Goal: Task Accomplishment & Management: Use online tool/utility

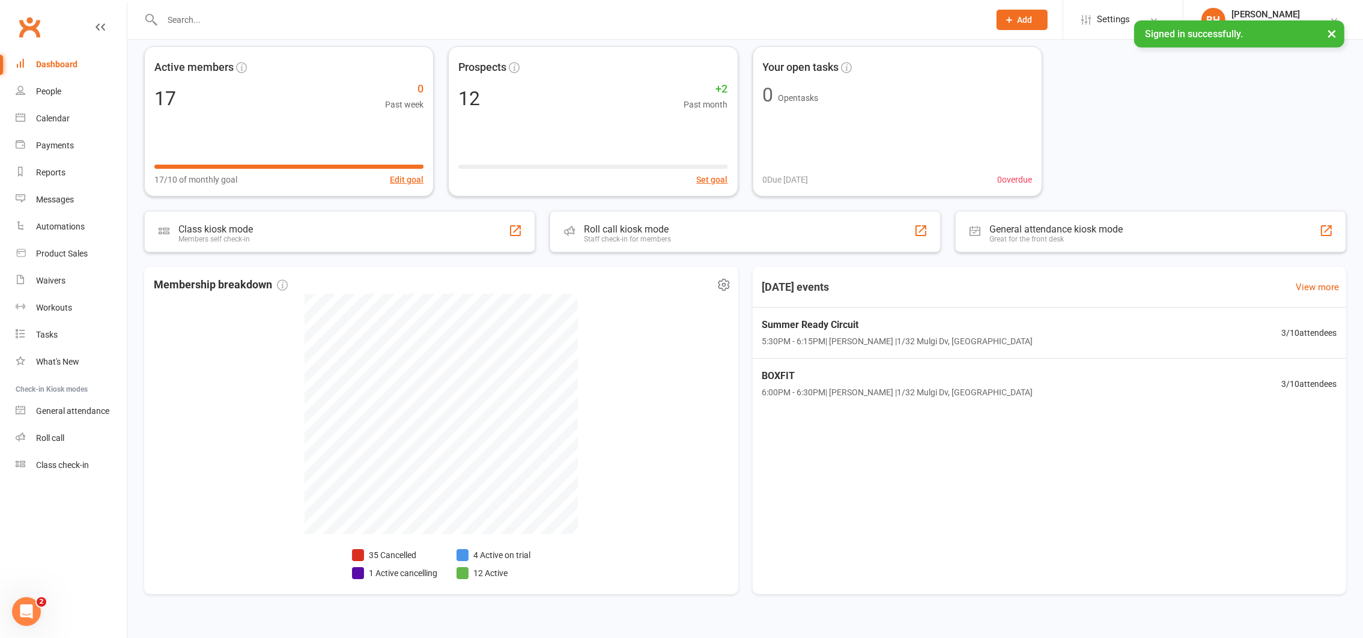
scroll to position [53, 0]
click at [39, 603] on html at bounding box center [24, 609] width 29 height 29
click at [22, 609] on icon "Open Intercom Messenger" at bounding box center [25, 610] width 20 height 20
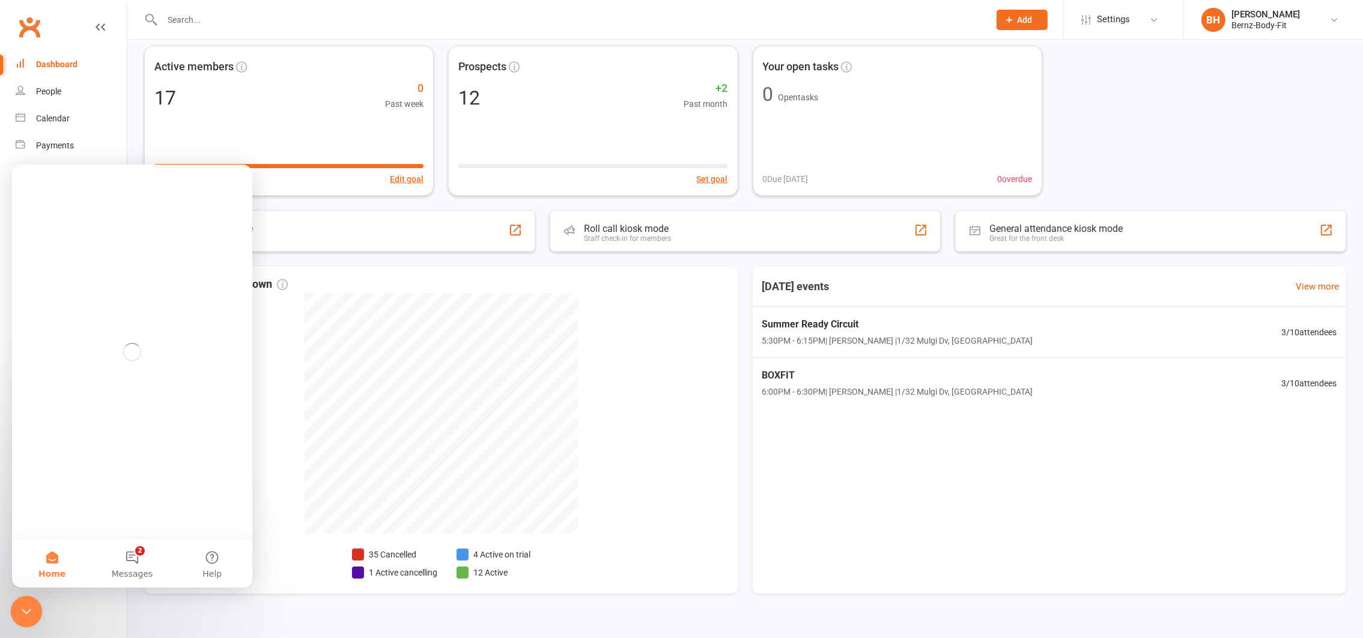
scroll to position [0, 0]
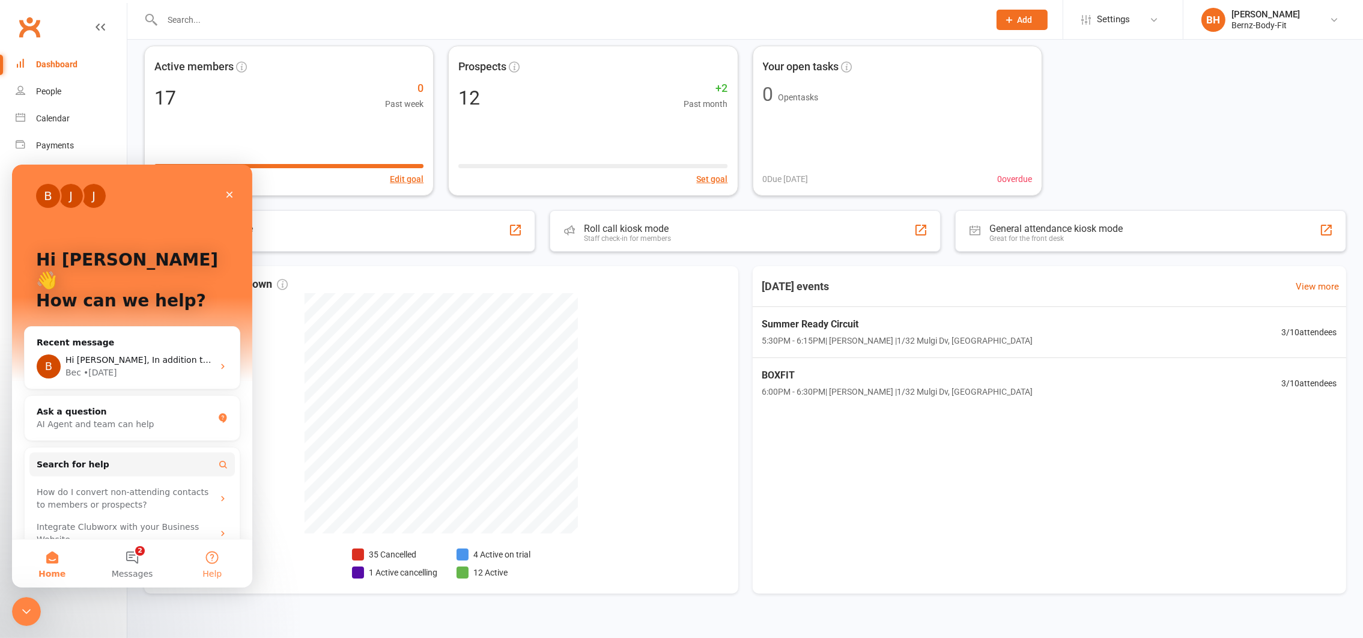
click at [208, 563] on button "Help" at bounding box center [212, 563] width 80 height 48
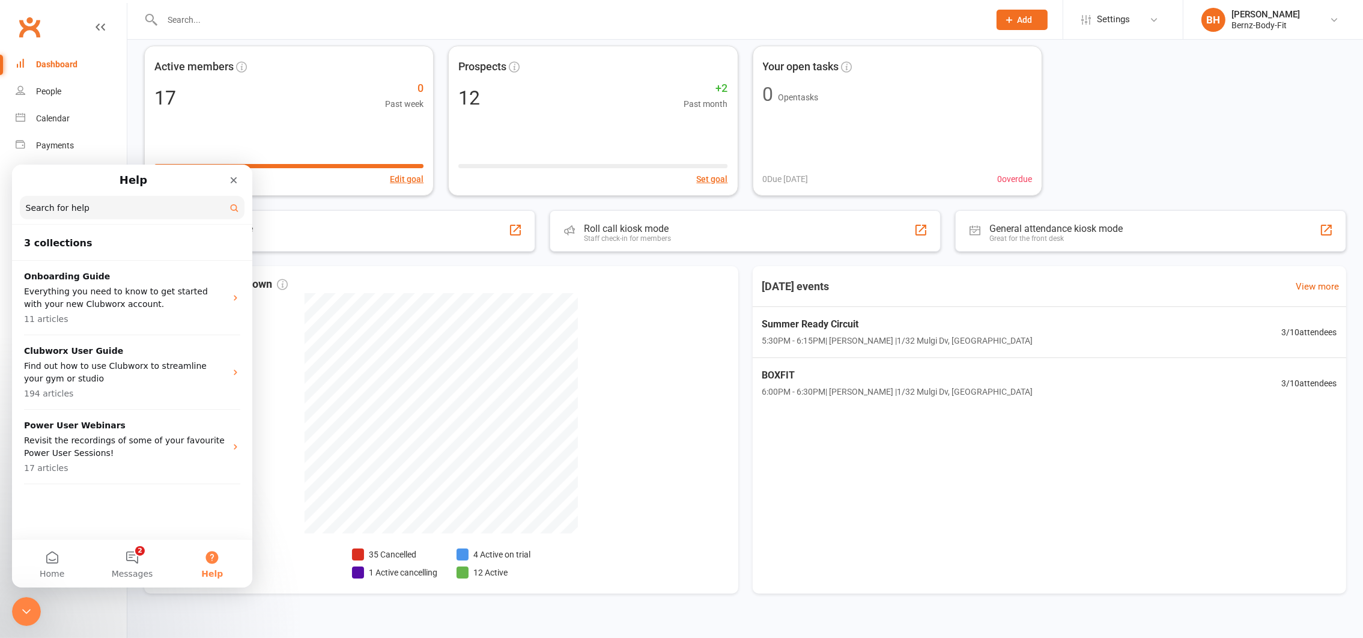
click at [77, 485] on div "3 collections Onboarding Guide Everything you need to know to get started with …" at bounding box center [132, 382] width 240 height 312
click at [73, 506] on div "3 collections Onboarding Guide Everything you need to know to get started with …" at bounding box center [132, 382] width 240 height 312
click at [61, 207] on input "Search for help" at bounding box center [132, 206] width 225 height 23
type input "can i run 2 seperate businesses on clubworx"
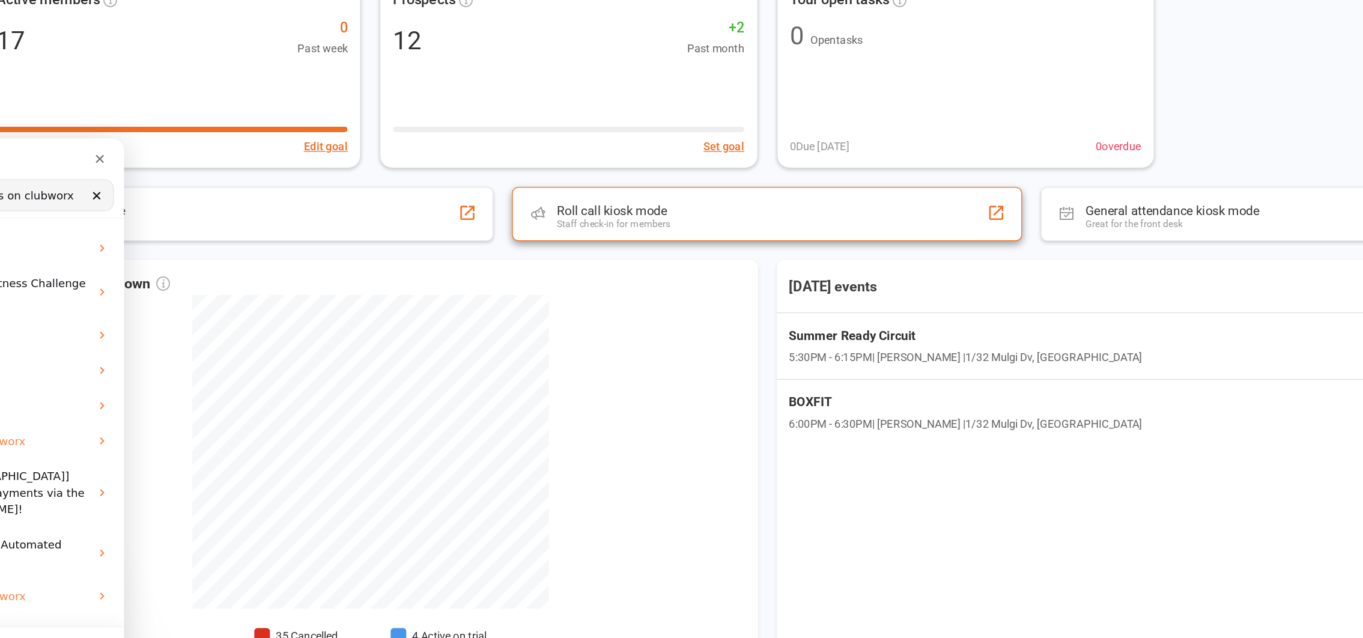
scroll to position [61, 0]
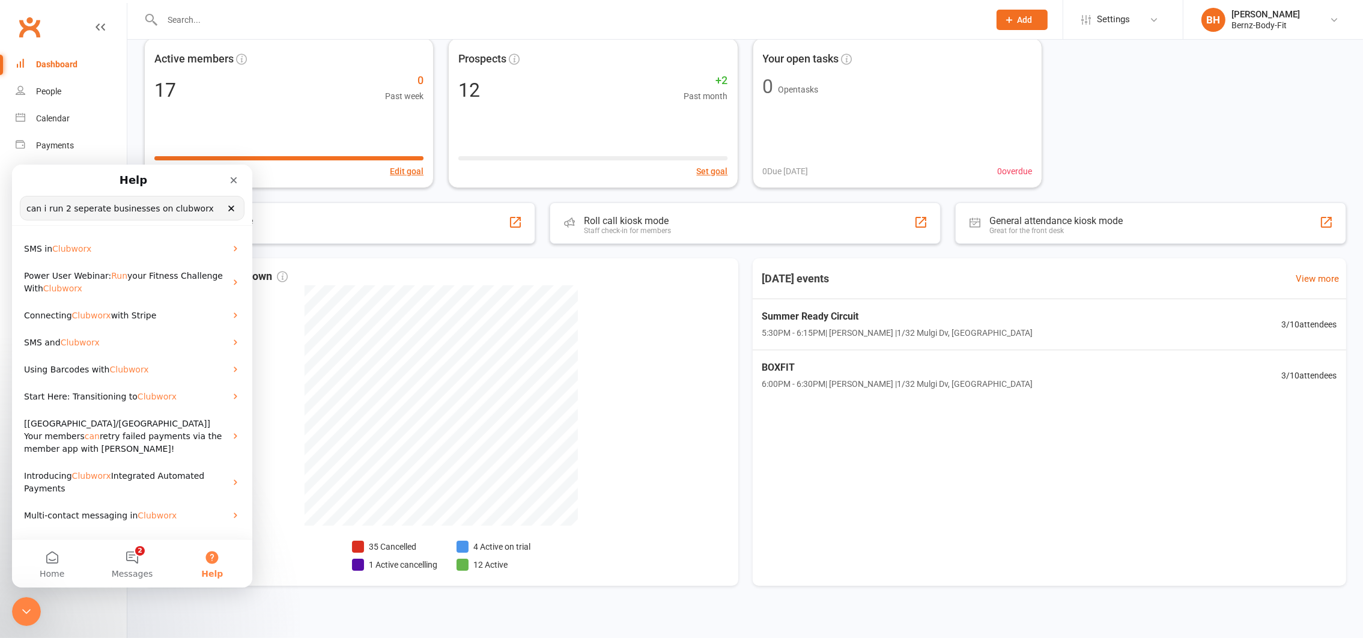
click at [675, 251] on div "Active members 17 0 Past week 17/10 of monthly goal Edit goal Prospects 12 +2 P…" at bounding box center [745, 318] width 1236 height 594
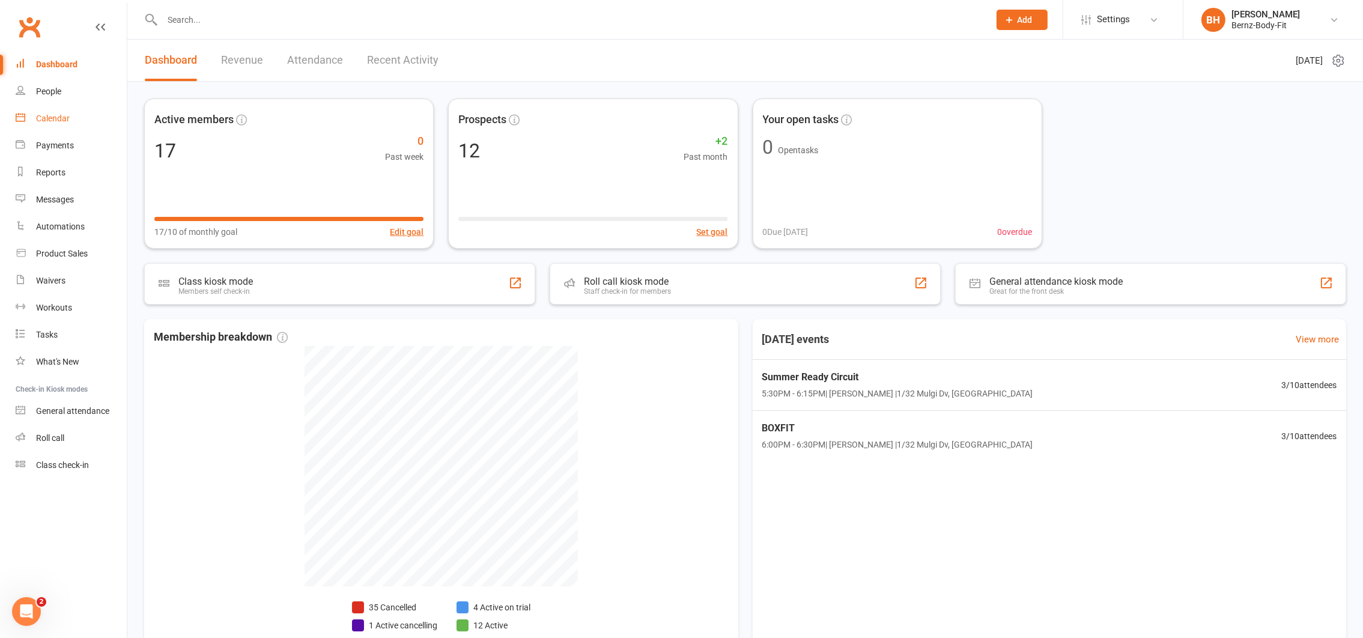
click at [56, 118] on div "Calendar" at bounding box center [53, 119] width 34 height 10
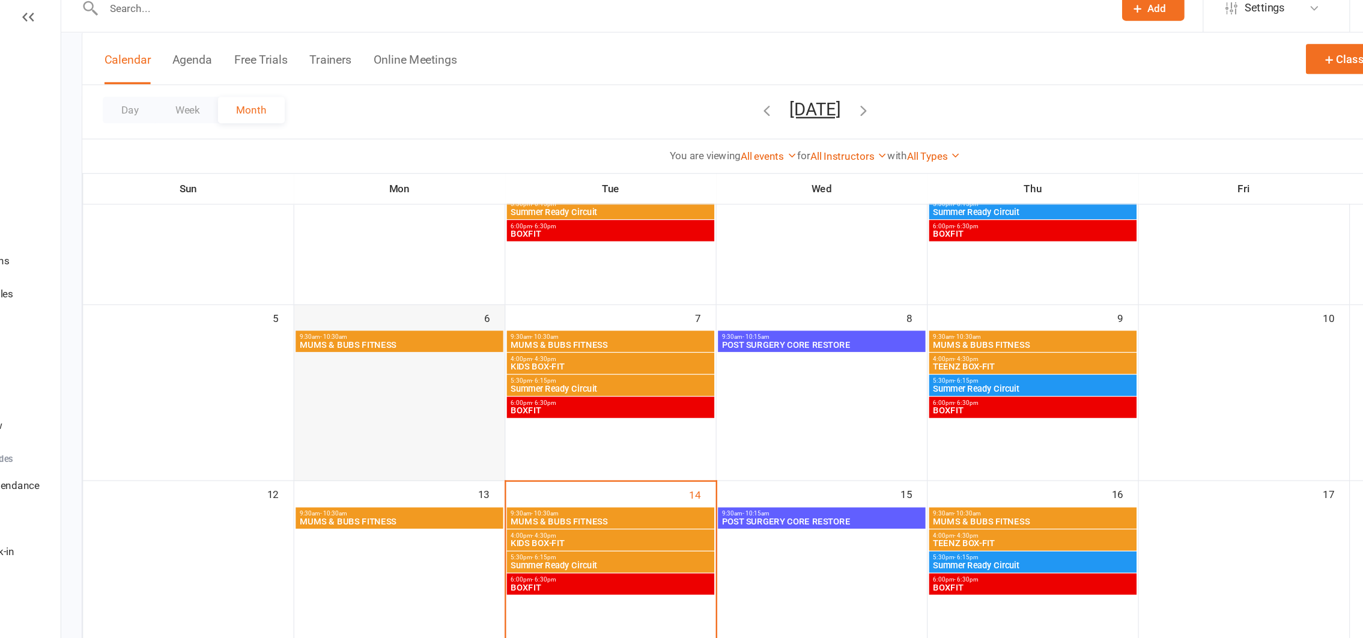
scroll to position [136, 0]
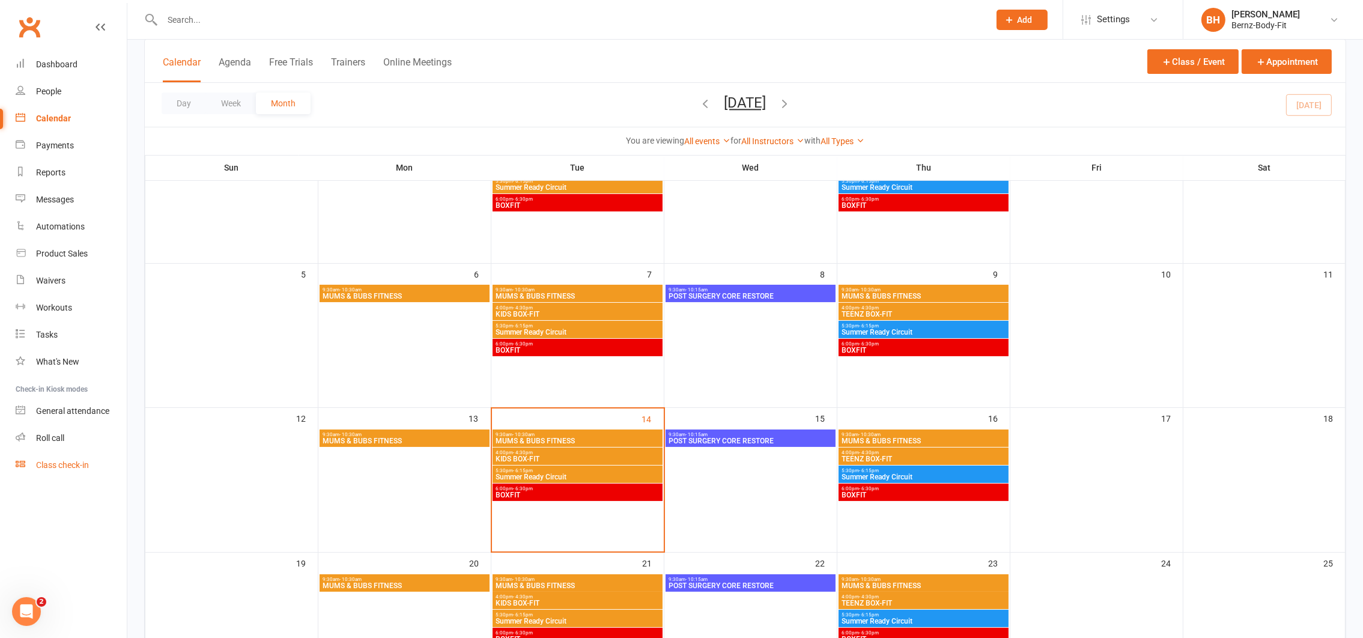
click at [58, 464] on div "Class check-in" at bounding box center [62, 465] width 53 height 10
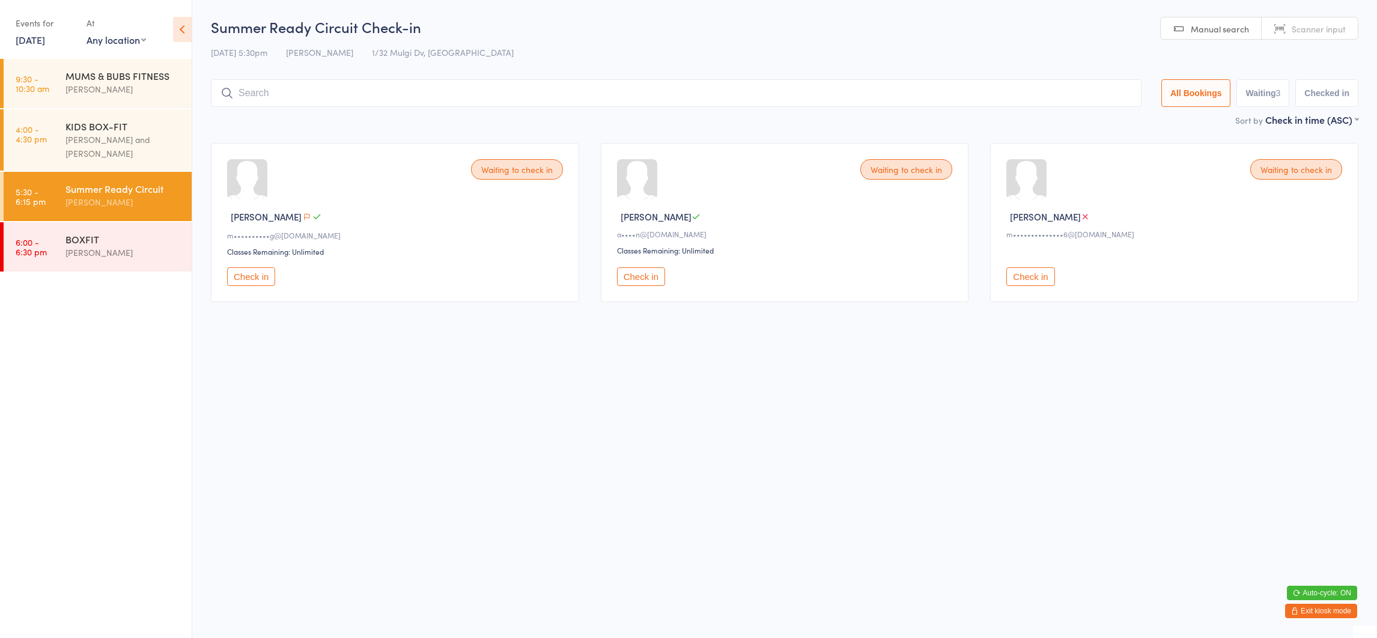
click at [1310, 609] on button "Exit kiosk mode" at bounding box center [1321, 611] width 72 height 14
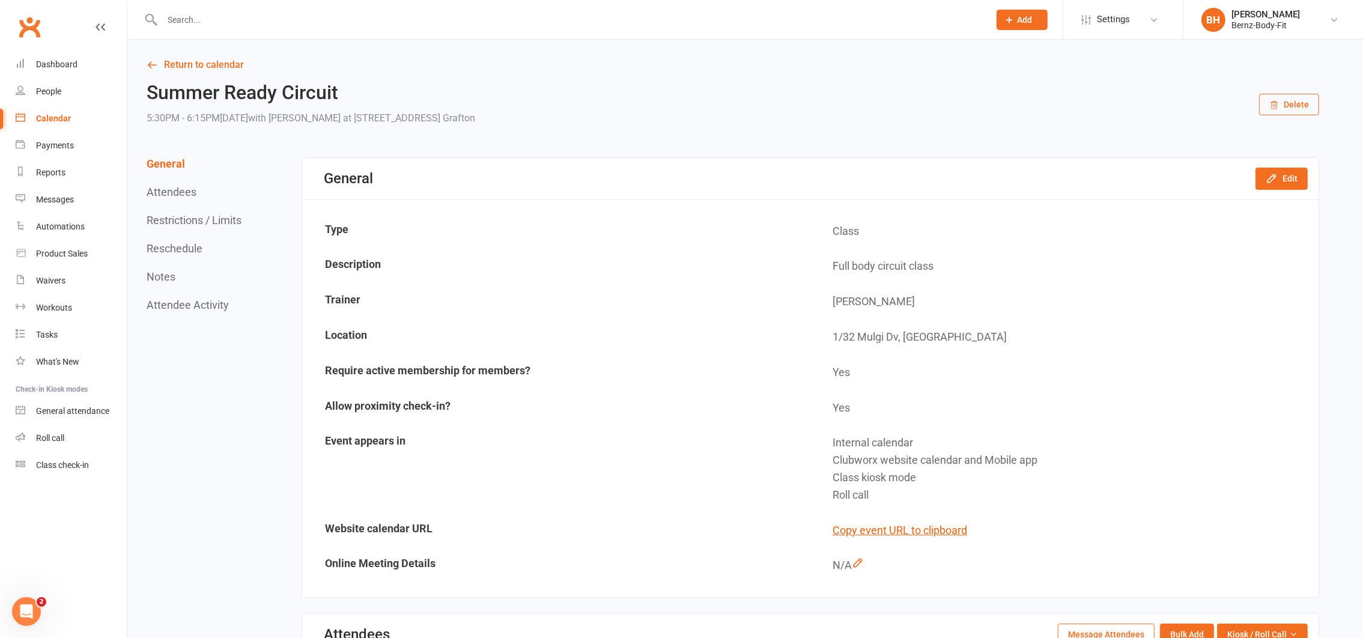
click at [57, 114] on div "Calendar" at bounding box center [53, 119] width 35 height 10
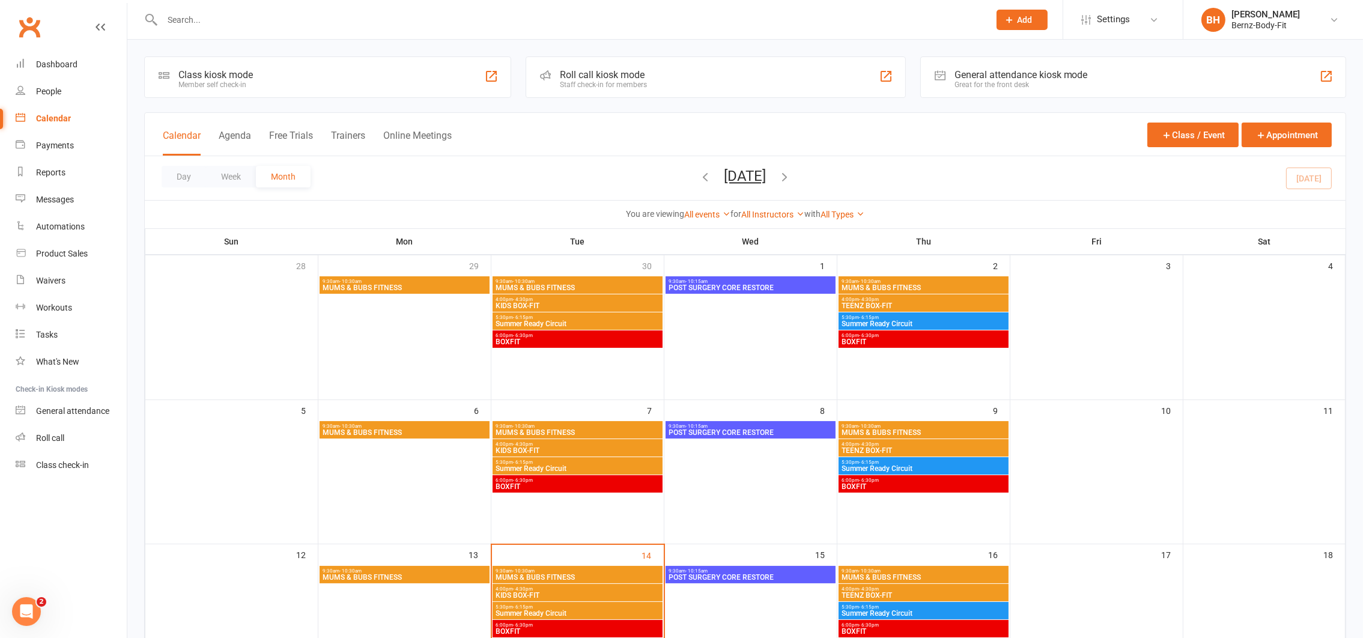
click at [57, 114] on div "Calendar" at bounding box center [53, 119] width 35 height 10
click at [76, 410] on div "General attendance" at bounding box center [72, 411] width 73 height 10
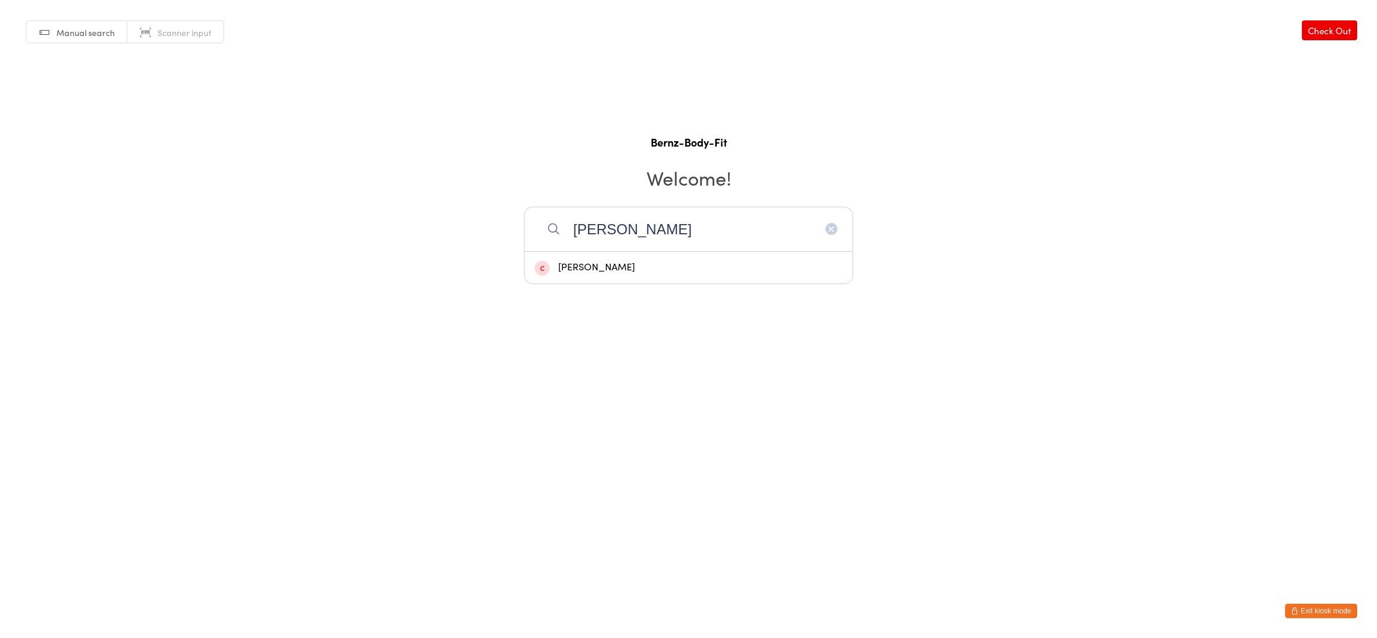
type input "[PERSON_NAME]"
click at [586, 266] on div "[PERSON_NAME]" at bounding box center [689, 268] width 308 height 16
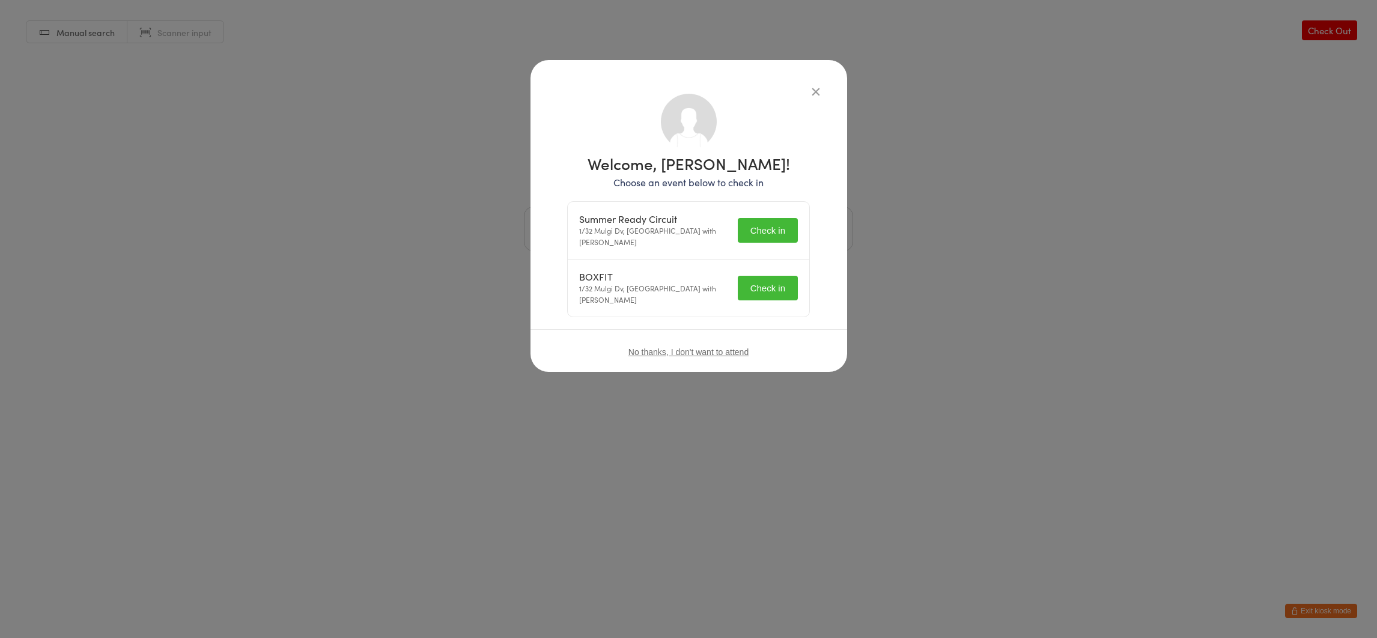
click at [772, 226] on button "Check in" at bounding box center [768, 230] width 60 height 25
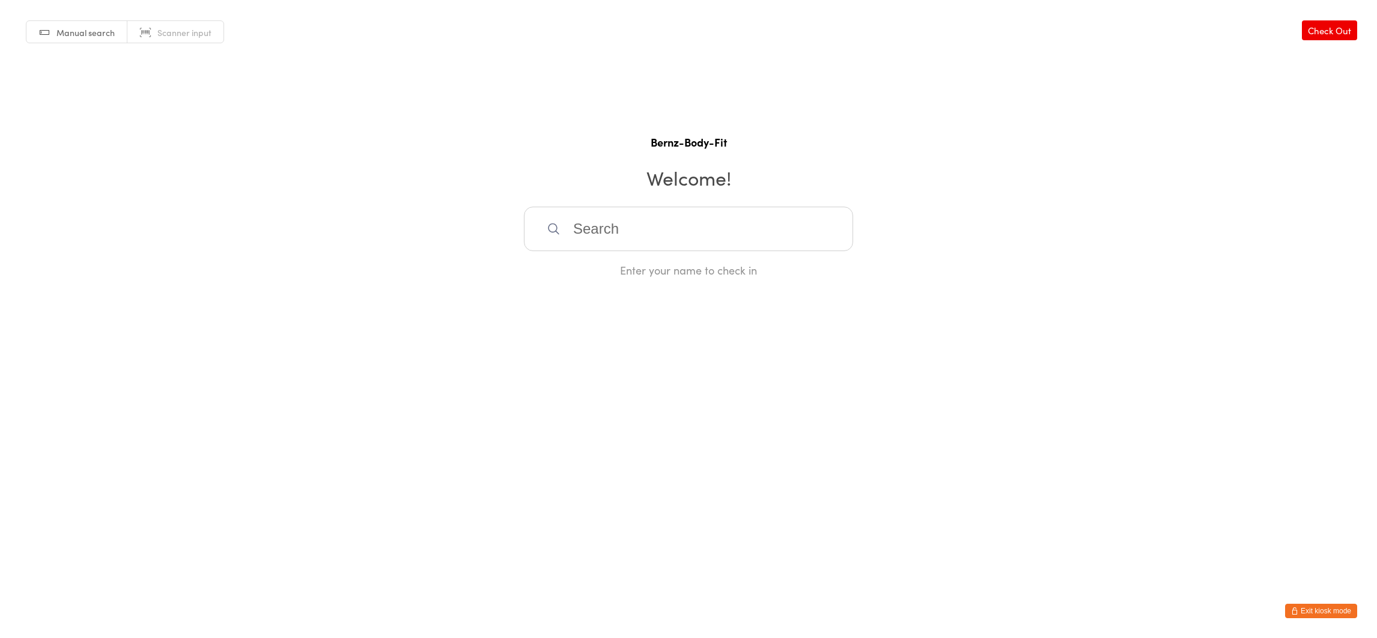
click at [712, 243] on input "search" at bounding box center [688, 229] width 329 height 44
type input "[PERSON_NAME]"
click at [690, 272] on div "[PERSON_NAME]" at bounding box center [689, 268] width 308 height 16
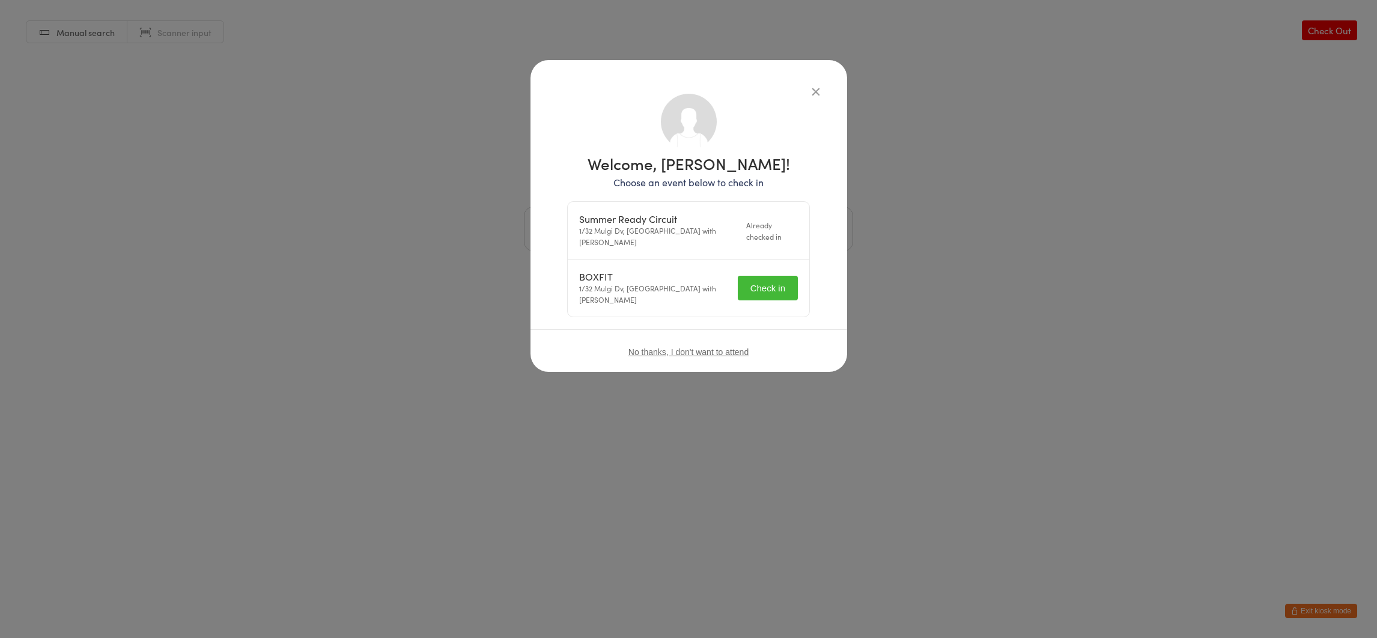
click at [756, 289] on button "Check in" at bounding box center [768, 288] width 60 height 25
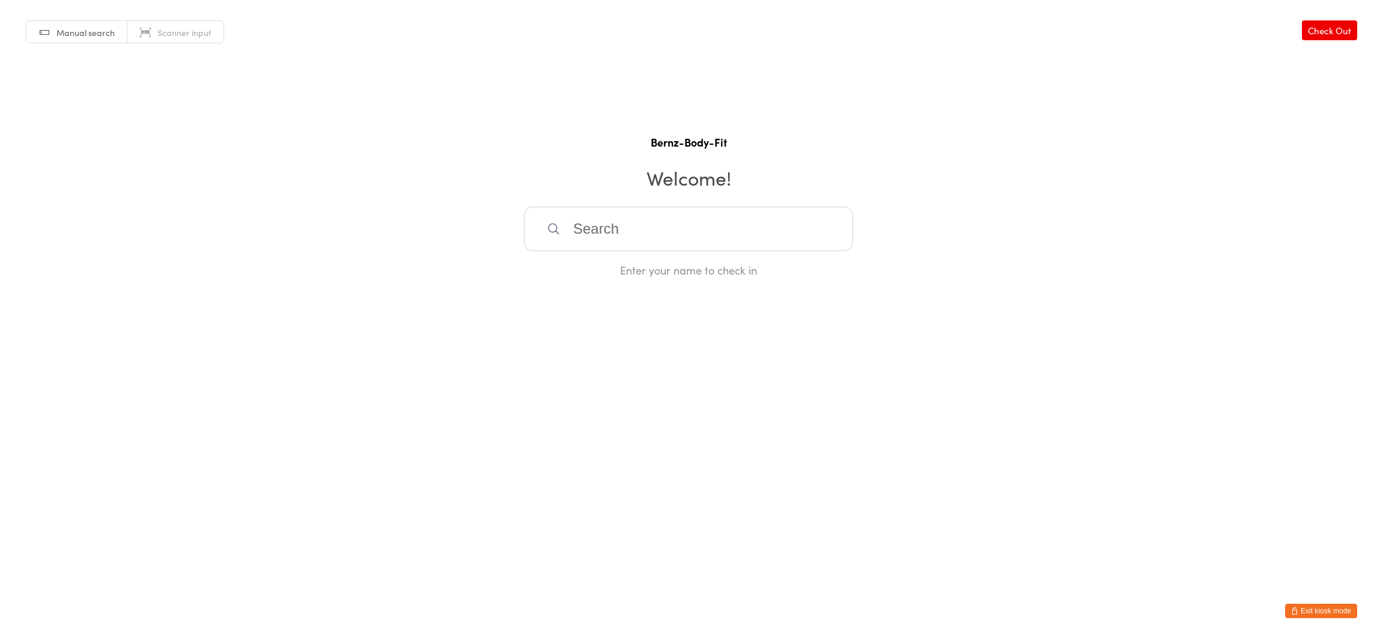
click at [715, 232] on input "search" at bounding box center [688, 229] width 329 height 44
type input "[PERSON_NAME]"
click at [694, 271] on div "[PERSON_NAME]" at bounding box center [689, 268] width 308 height 16
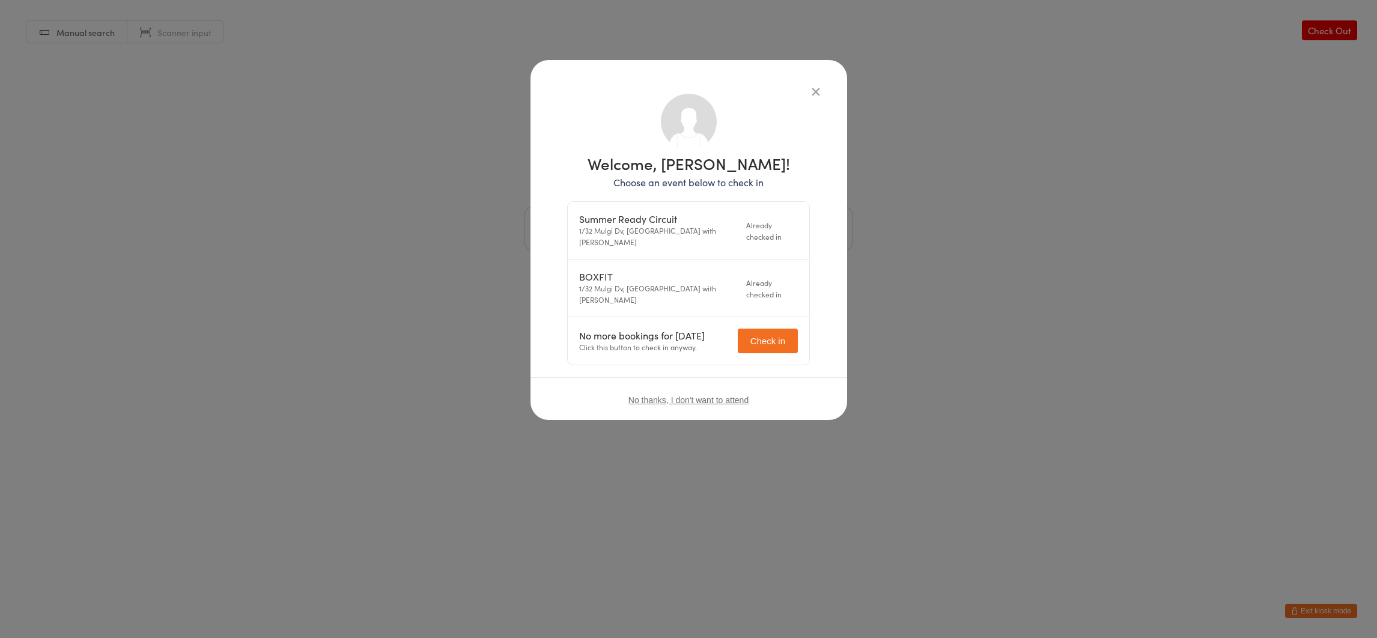
click at [1247, 448] on div "Welcome, [PERSON_NAME]! Choose an event below to check in Summer Ready Circuit …" at bounding box center [688, 319] width 1377 height 638
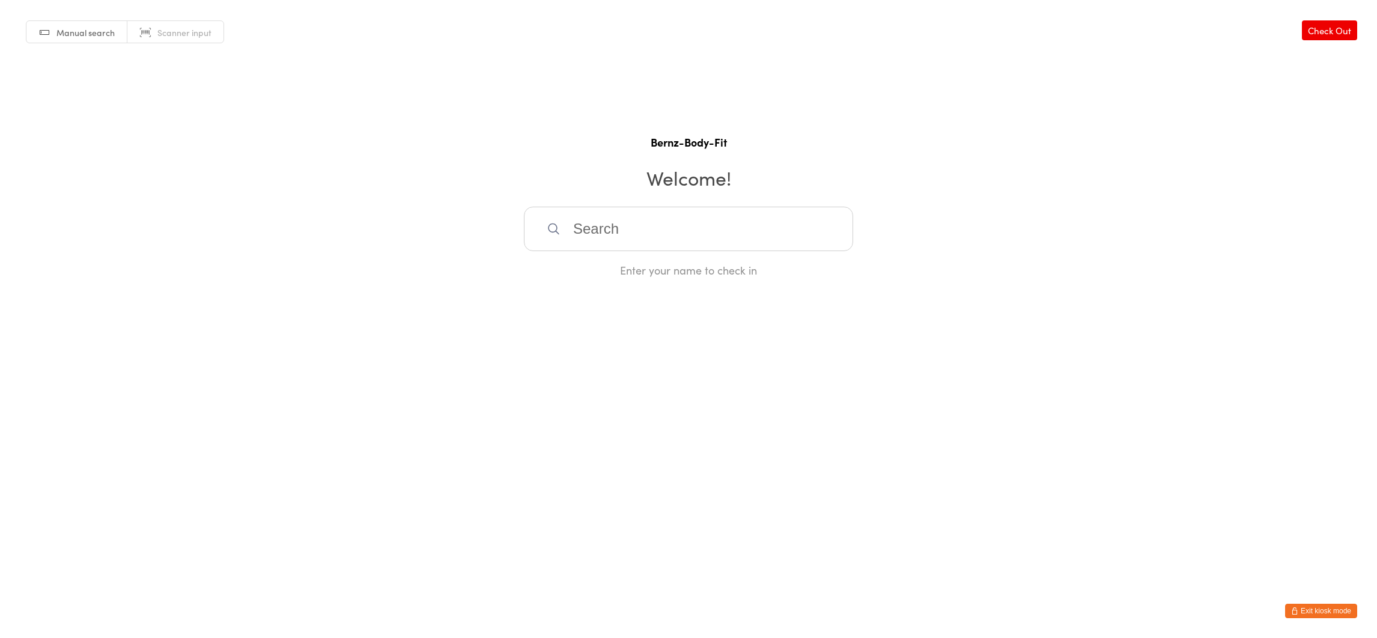
click at [670, 236] on input "search" at bounding box center [688, 229] width 329 height 44
type input "alis"
click at [626, 264] on div "[PERSON_NAME]" at bounding box center [689, 268] width 308 height 16
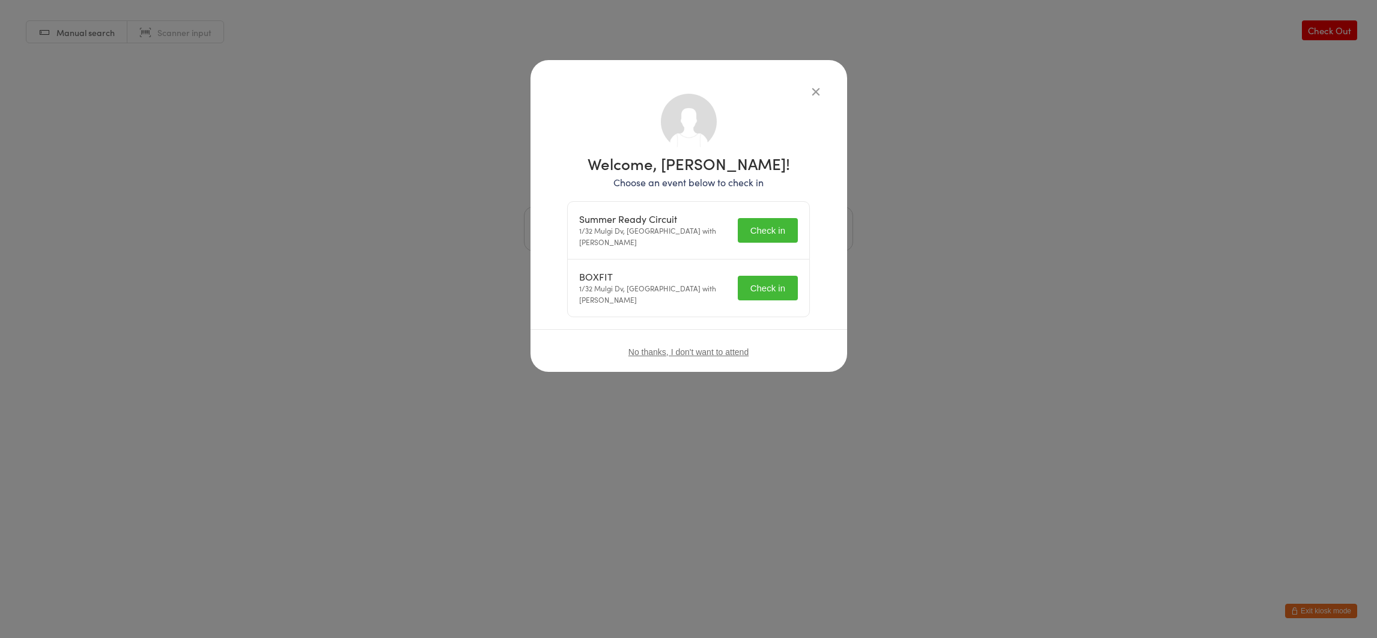
click at [813, 92] on icon "button" at bounding box center [815, 91] width 13 height 13
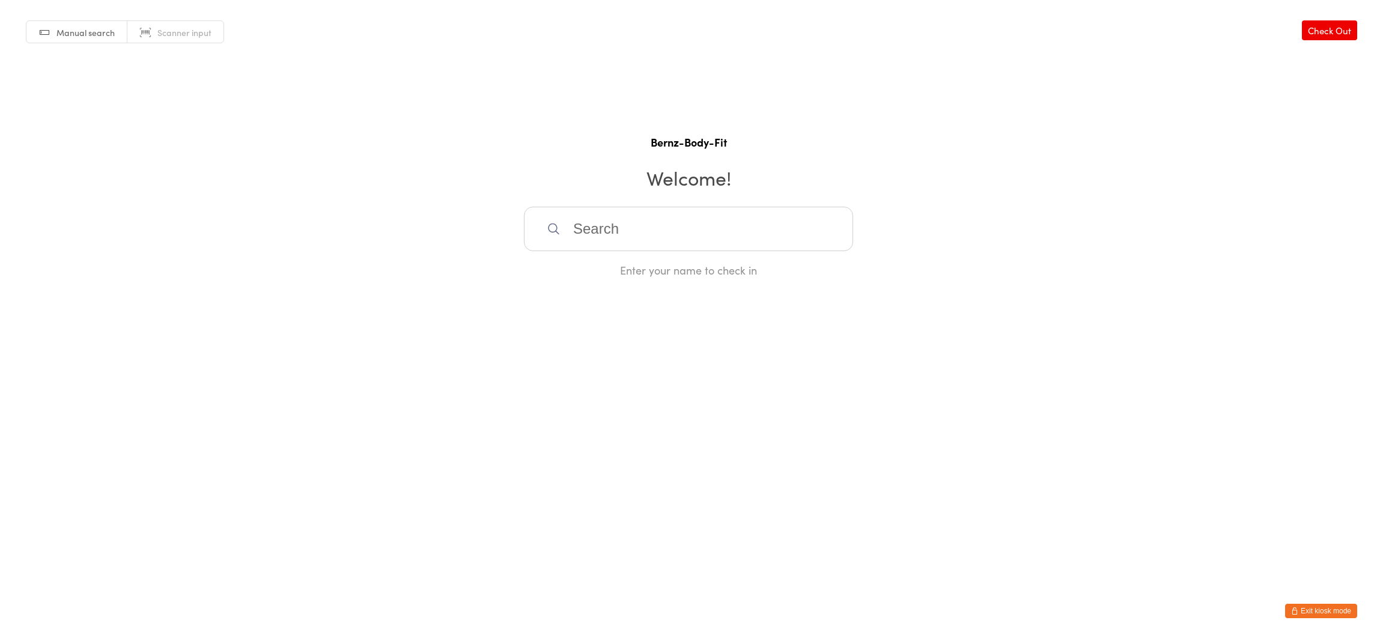
click at [592, 225] on input "search" at bounding box center [688, 229] width 329 height 44
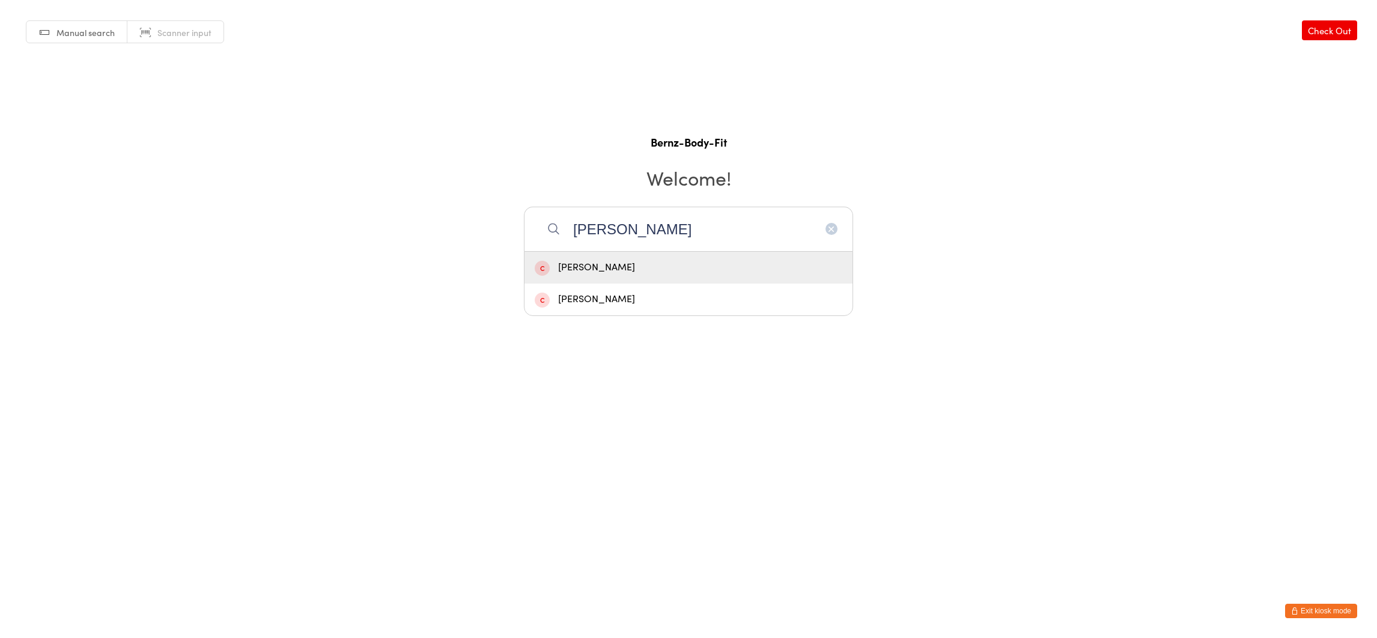
type input "alison"
click at [614, 262] on div "Alison Cromwell" at bounding box center [689, 268] width 308 height 16
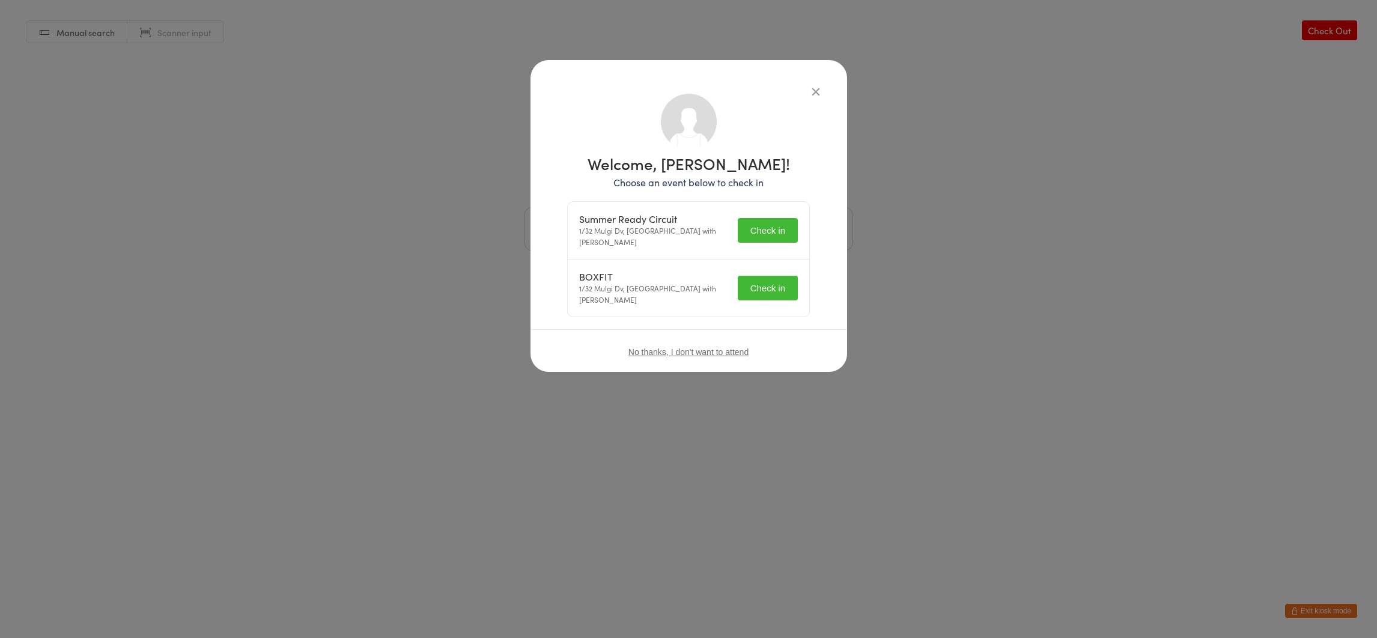
click at [813, 85] on icon "button" at bounding box center [815, 91] width 13 height 13
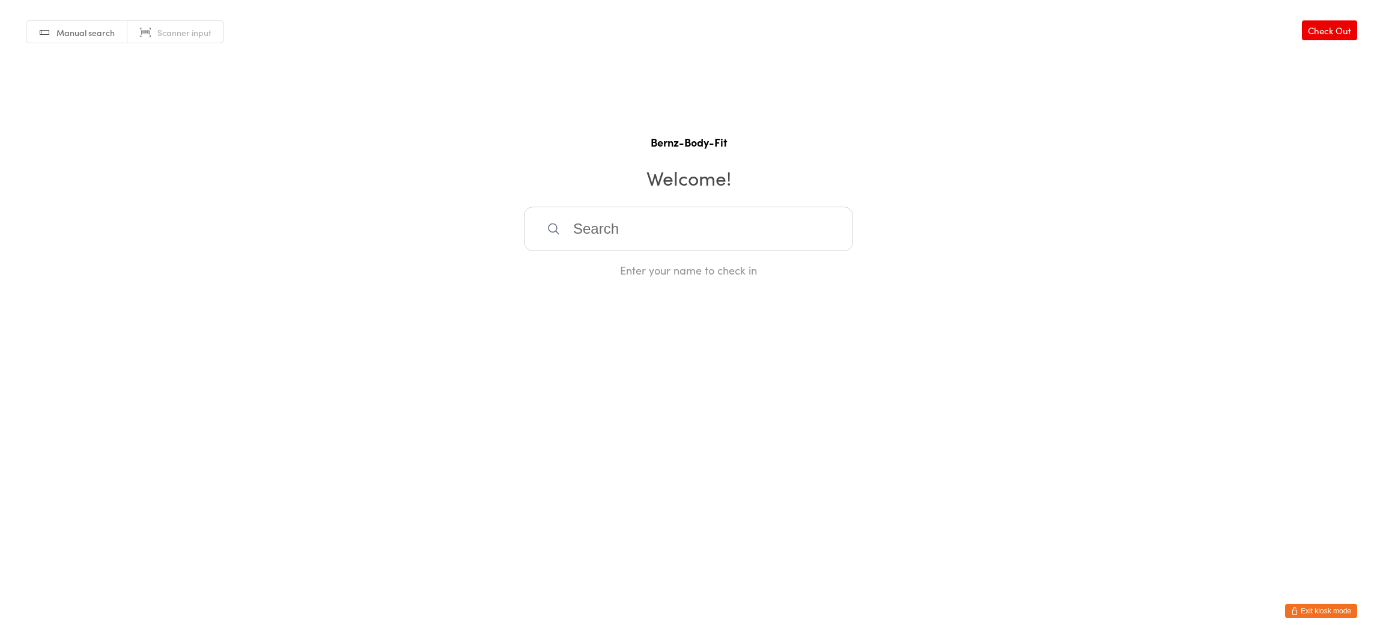
click at [1319, 609] on button "Exit kiosk mode" at bounding box center [1321, 611] width 72 height 14
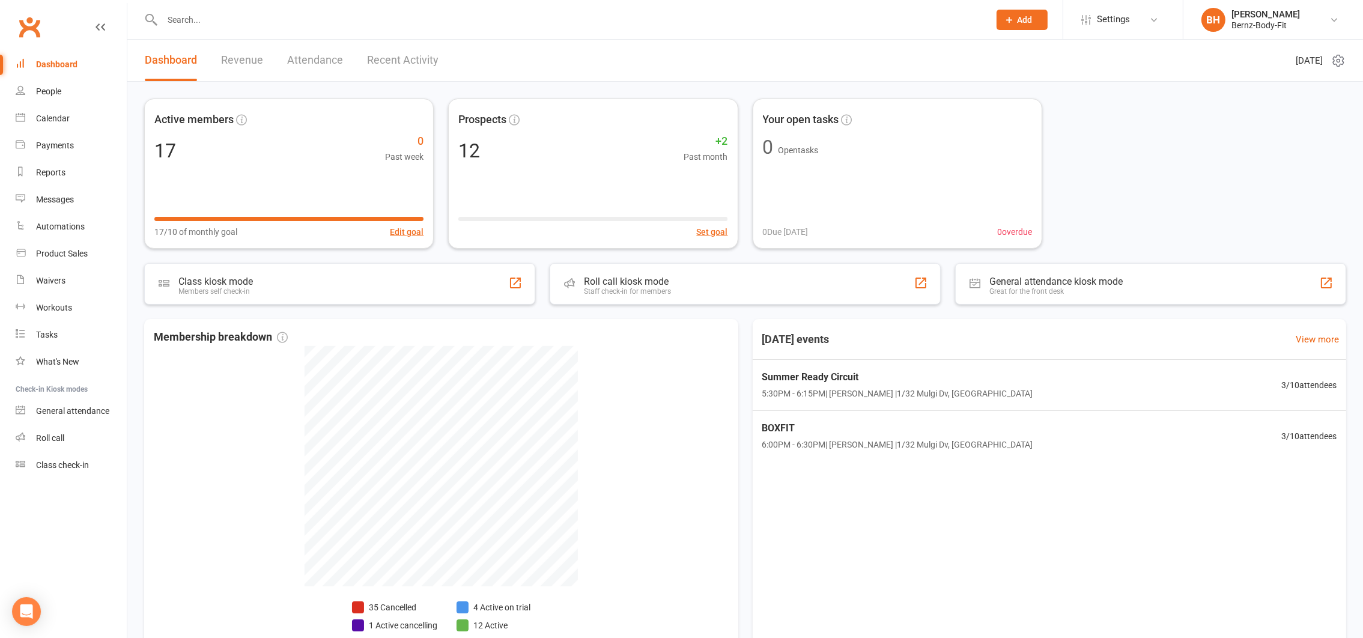
click at [244, 16] on input "text" at bounding box center [570, 19] width 822 height 17
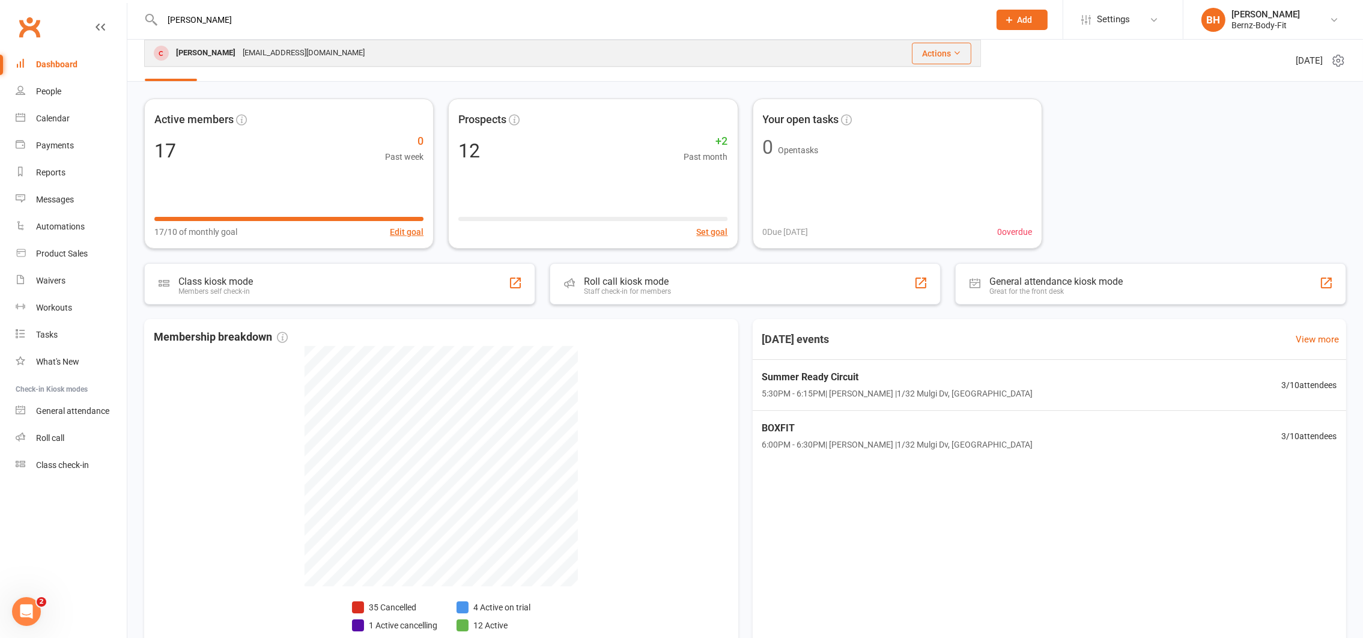
type input "beth"
click at [239, 51] on div "mccarthybeth0626@gmail.com" at bounding box center [303, 52] width 129 height 17
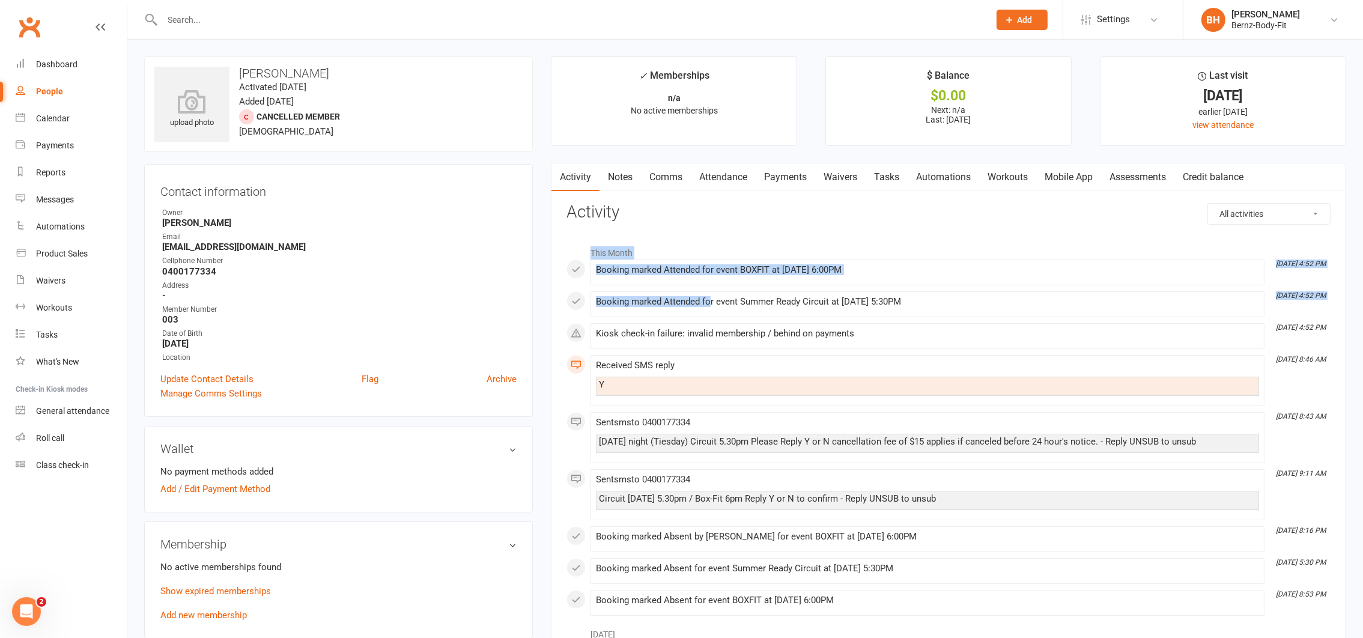
drag, startPoint x: 711, startPoint y: 308, endPoint x: 860, endPoint y: 210, distance: 178.3
click at [860, 210] on h3 "Activity" at bounding box center [948, 212] width 764 height 19
click at [828, 210] on h3 "Activity" at bounding box center [948, 212] width 764 height 19
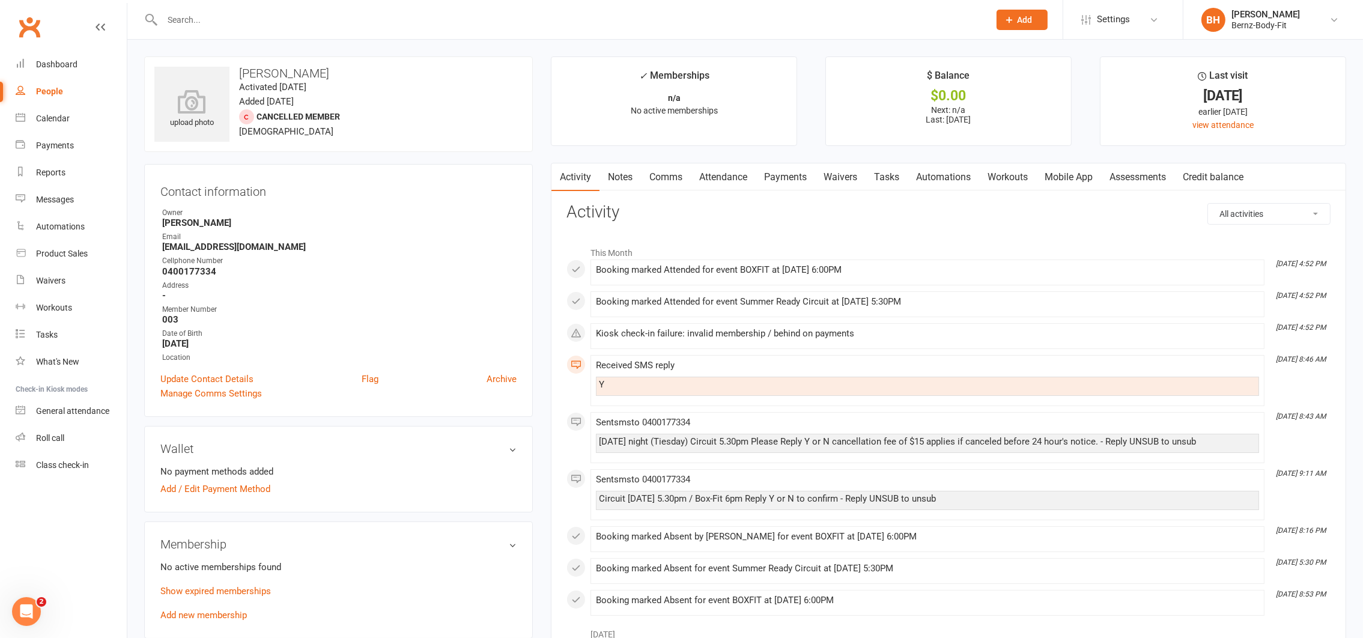
click at [622, 172] on link "Notes" at bounding box center [620, 177] width 41 height 28
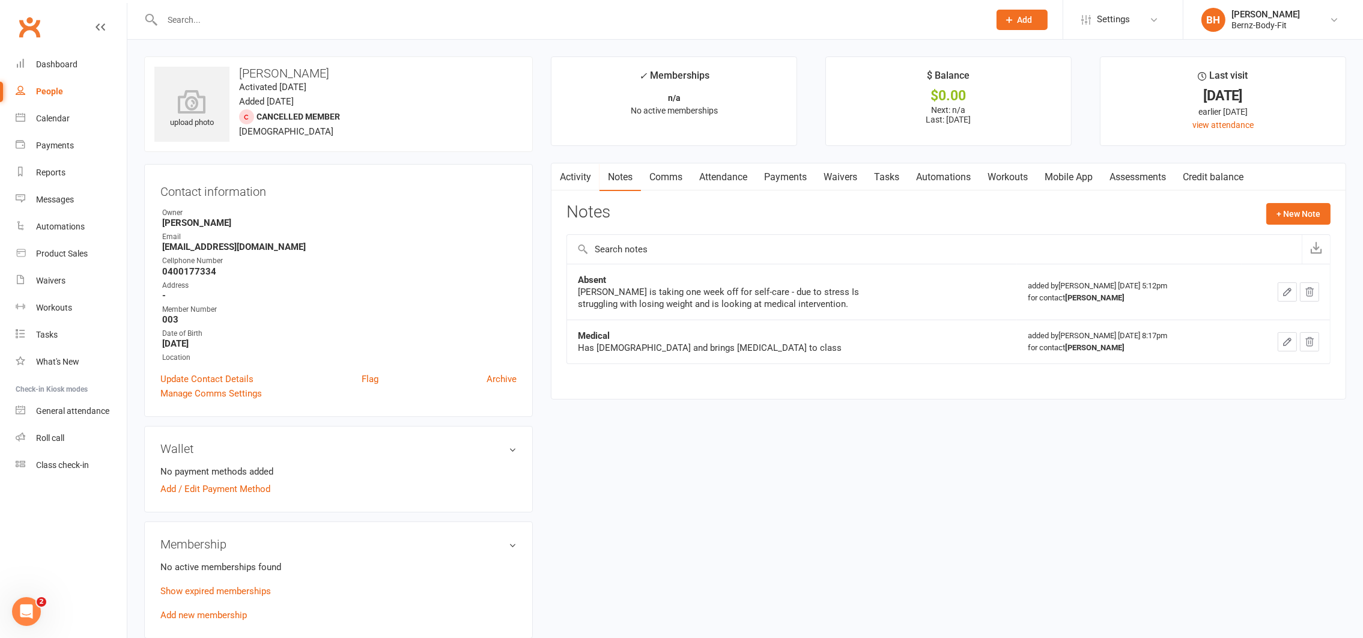
click at [574, 174] on link "Activity" at bounding box center [575, 177] width 48 height 28
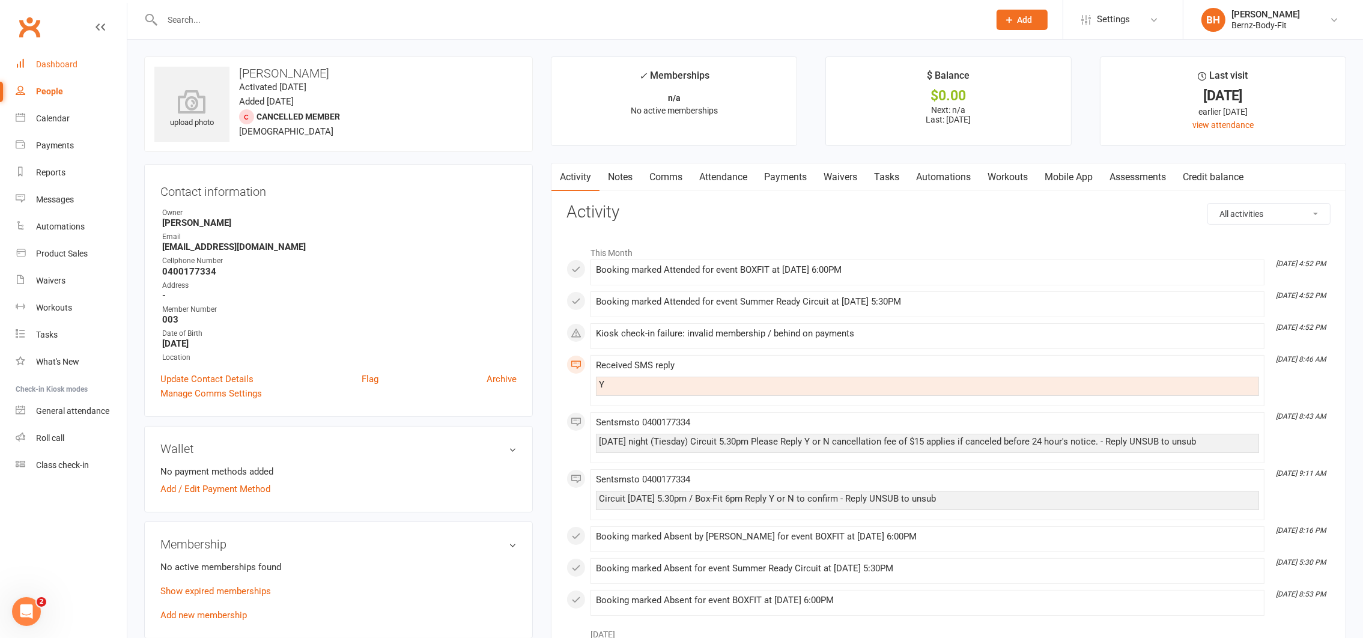
click at [53, 62] on div "Dashboard" at bounding box center [56, 64] width 41 height 10
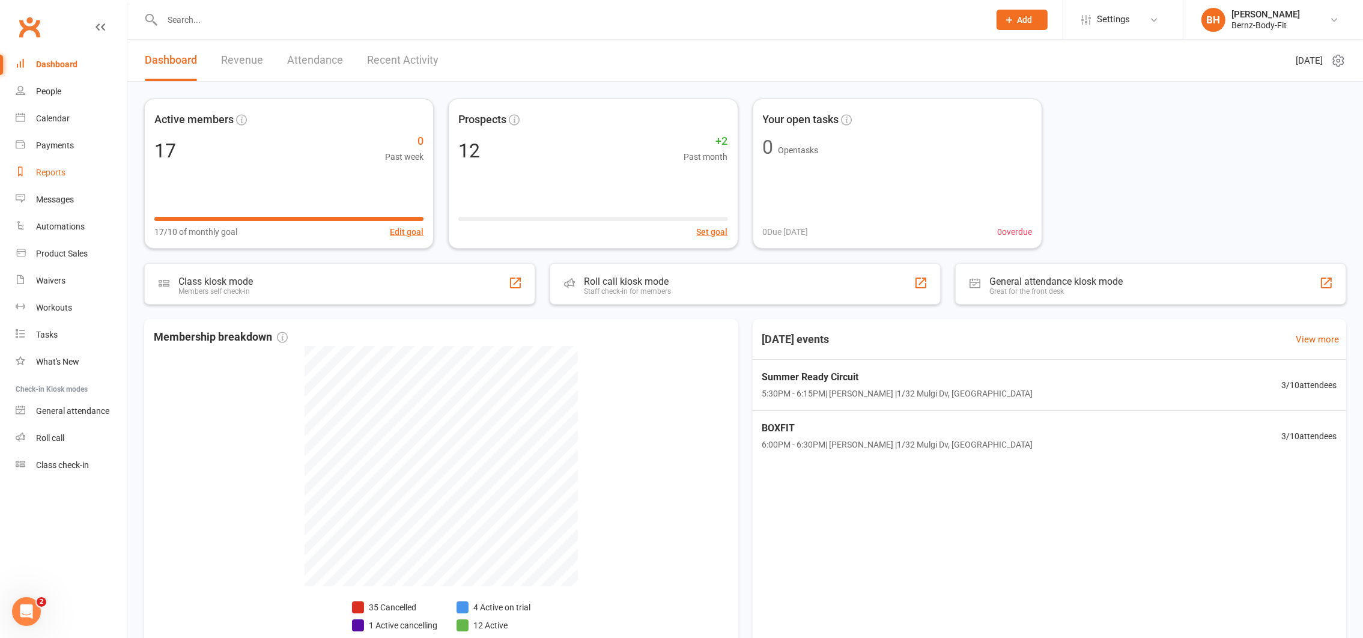
click at [59, 168] on div "Reports" at bounding box center [50, 173] width 29 height 10
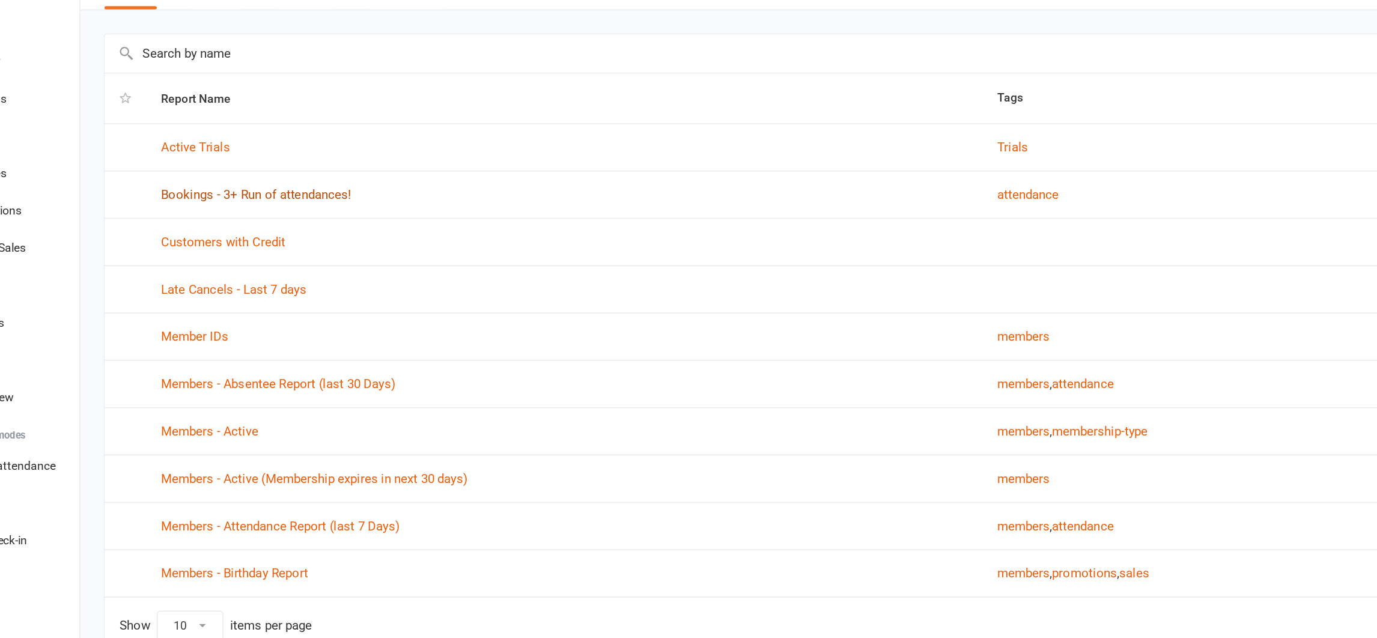
click at [258, 217] on link "Bookings - 3+ Run of attendances!" at bounding box center [255, 215] width 138 height 11
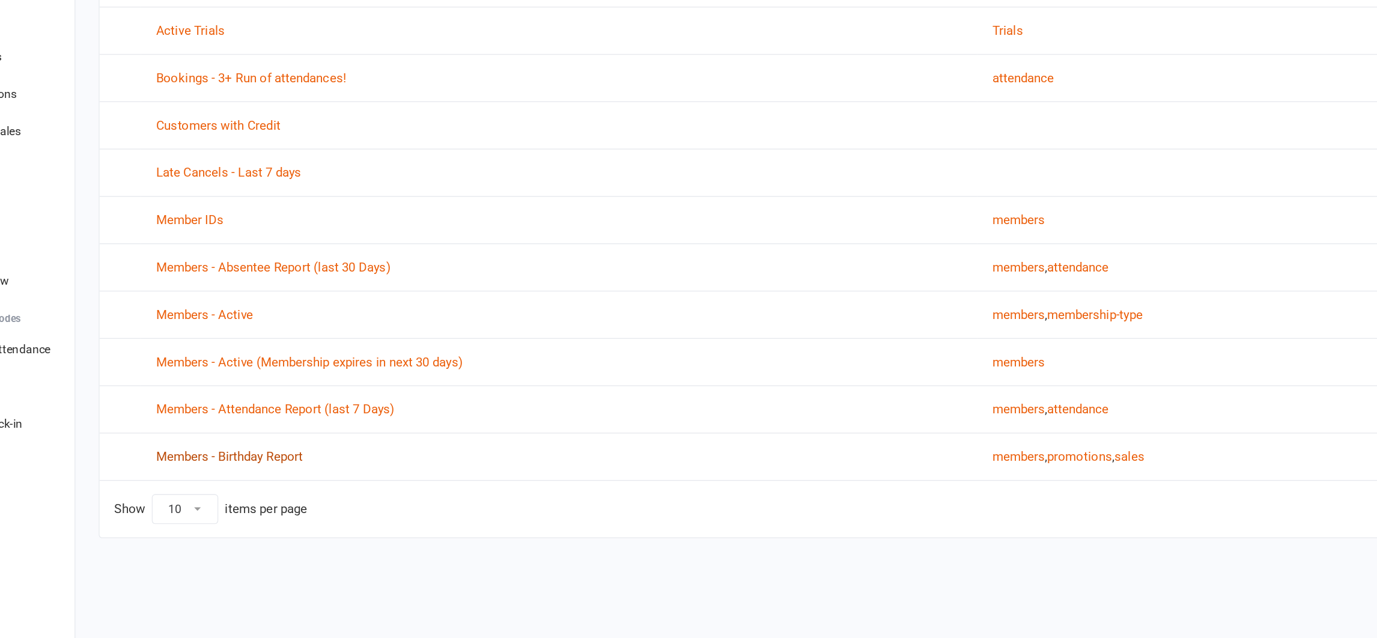
click at [251, 493] on link "Members - Birthday Report" at bounding box center [239, 489] width 106 height 11
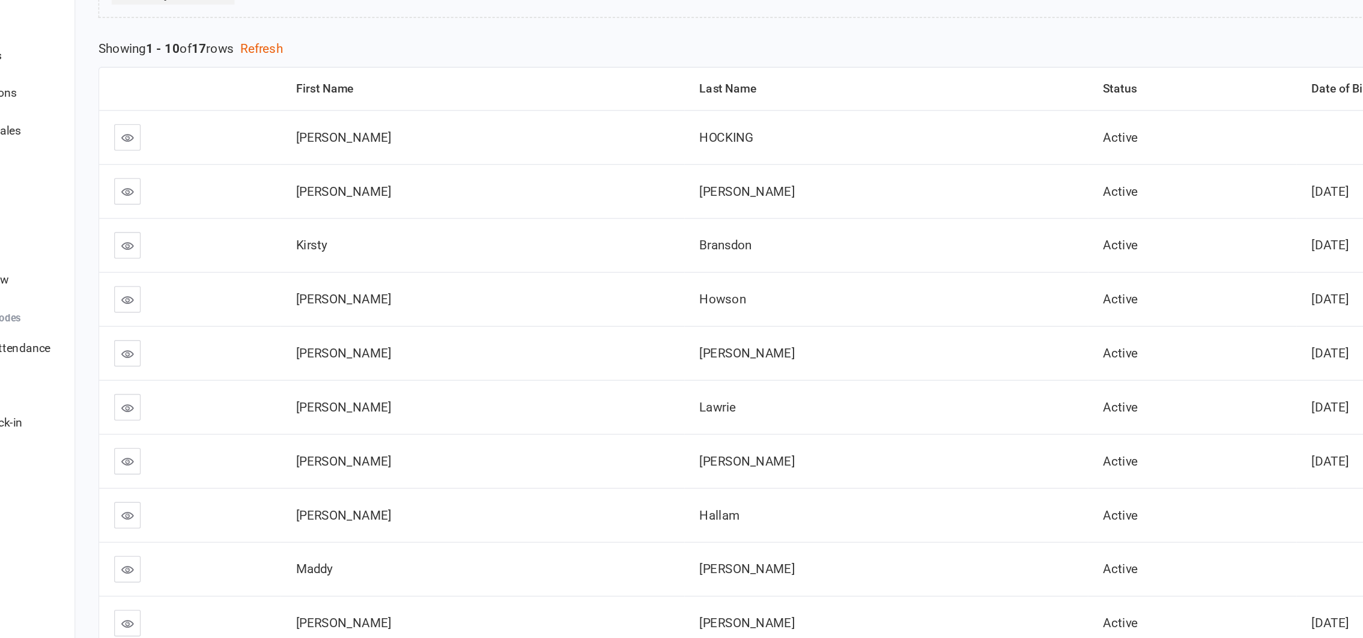
click at [888, 289] on td "Active" at bounding box center [935, 297] width 151 height 39
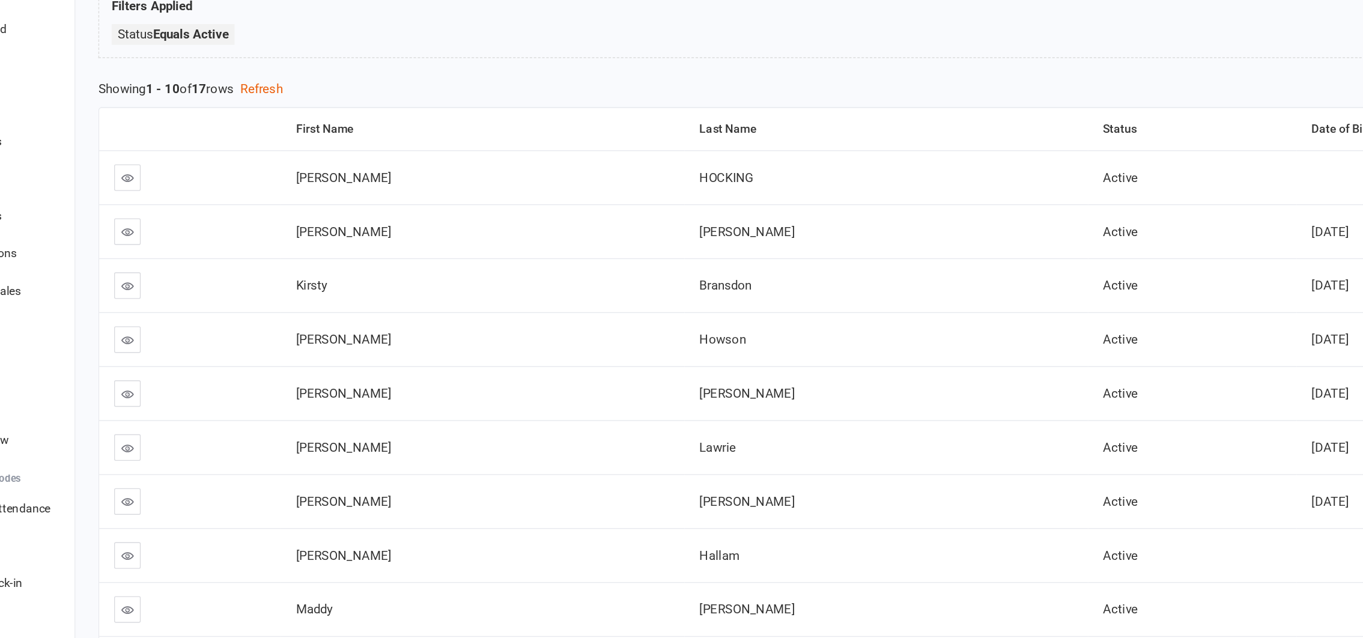
scroll to position [102, 0]
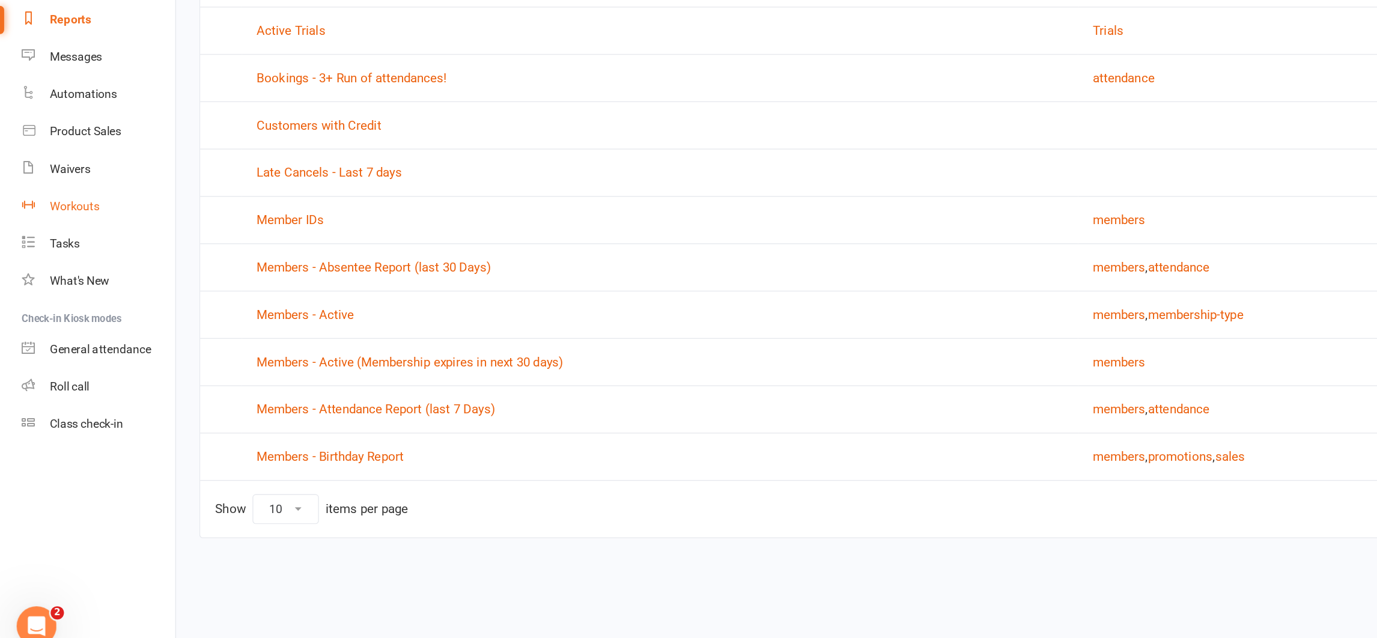
click at [46, 309] on div "Workouts" at bounding box center [54, 308] width 36 height 10
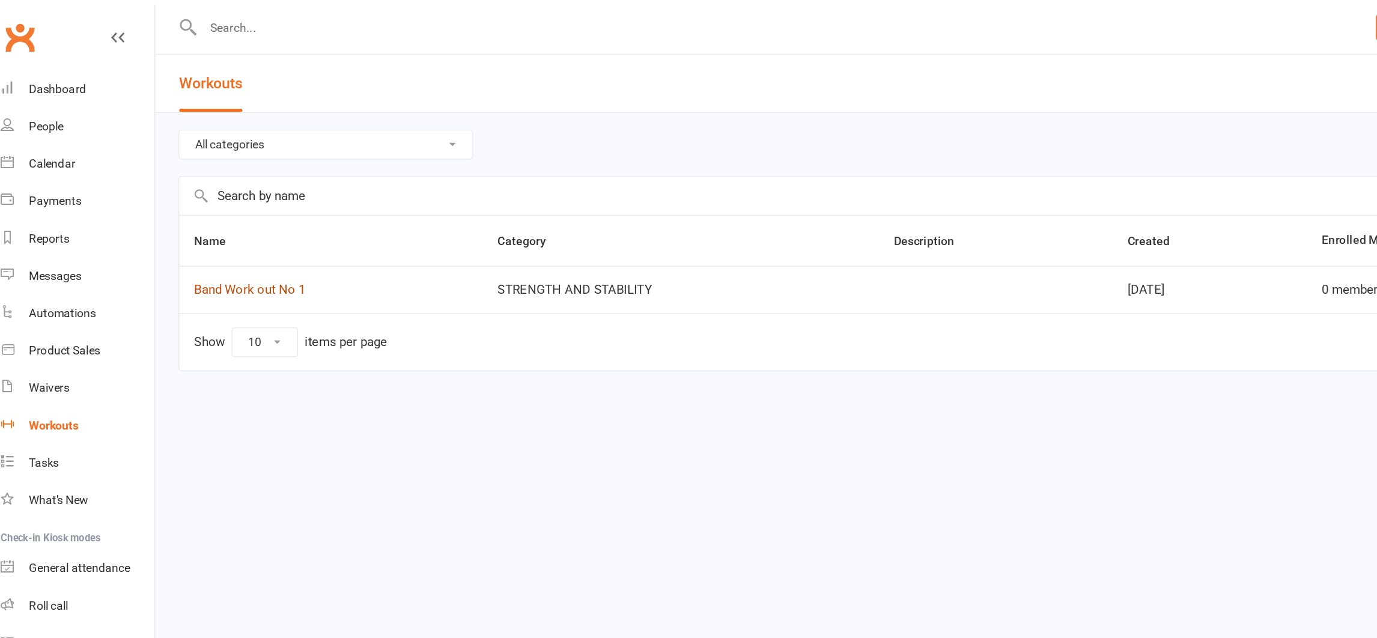
click at [210, 209] on link "Band Work out No 1" at bounding box center [196, 209] width 80 height 11
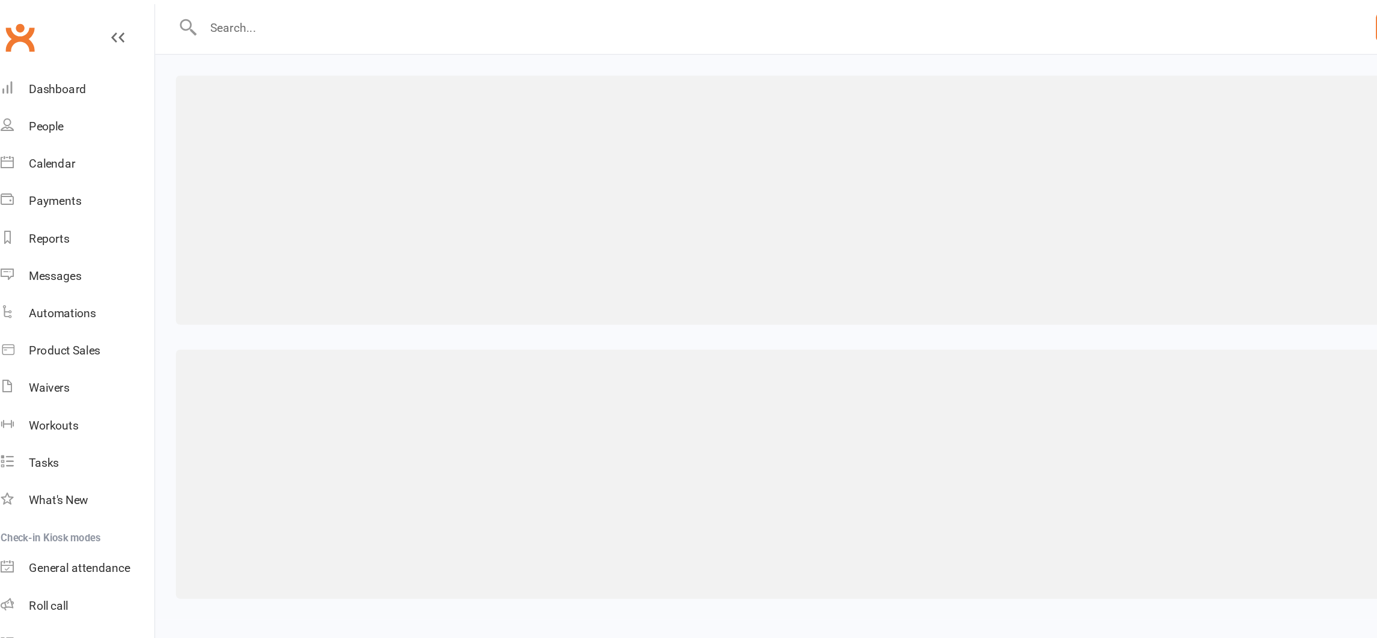
select select "474"
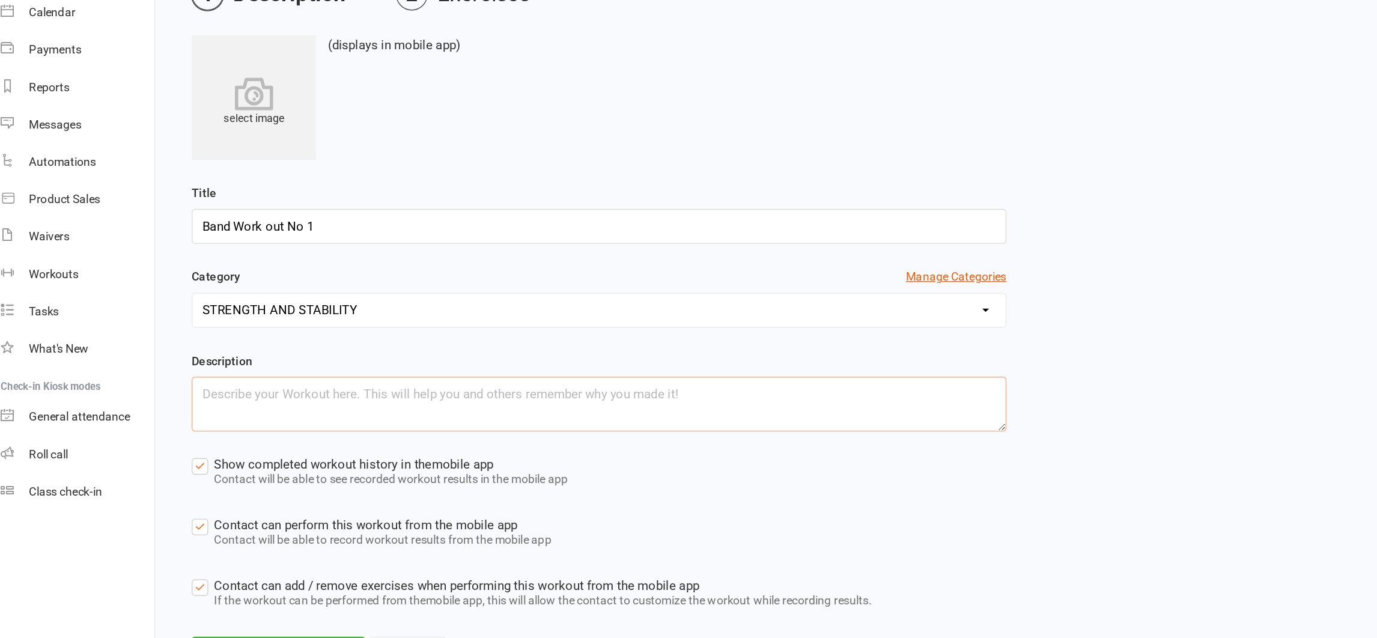
click at [206, 399] on textarea at bounding box center [448, 402] width 589 height 40
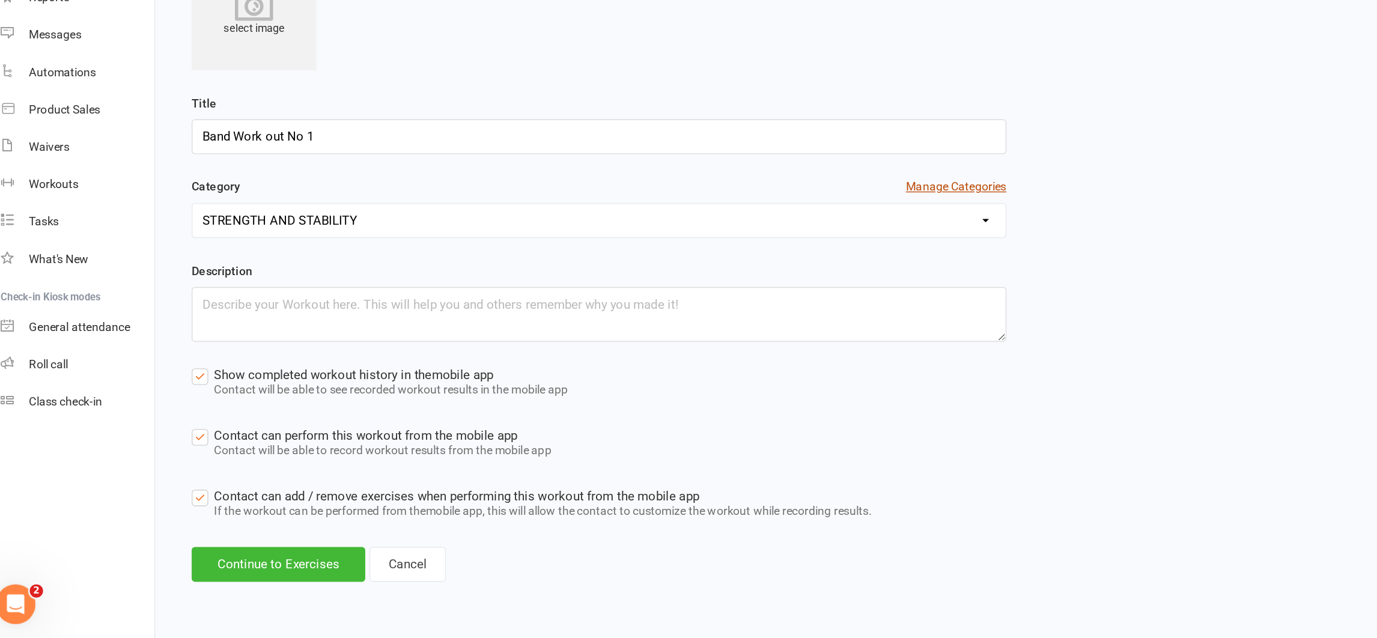
click at [694, 308] on button "Manage Categories" at bounding box center [706, 309] width 73 height 13
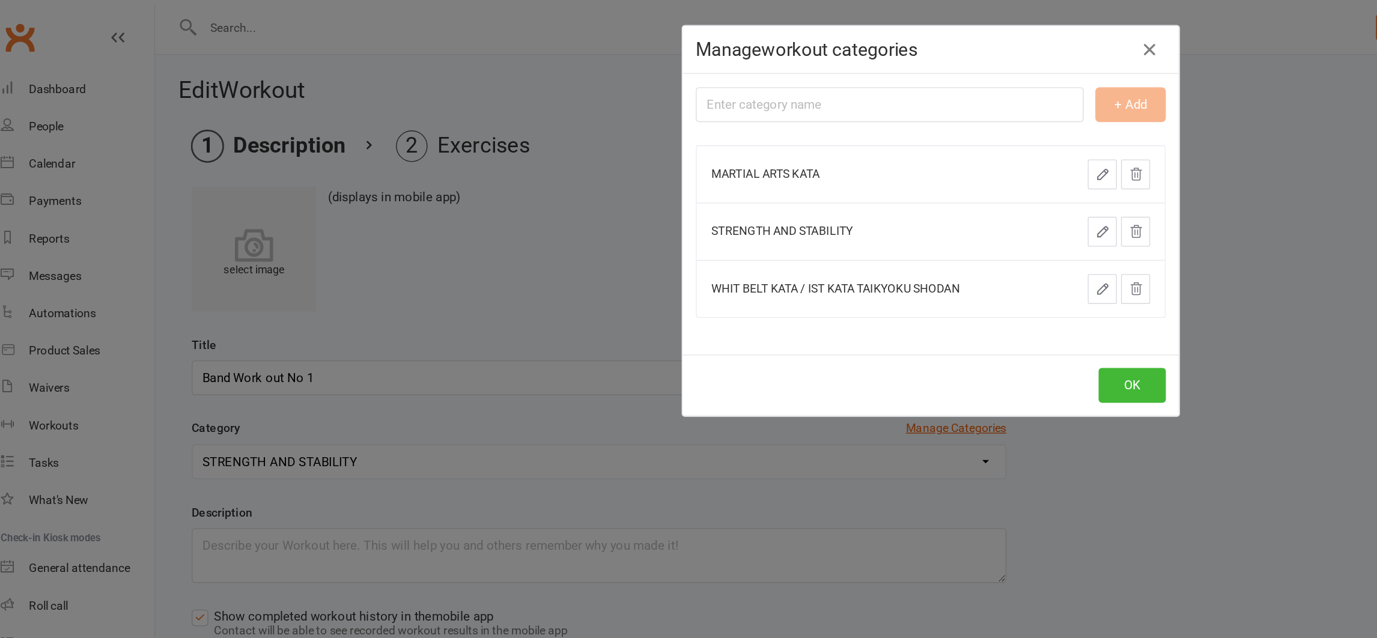
click at [839, 37] on icon "button" at bounding box center [846, 36] width 14 height 14
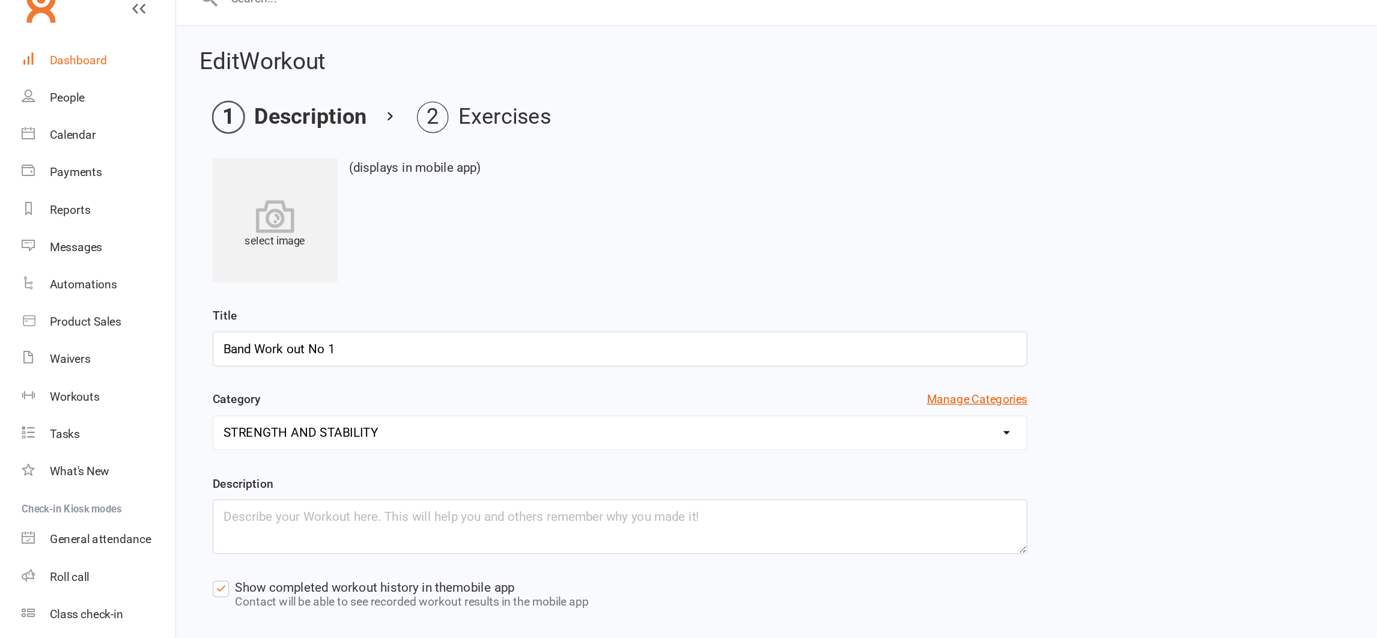
click at [56, 63] on div "Dashboard" at bounding box center [56, 64] width 41 height 10
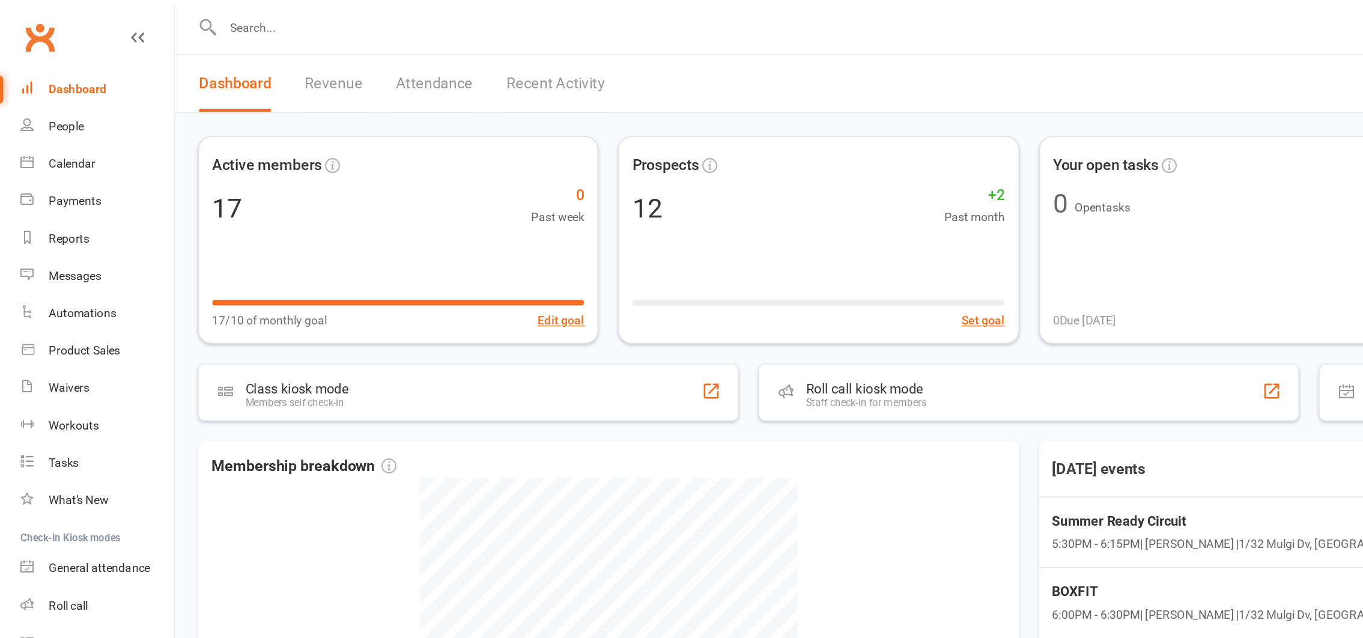
click at [61, 61] on div "Dashboard" at bounding box center [56, 64] width 41 height 10
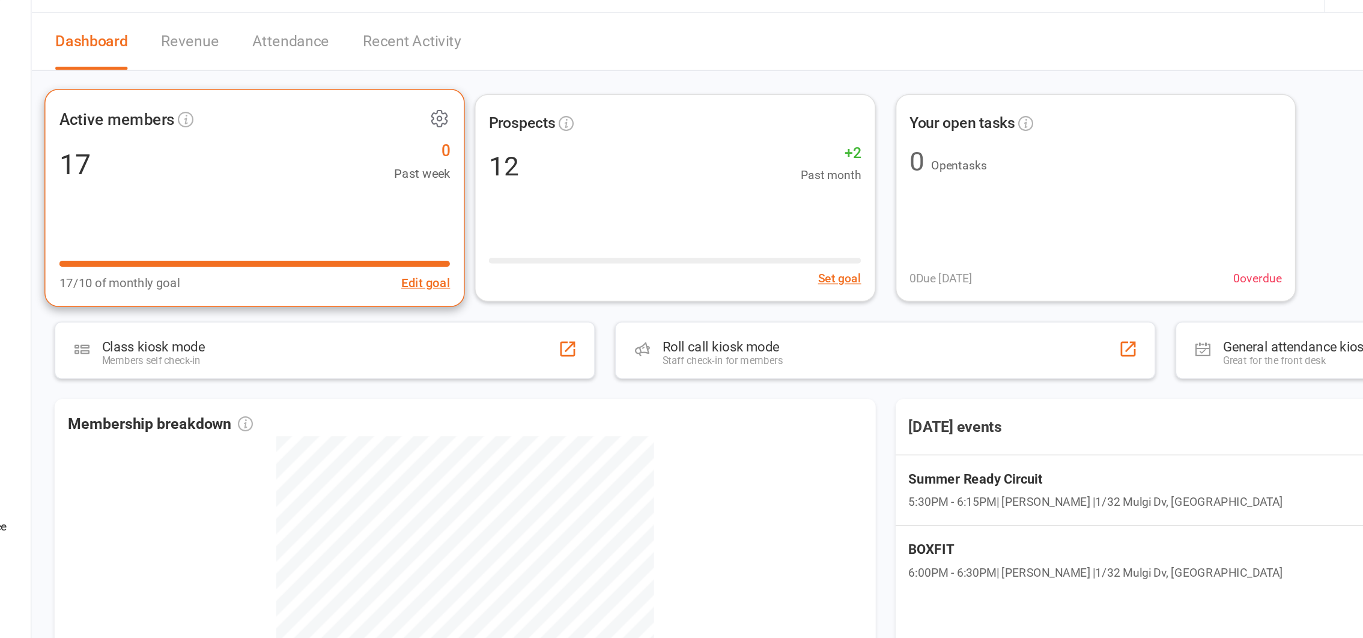
click at [310, 168] on div "Active members 17 0 Past week 17/10 of monthly goal Edit goal" at bounding box center [289, 174] width 304 height 158
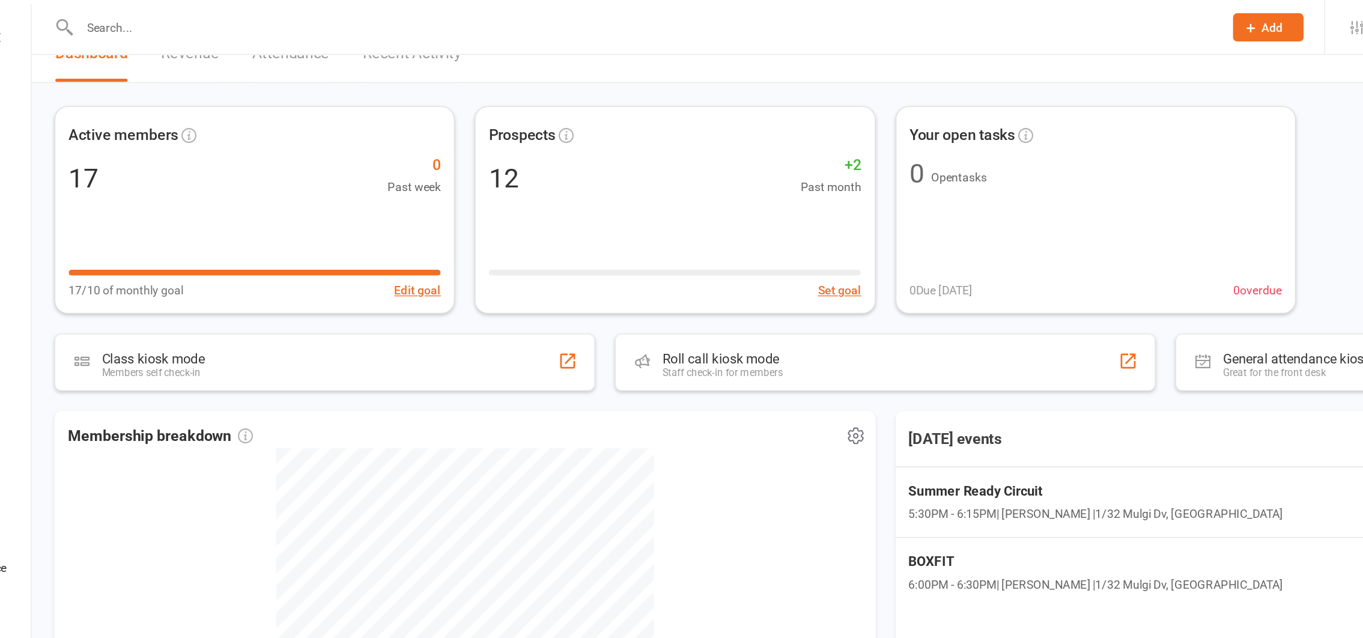
scroll to position [20, 0]
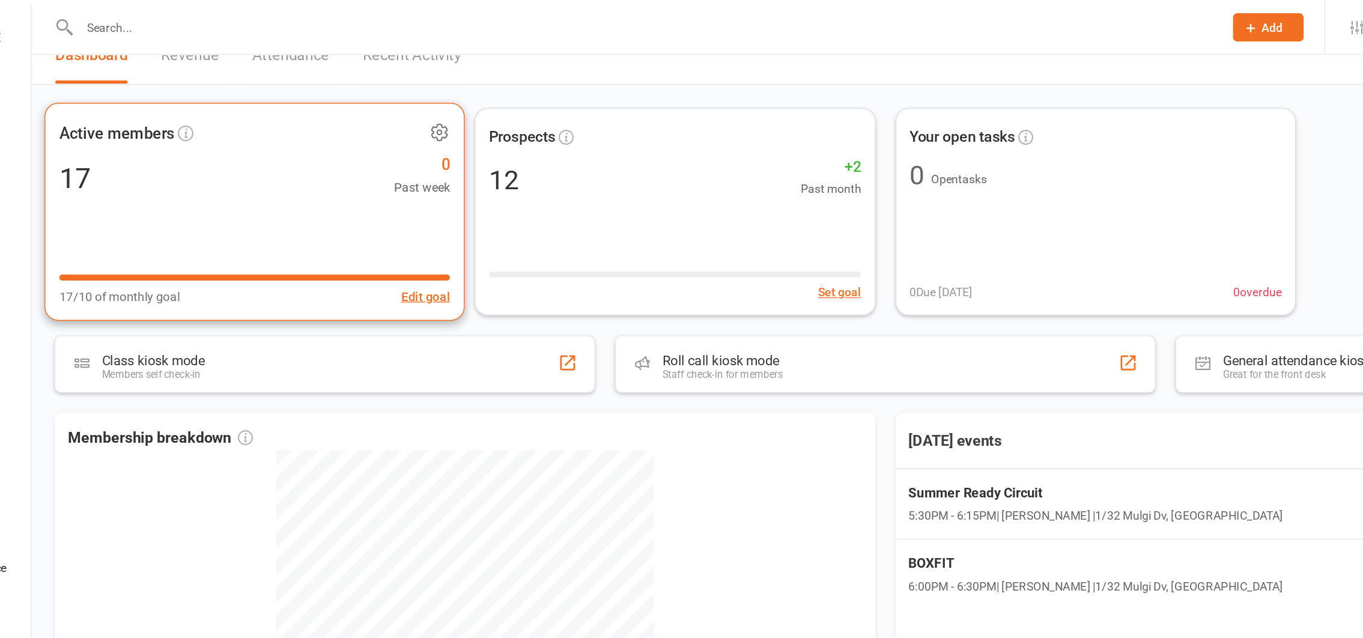
click at [425, 93] on icon at bounding box center [422, 95] width 15 height 15
click at [263, 140] on div "17 0 Past week" at bounding box center [289, 128] width 283 height 27
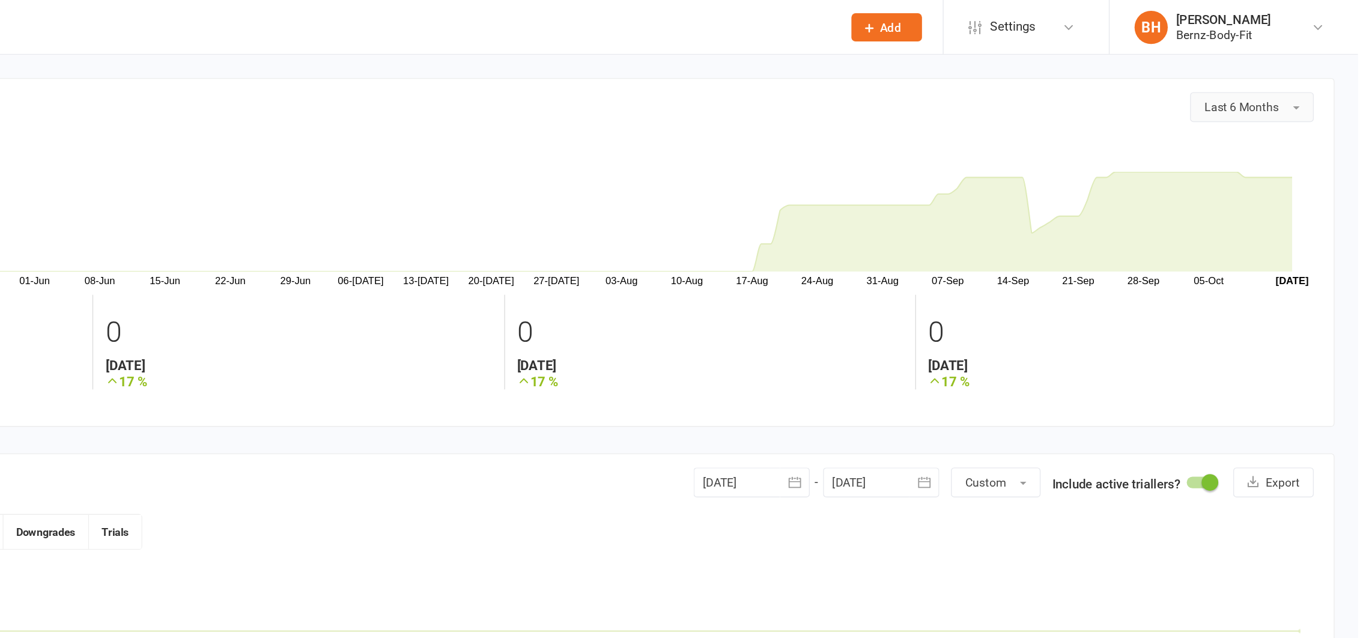
click at [1272, 79] on span "Last 6 Months" at bounding box center [1279, 78] width 54 height 10
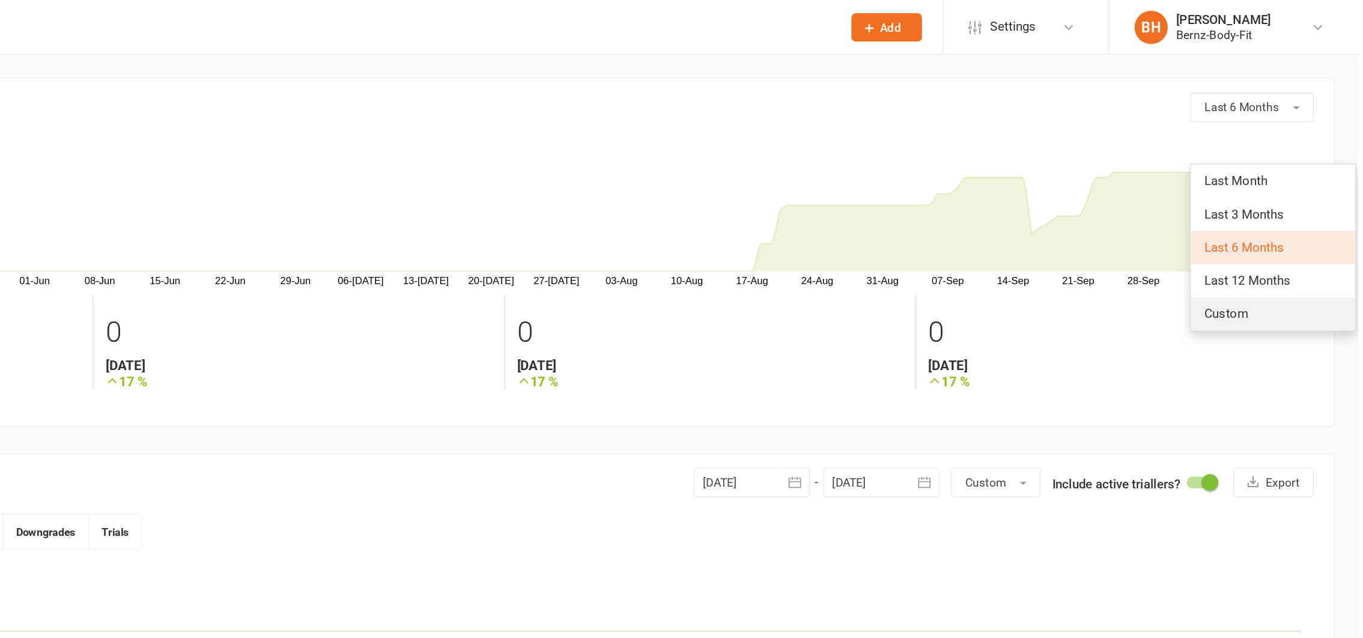
click at [1271, 228] on span "Custom" at bounding box center [1268, 227] width 32 height 11
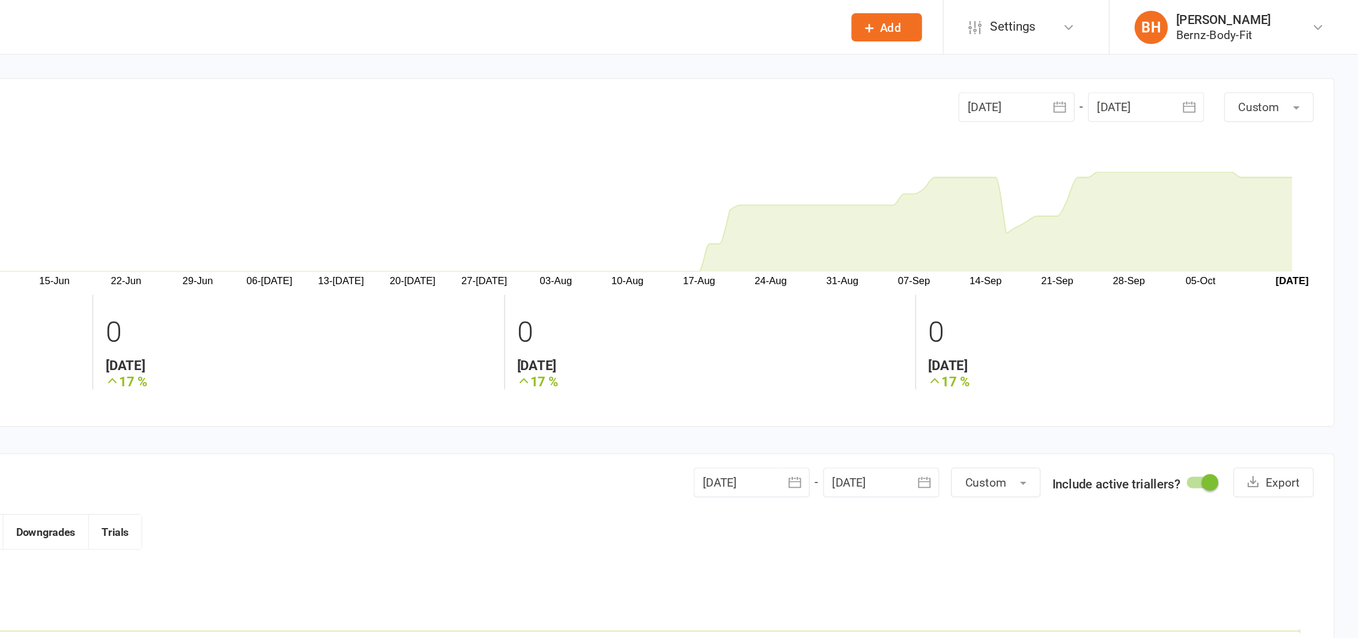
click at [1143, 76] on icon "button" at bounding box center [1147, 77] width 12 height 12
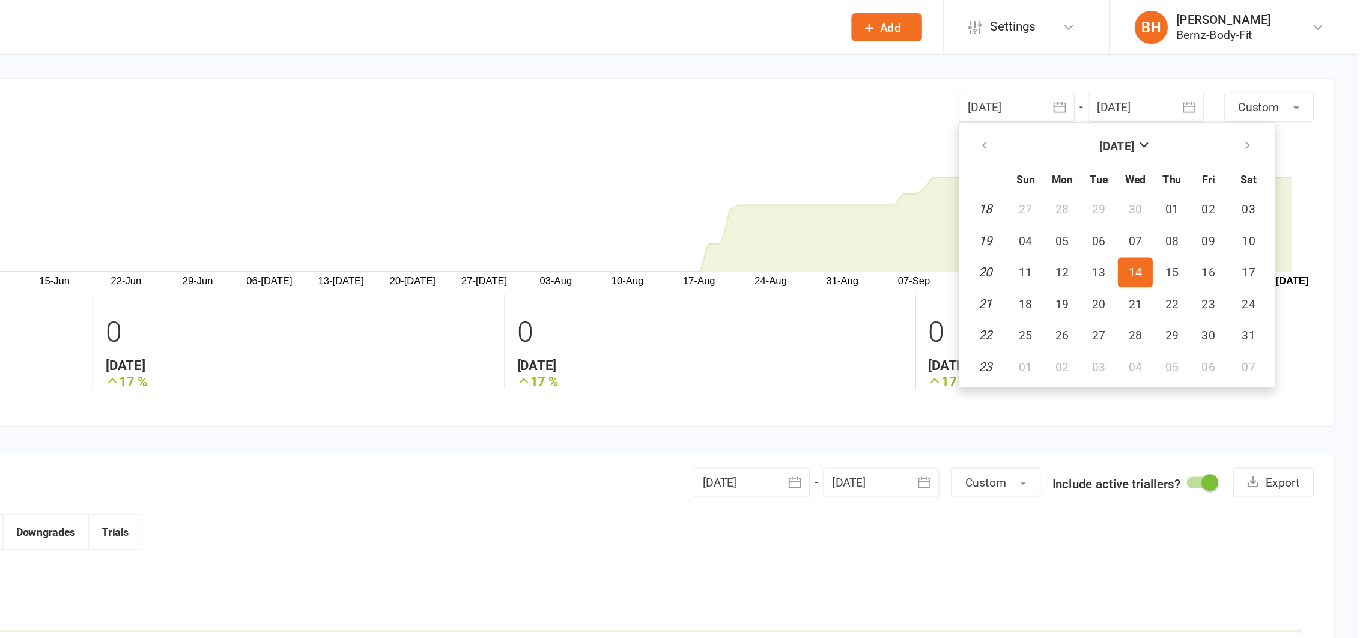
click at [916, 62] on section "17 total active / suspended members 14 May 2025 May 2025 Sun Mon Tue Wed Thu Fr…" at bounding box center [745, 182] width 1202 height 252
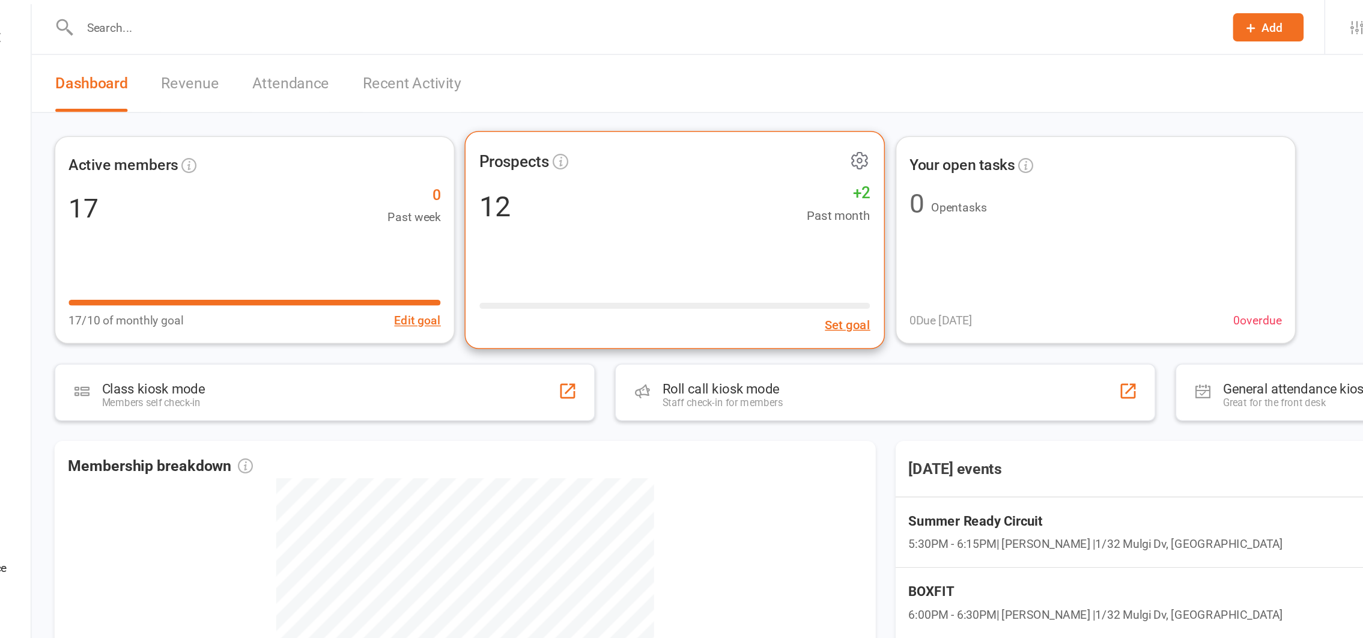
click at [566, 175] on div "Prospects 12 +2 Past month Set goal" at bounding box center [593, 174] width 304 height 158
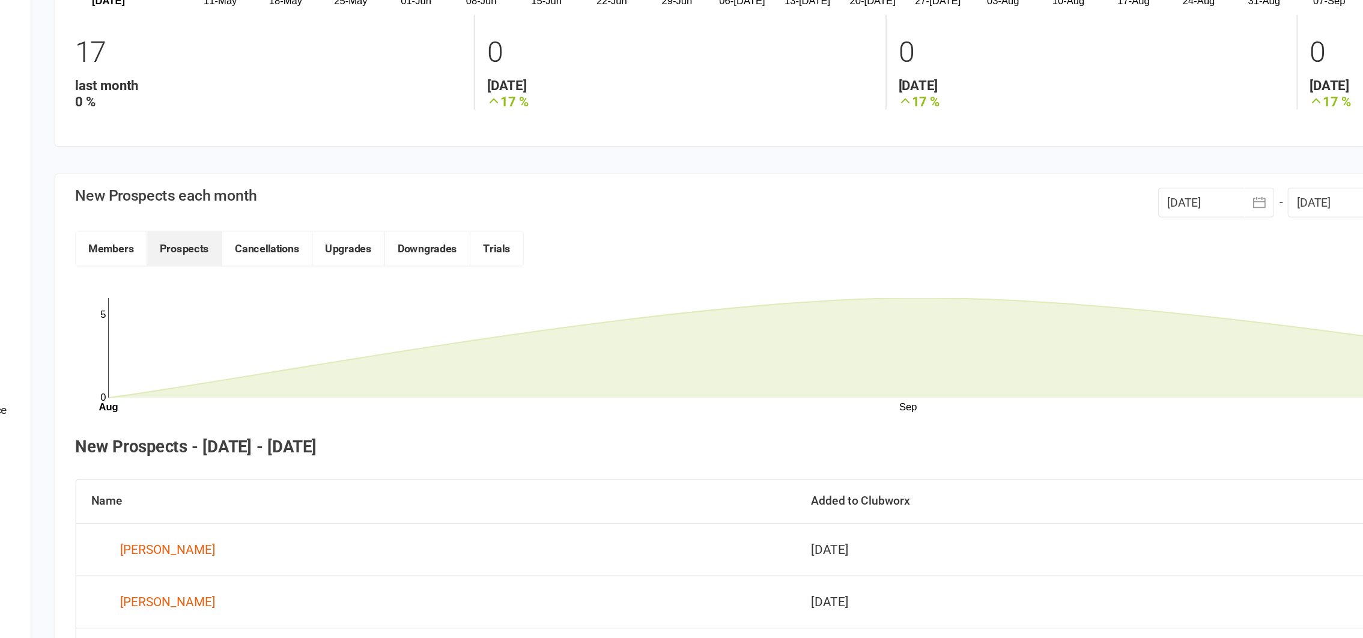
scroll to position [105, 0]
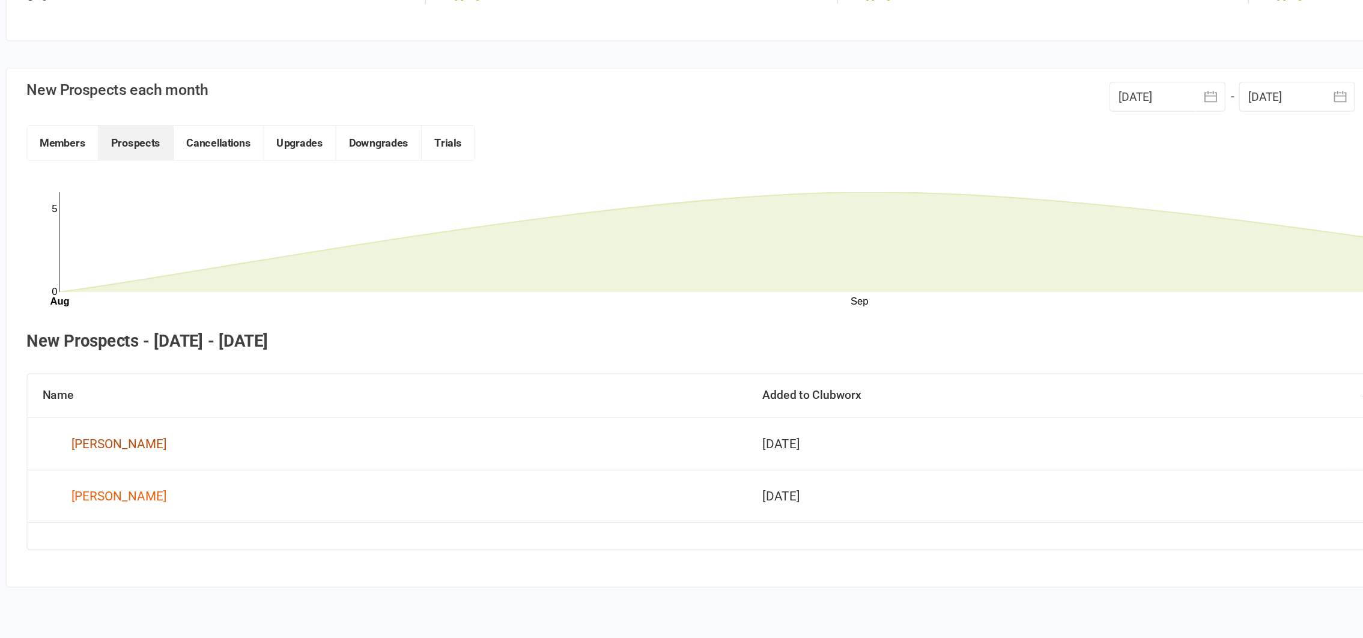
click at [217, 493] on div "Hayley Nagle" at bounding box center [226, 497] width 69 height 18
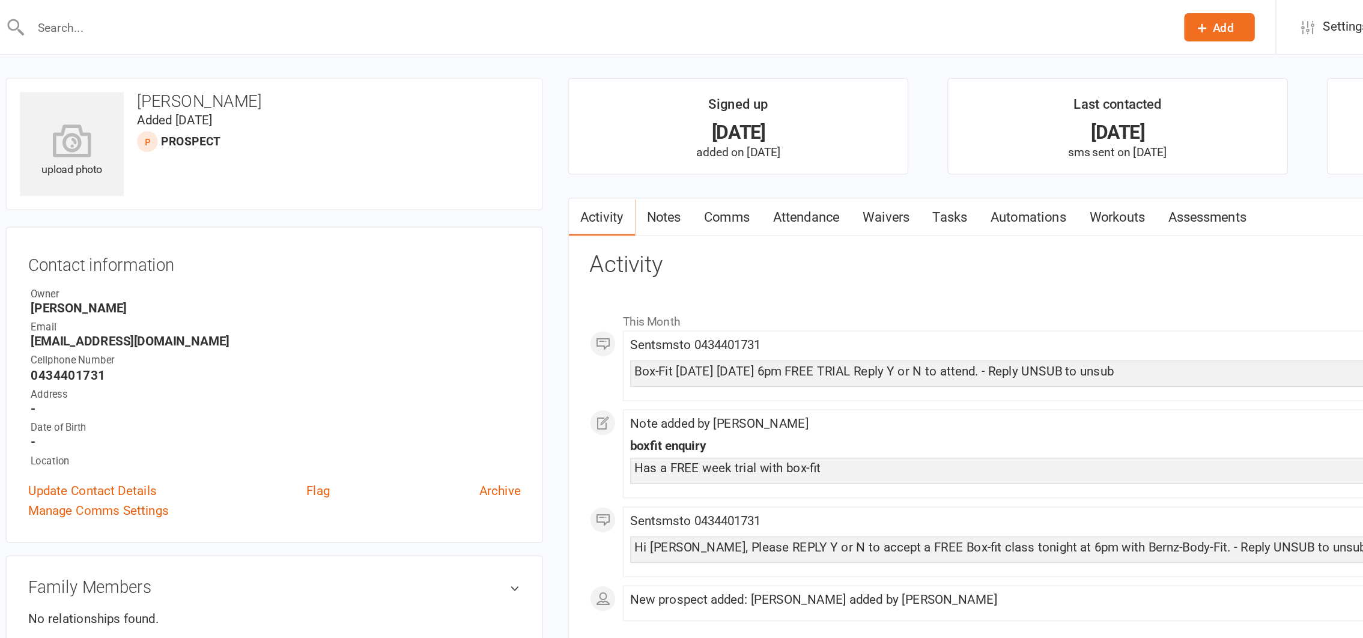
click at [621, 154] on link "Notes" at bounding box center [620, 158] width 41 height 28
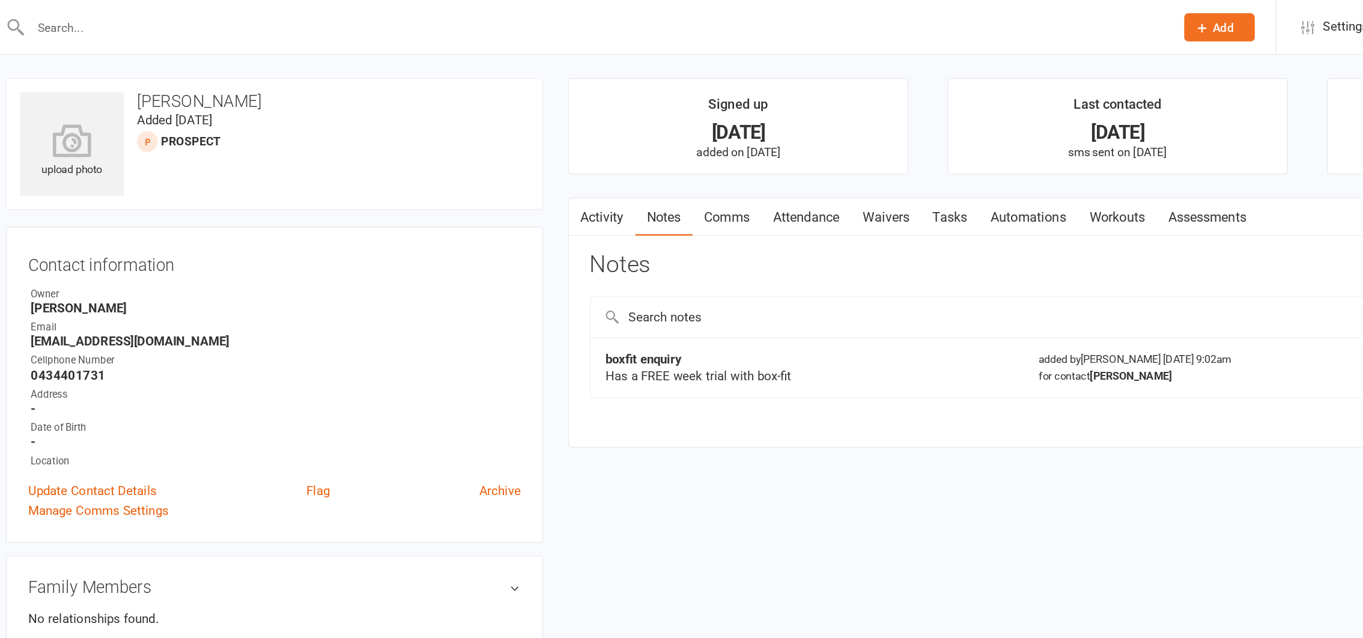
click at [570, 151] on link "Activity" at bounding box center [575, 158] width 48 height 28
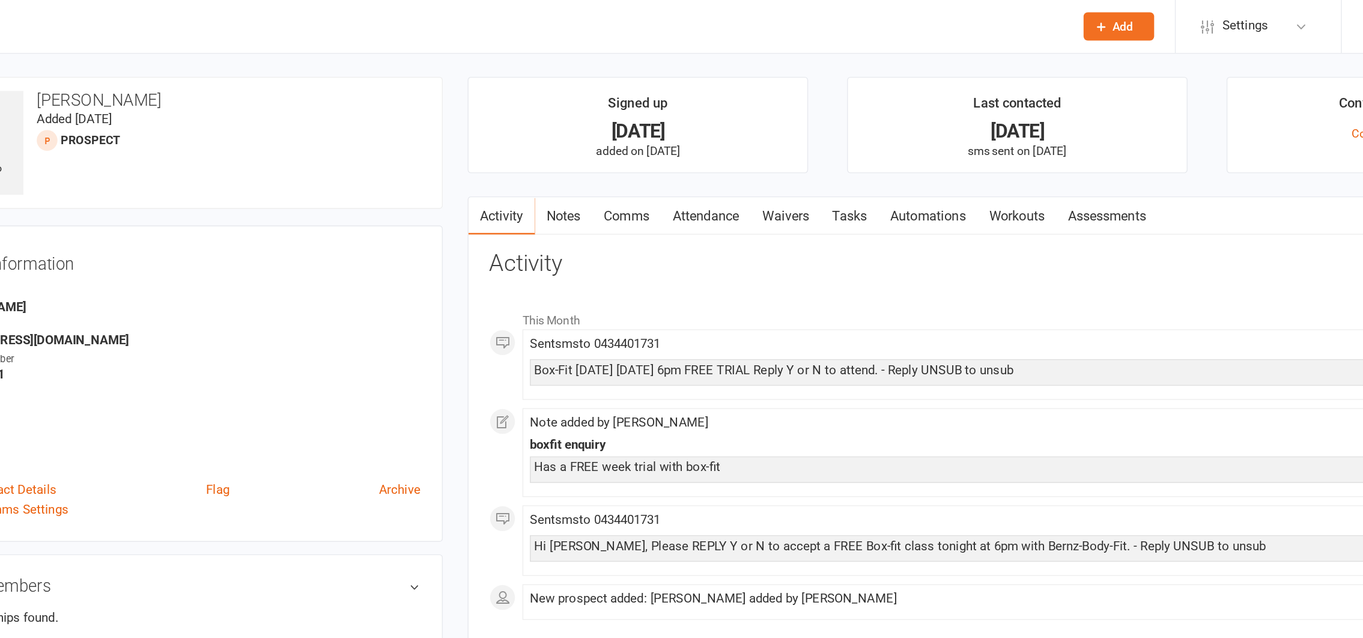
click at [667, 155] on link "Comms" at bounding box center [666, 158] width 50 height 28
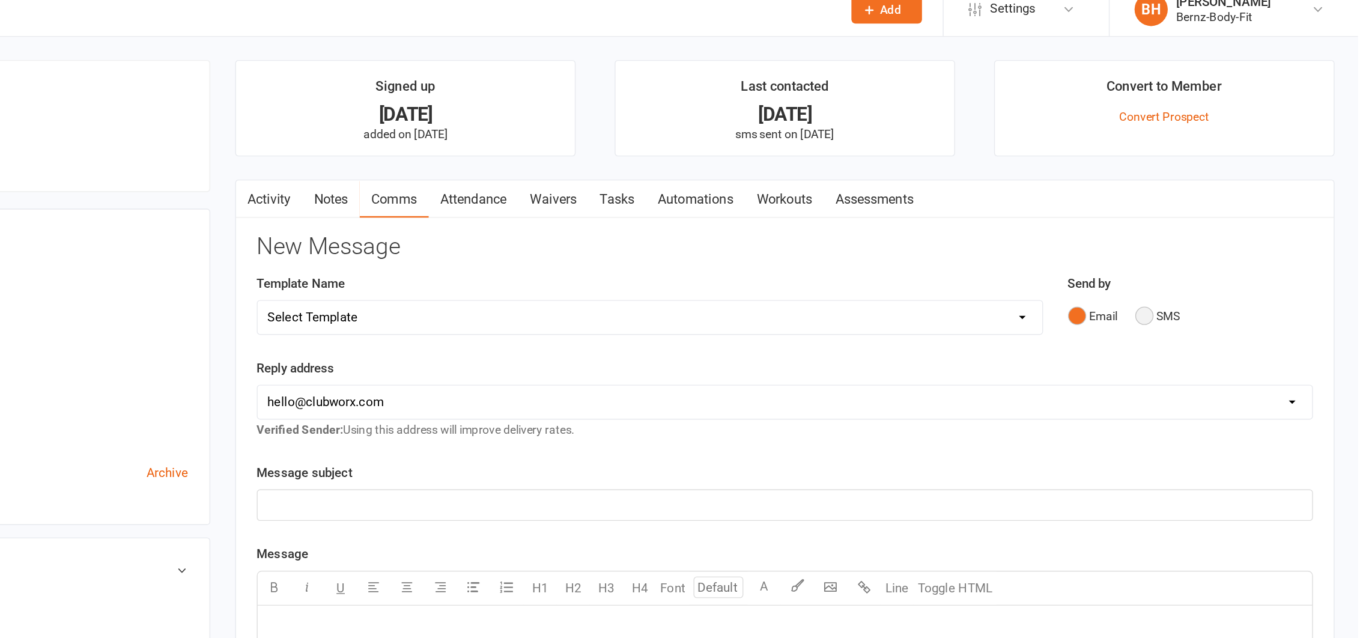
click at [1205, 240] on button "SMS" at bounding box center [1218, 241] width 32 height 23
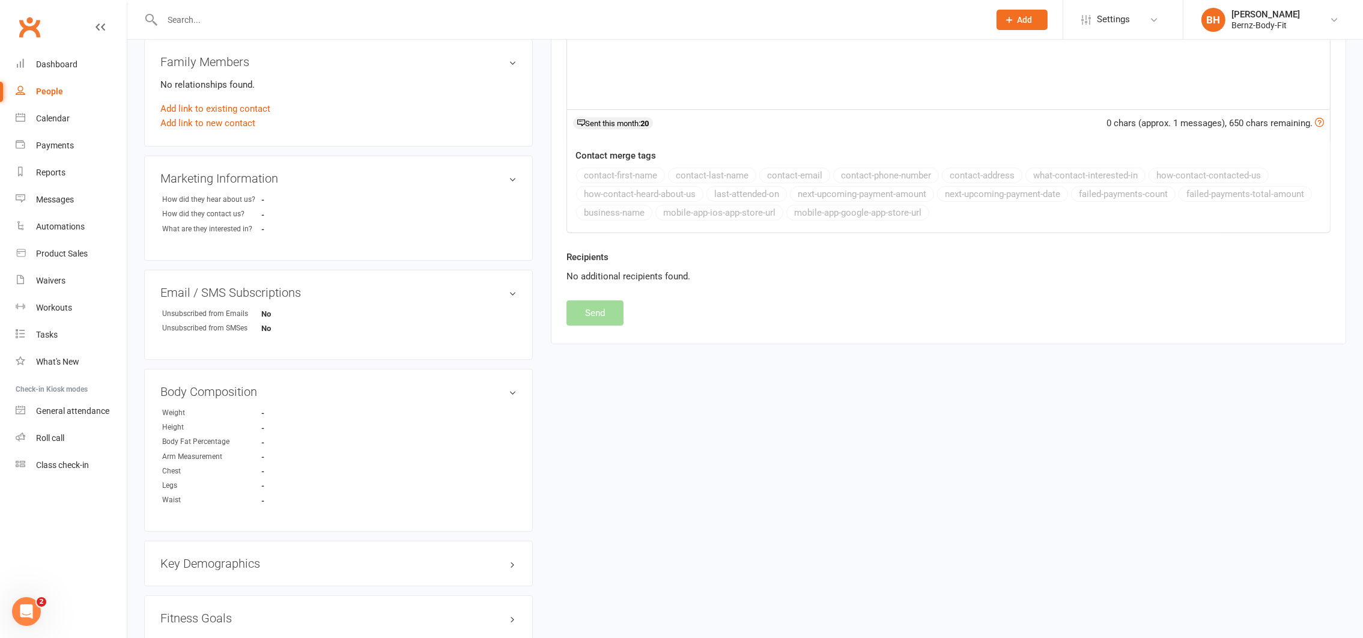
scroll to position [362, 0]
click at [1252, 17] on div "Bernadette Howson" at bounding box center [1266, 14] width 68 height 11
click at [1221, 85] on link "My subscription" at bounding box center [1273, 82] width 180 height 28
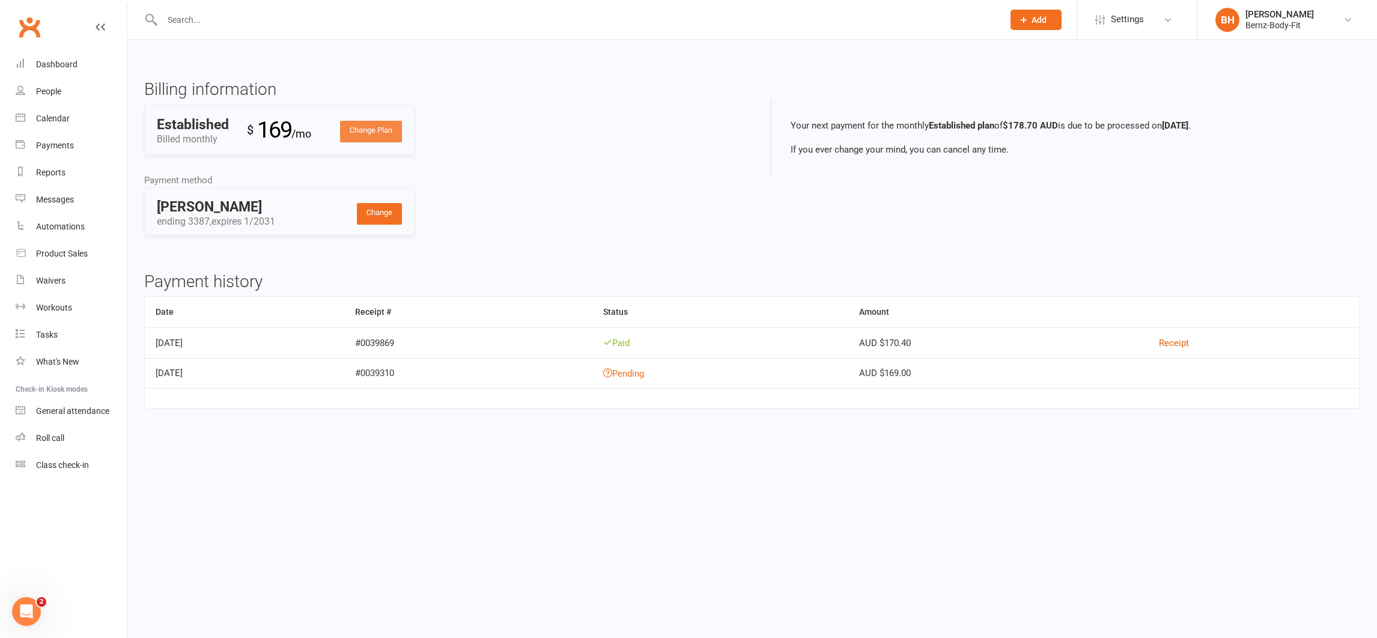
click at [361, 124] on link "Change Plan" at bounding box center [371, 132] width 62 height 22
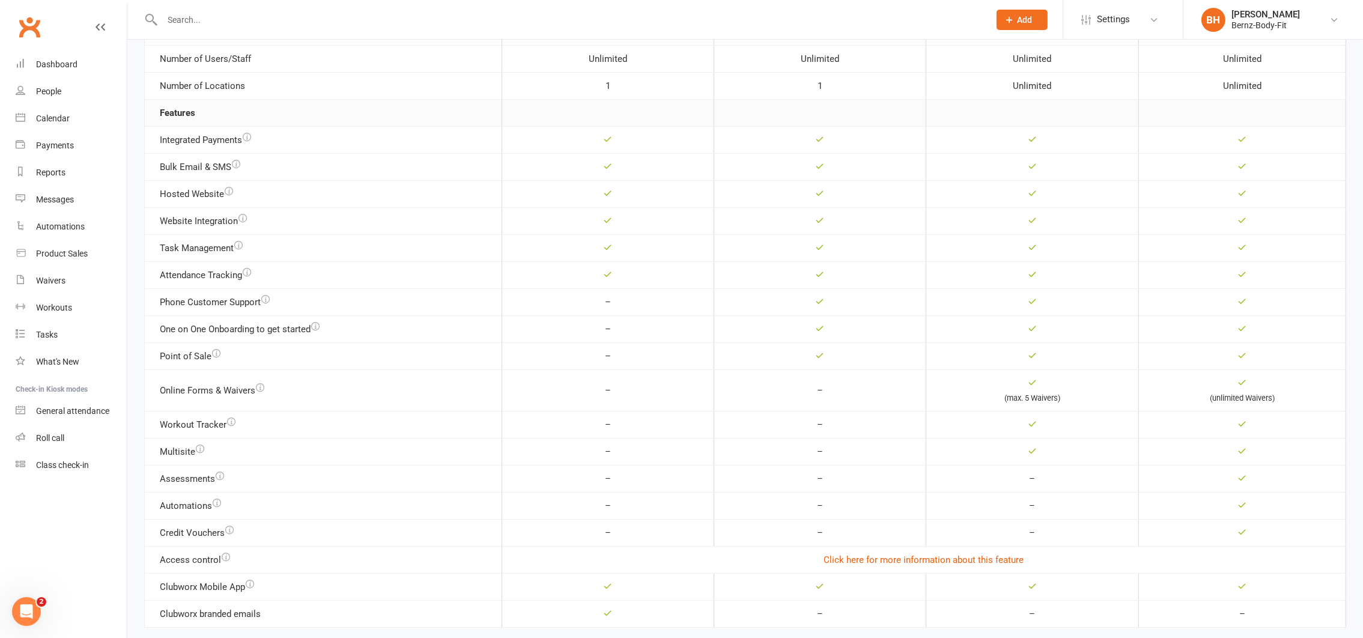
scroll to position [311, 0]
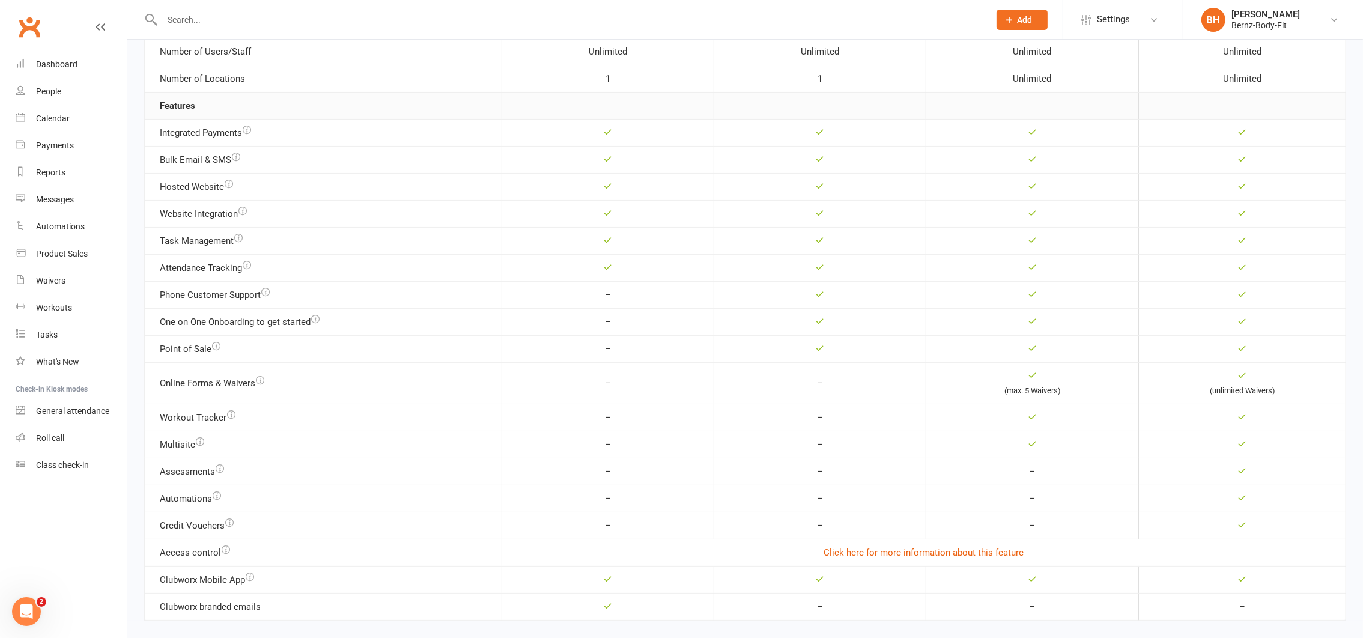
click at [254, 579] on icon "button" at bounding box center [250, 577] width 8 height 8
click at [586, 335] on td "–" at bounding box center [608, 348] width 212 height 27
click at [49, 433] on div "Roll call" at bounding box center [50, 438] width 28 height 10
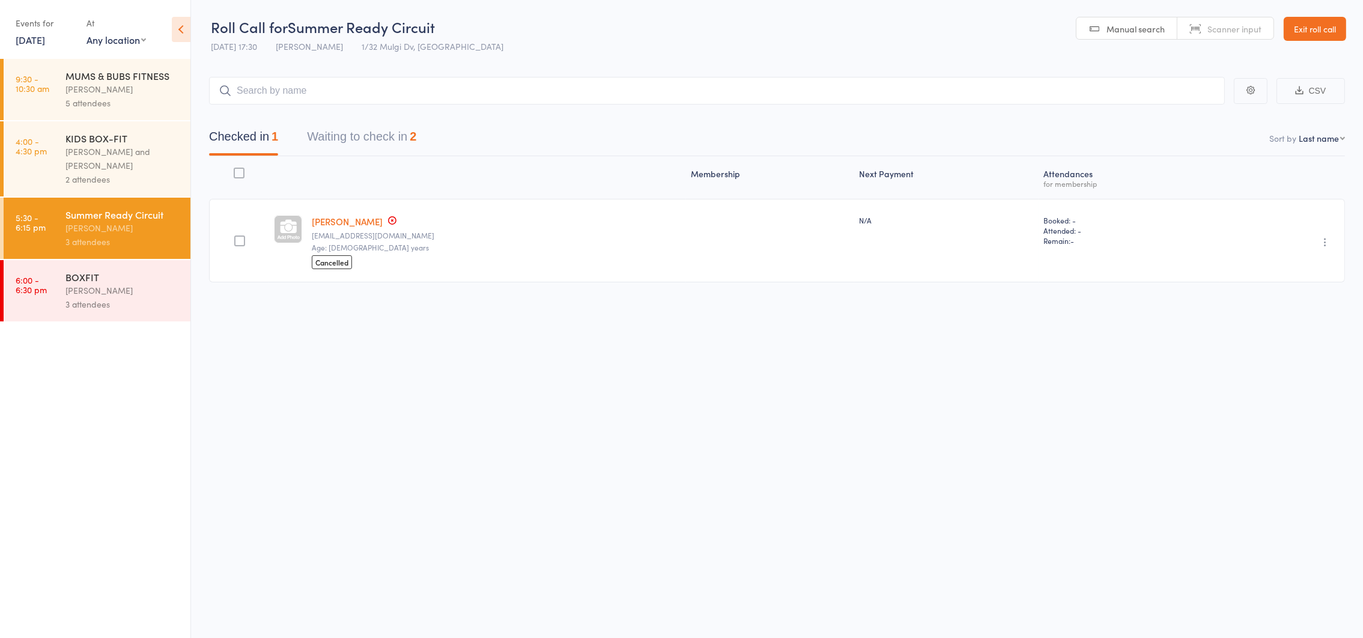
click at [1310, 28] on link "Exit roll call" at bounding box center [1315, 29] width 62 height 24
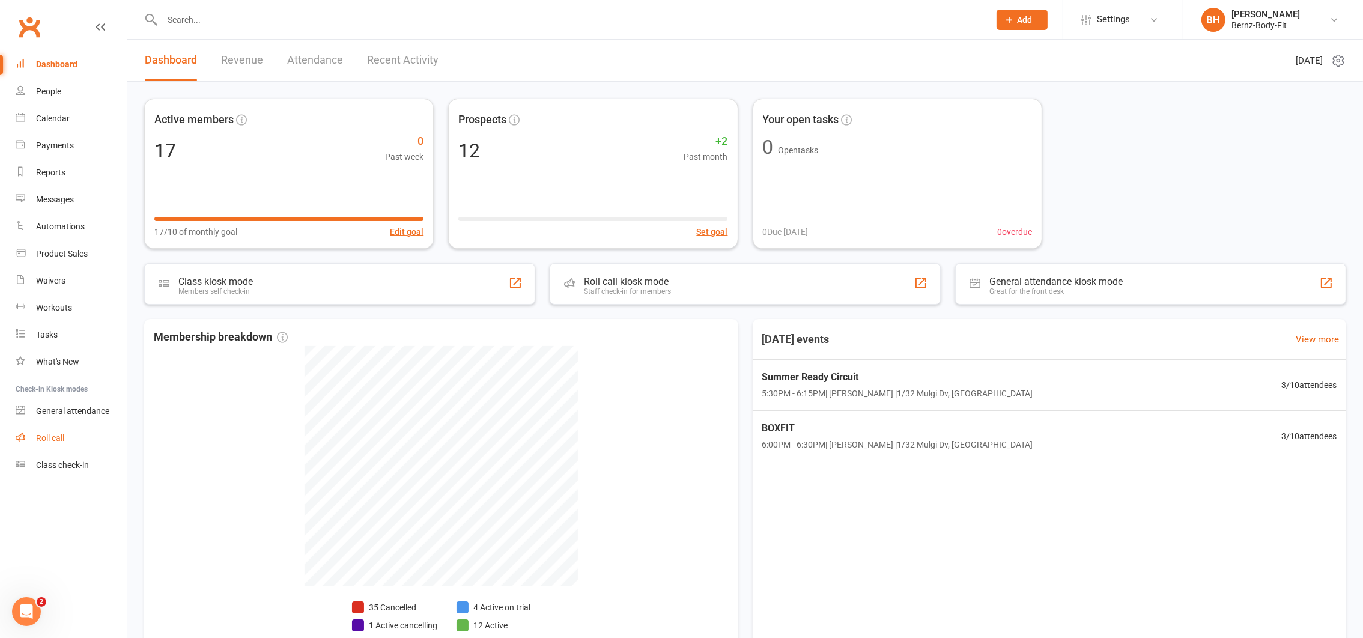
click at [55, 439] on div "Roll call" at bounding box center [50, 438] width 28 height 10
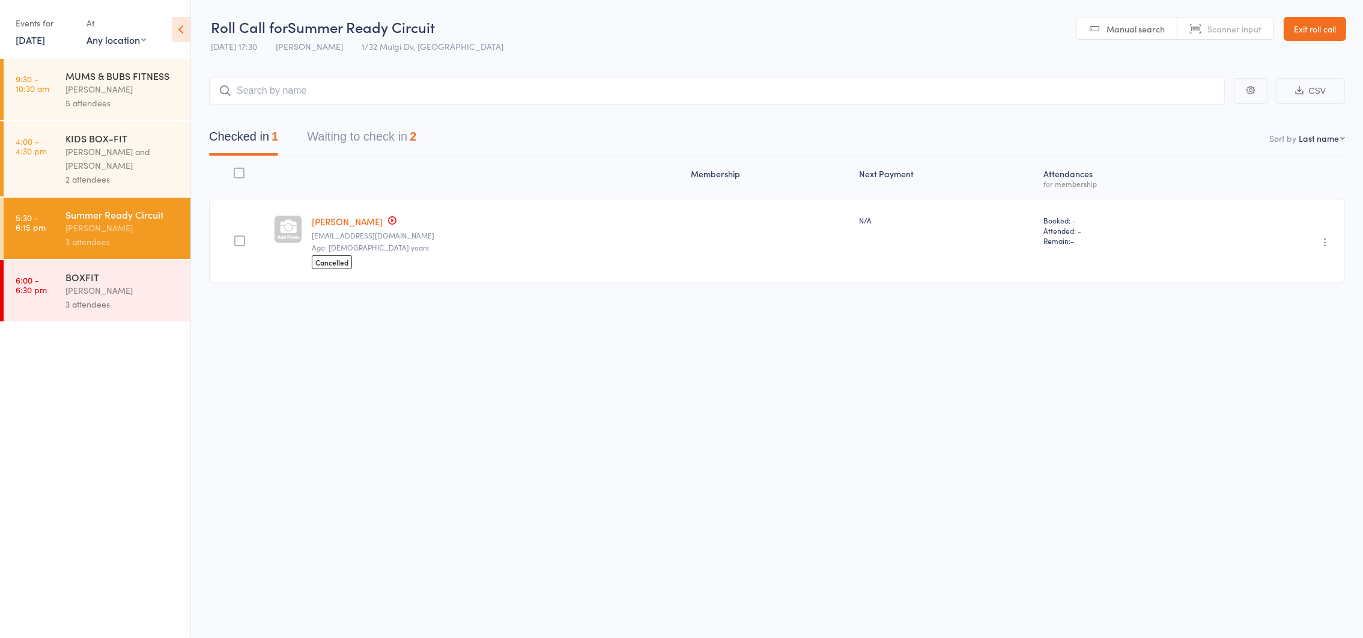
click at [1317, 26] on link "Exit roll call" at bounding box center [1315, 29] width 62 height 24
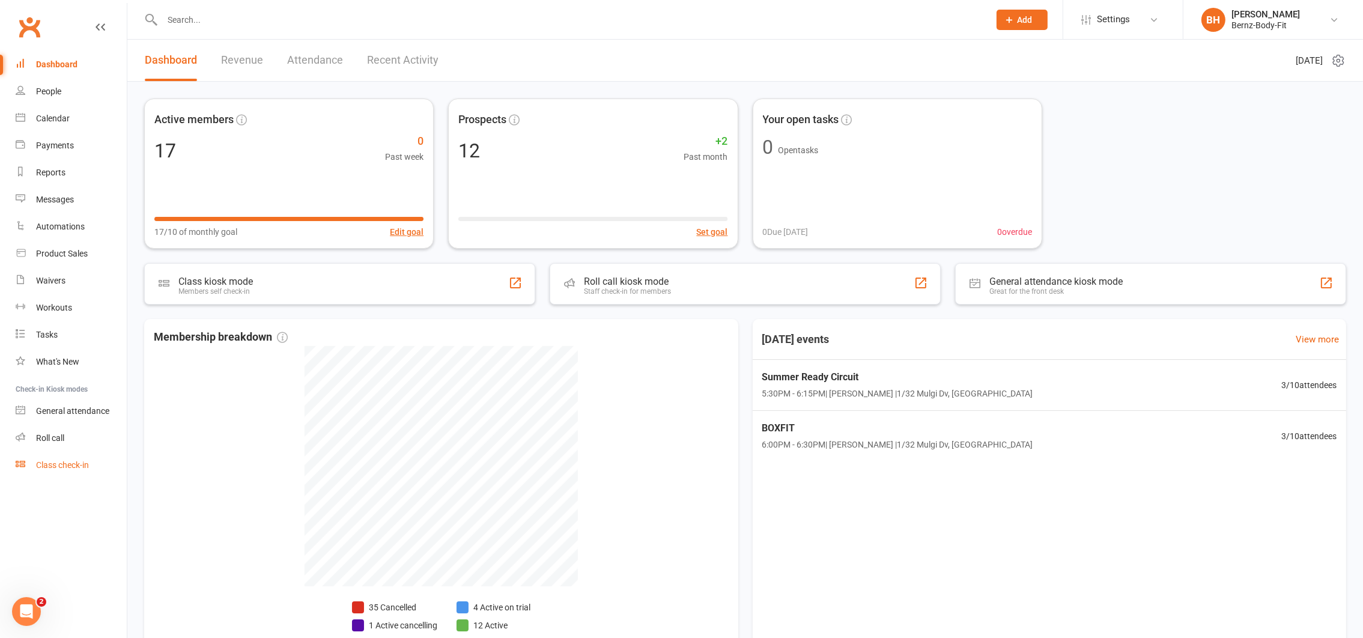
click at [56, 467] on div "Class check-in" at bounding box center [62, 465] width 53 height 10
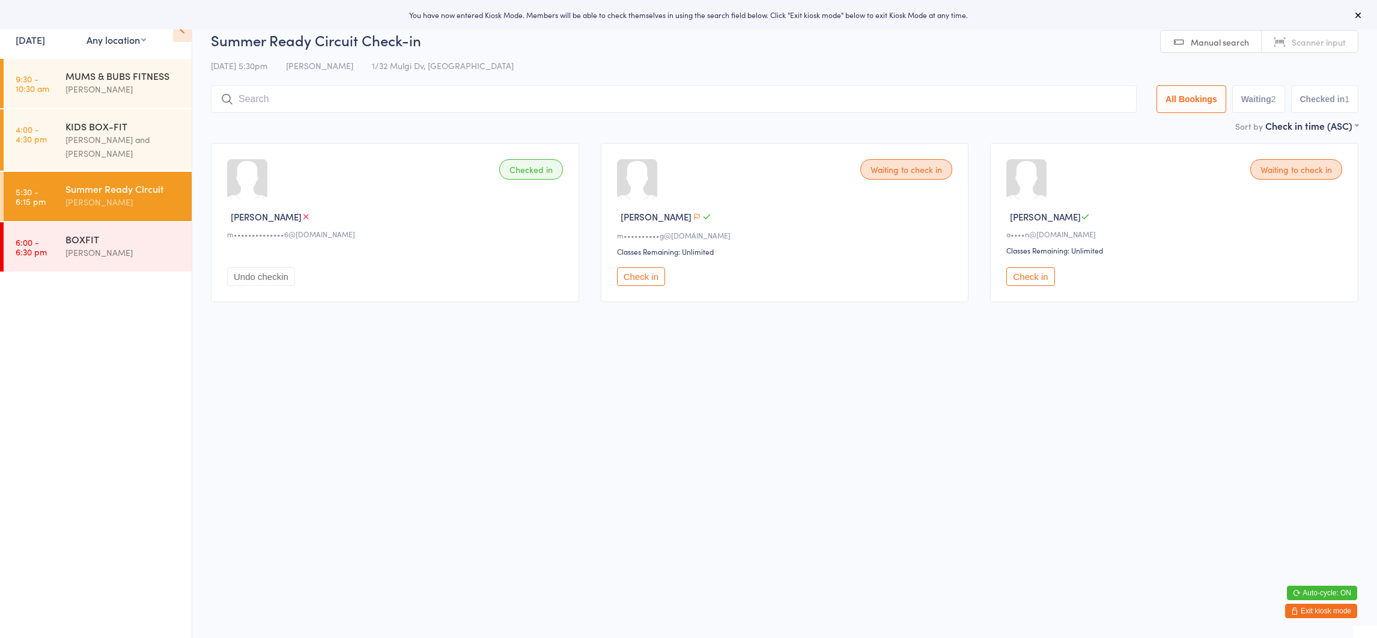
click at [1328, 605] on button "Exit kiosk mode" at bounding box center [1321, 611] width 72 height 14
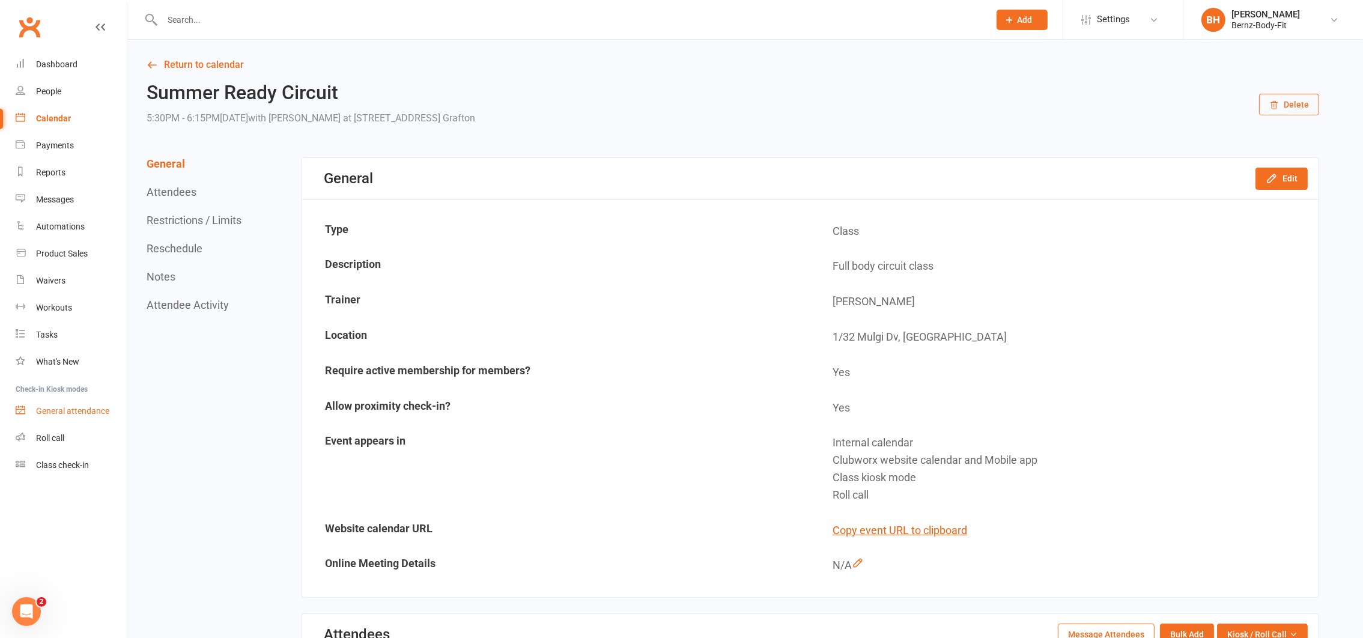
click at [64, 409] on div "General attendance" at bounding box center [72, 411] width 73 height 10
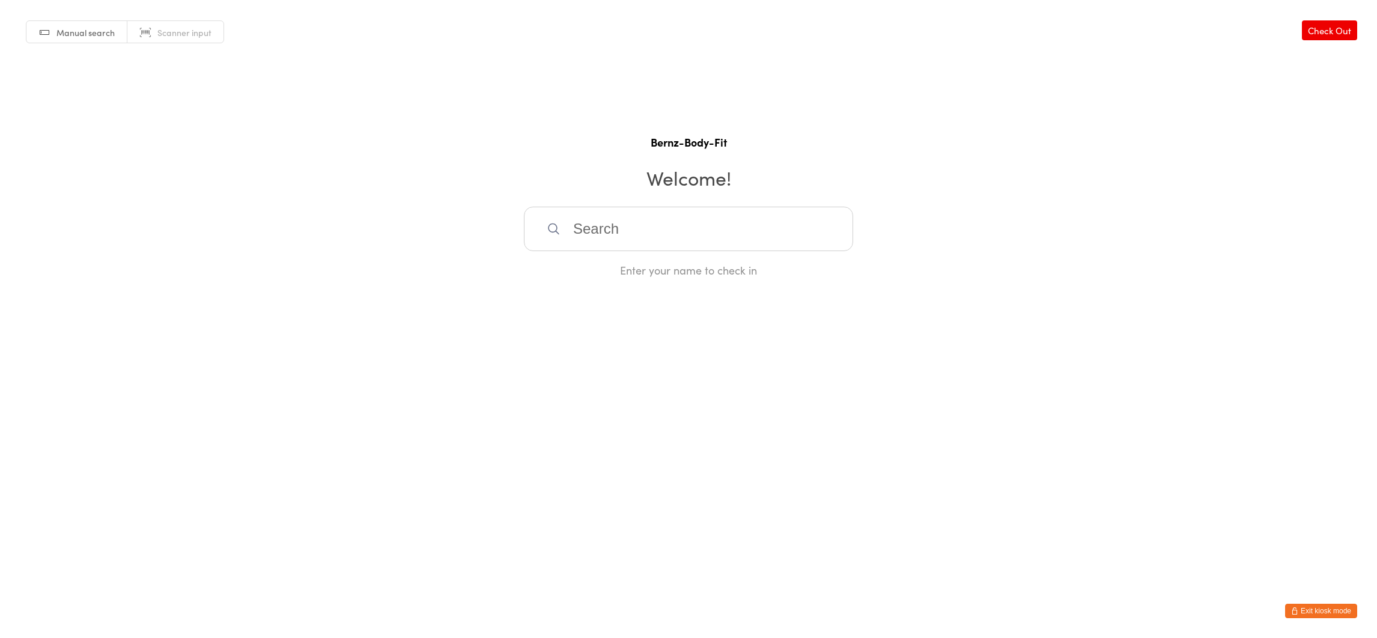
click at [592, 228] on input "search" at bounding box center [688, 229] width 329 height 44
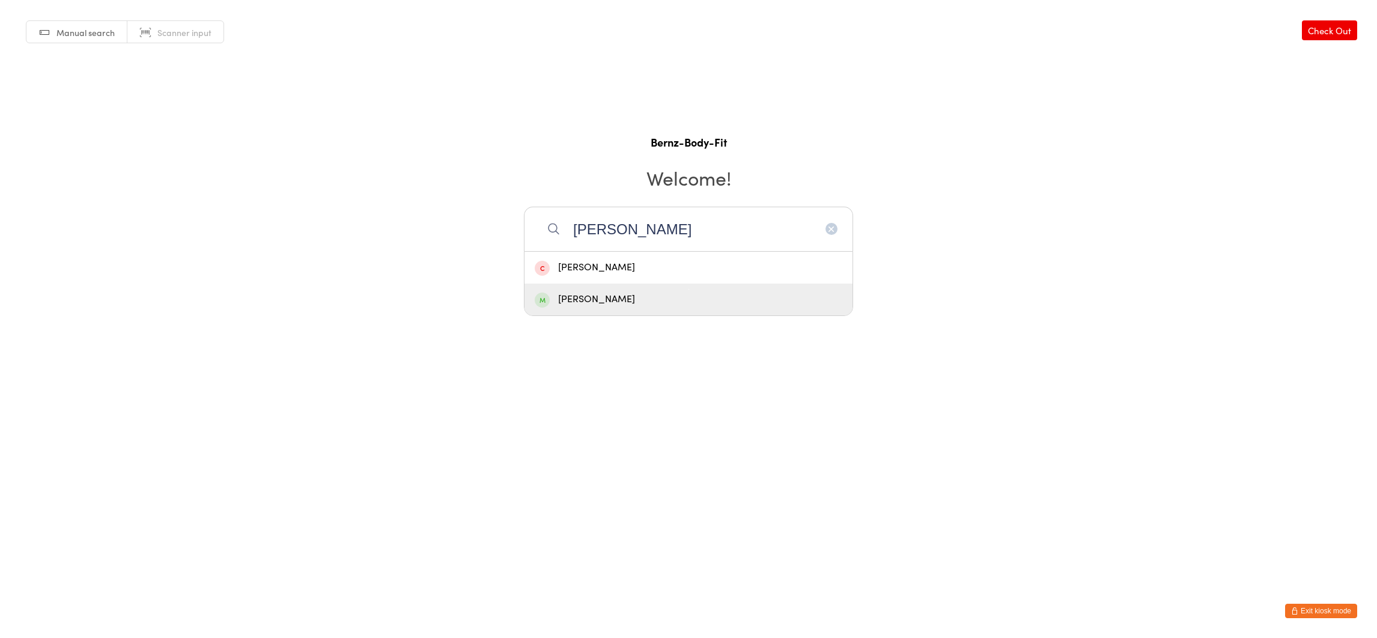
type input "[PERSON_NAME]"
click at [589, 299] on div "[PERSON_NAME]" at bounding box center [689, 299] width 308 height 16
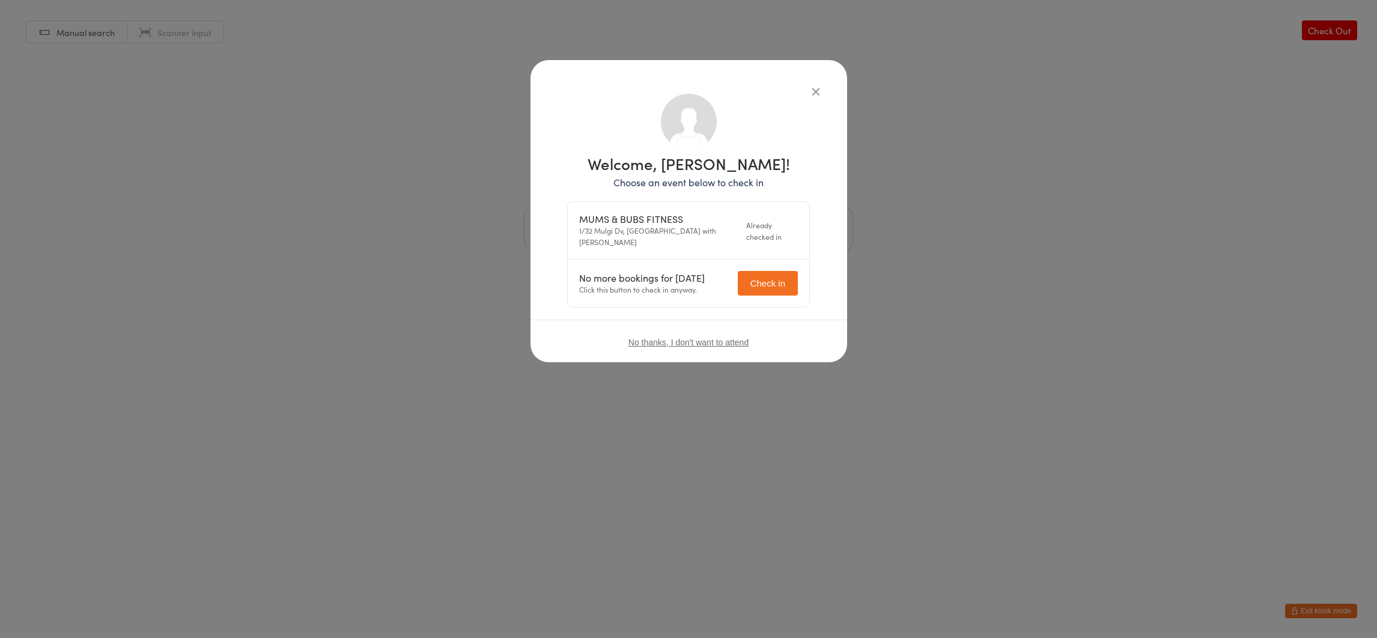
click at [1117, 312] on div "Welcome, Jess Stewart! Choose an event below to check in MUMS & BUBS FITNESS 1/…" at bounding box center [688, 319] width 1377 height 638
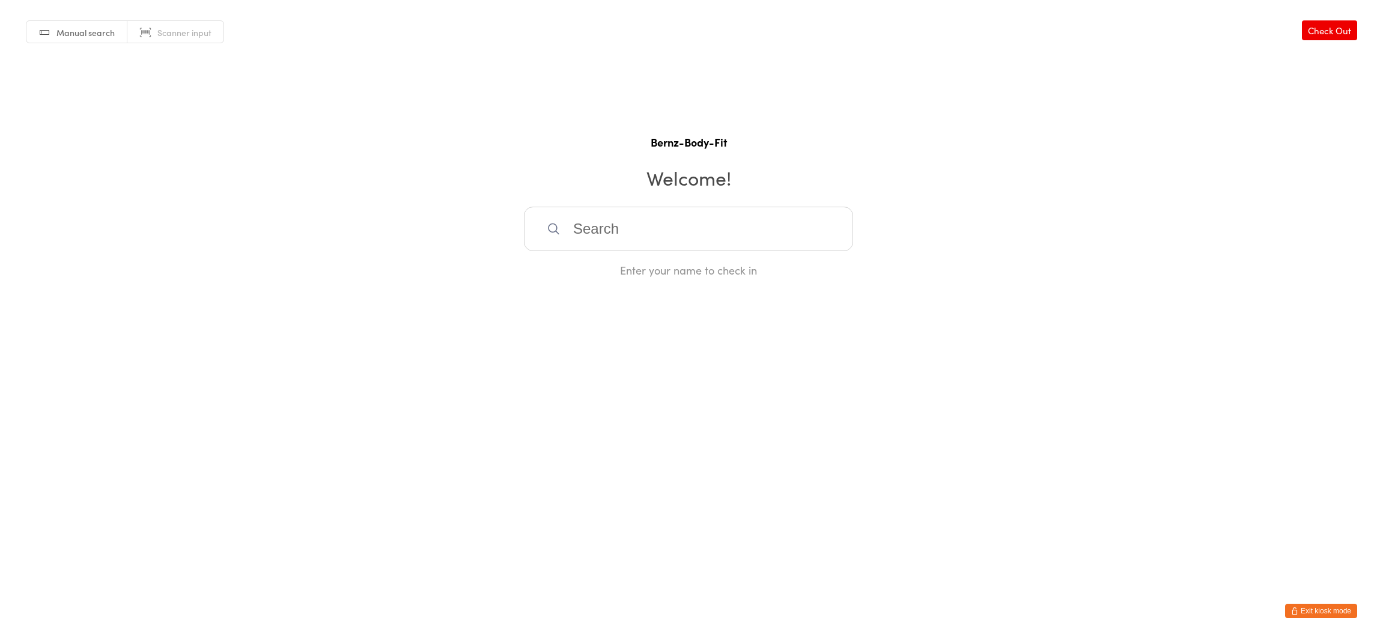
click at [586, 228] on input "search" at bounding box center [688, 229] width 329 height 44
type input "beth"
click at [597, 265] on div "[PERSON_NAME]" at bounding box center [689, 268] width 308 height 16
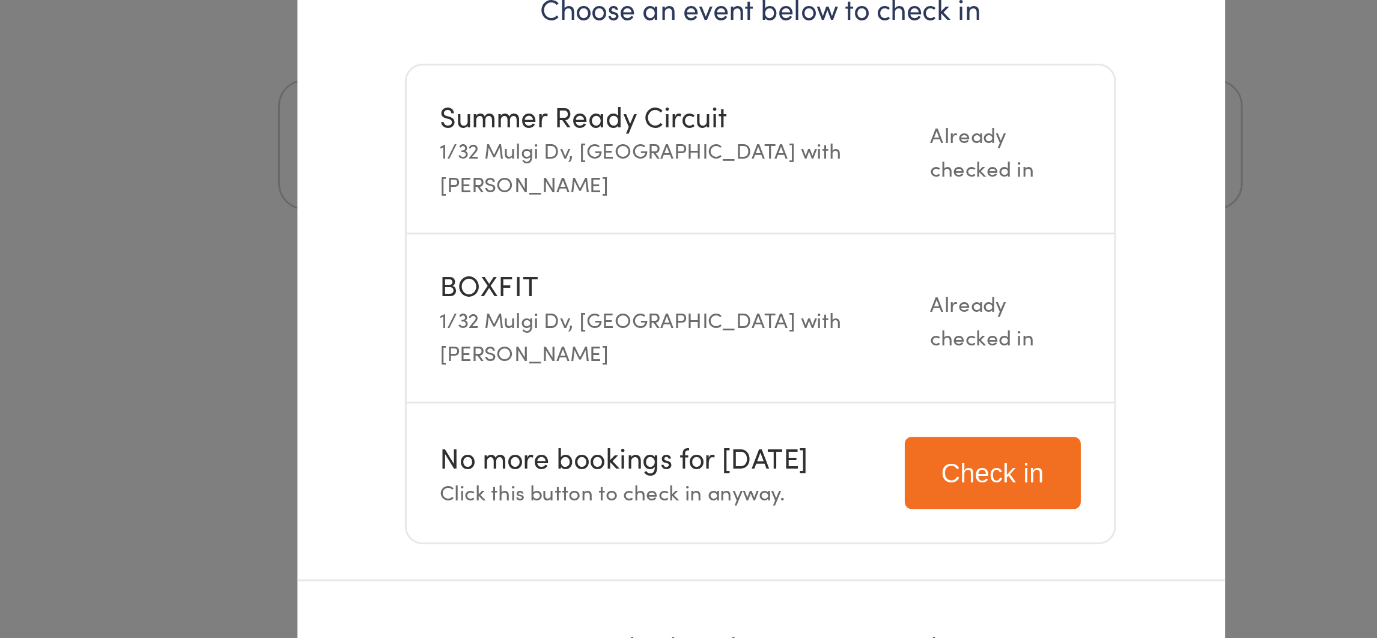
click at [861, 261] on div "Welcome, Beth McCarthy! Choose an event below to check in Summer Ready Circuit …" at bounding box center [688, 319] width 1377 height 638
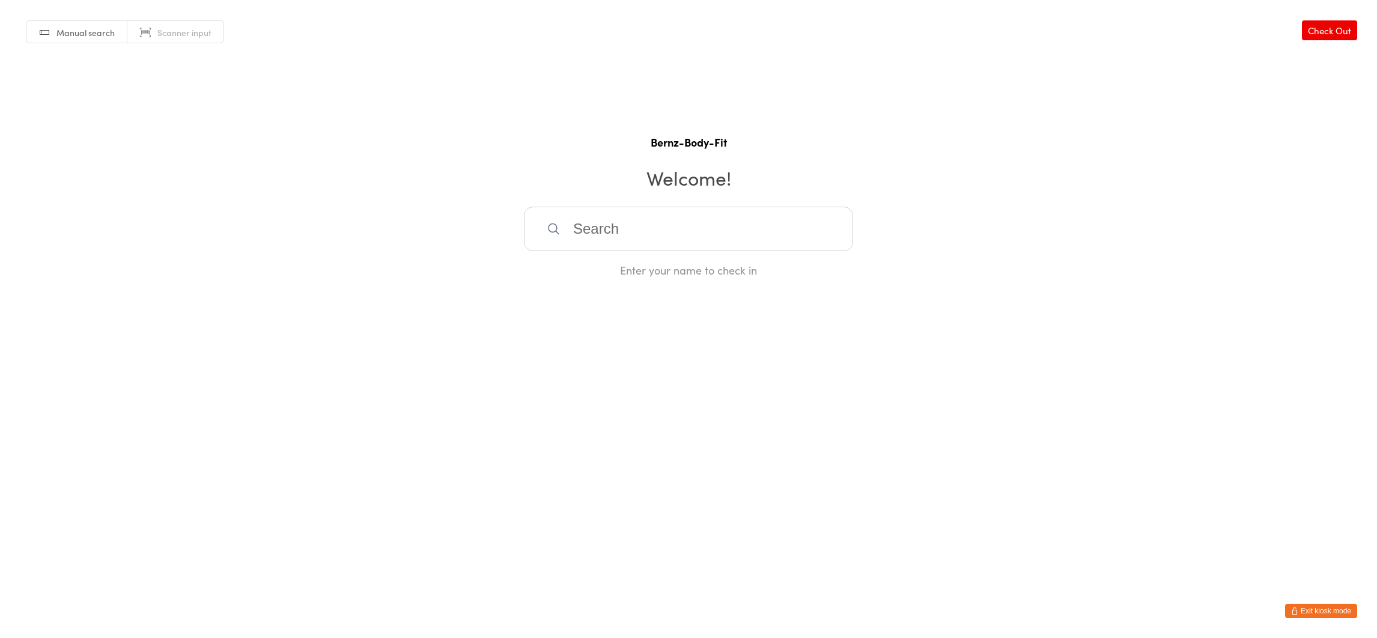
click at [1317, 29] on link "Check Out" at bounding box center [1329, 30] width 55 height 20
click at [1335, 610] on button "Exit kiosk mode" at bounding box center [1321, 611] width 72 height 14
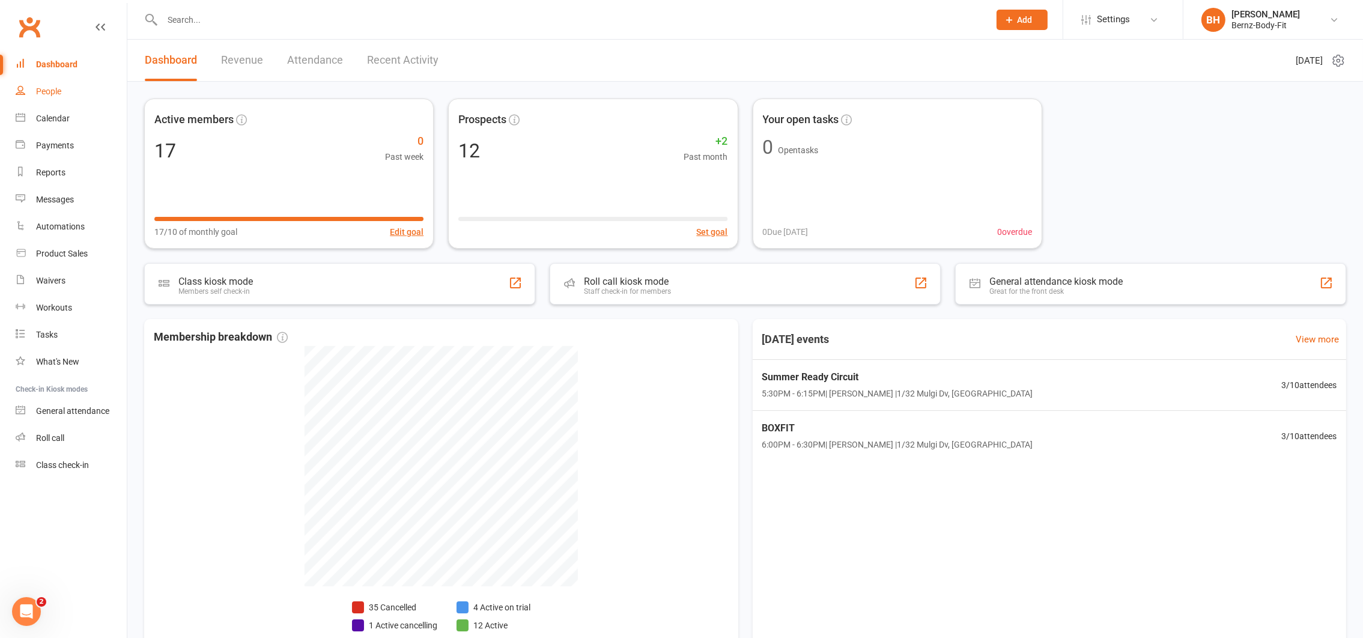
click at [46, 93] on div "People" at bounding box center [48, 92] width 25 height 10
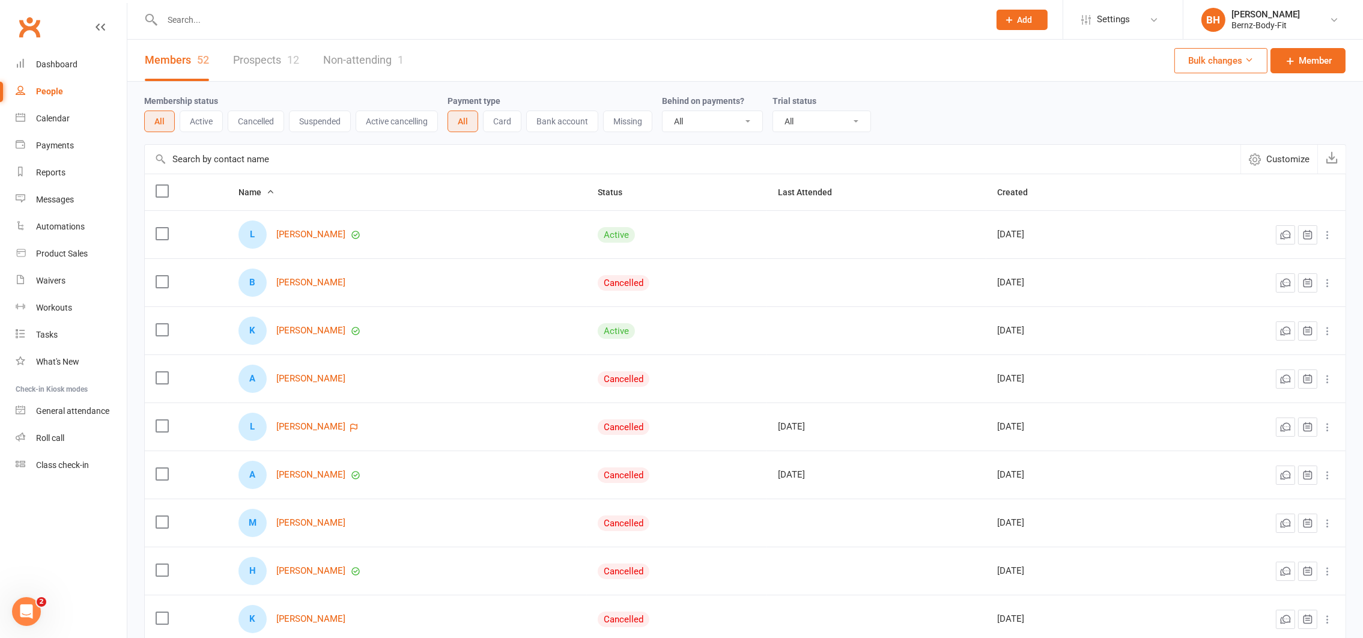
click at [1018, 16] on span "Add" at bounding box center [1025, 20] width 15 height 10
click at [995, 79] on link "Member" at bounding box center [1009, 82] width 107 height 28
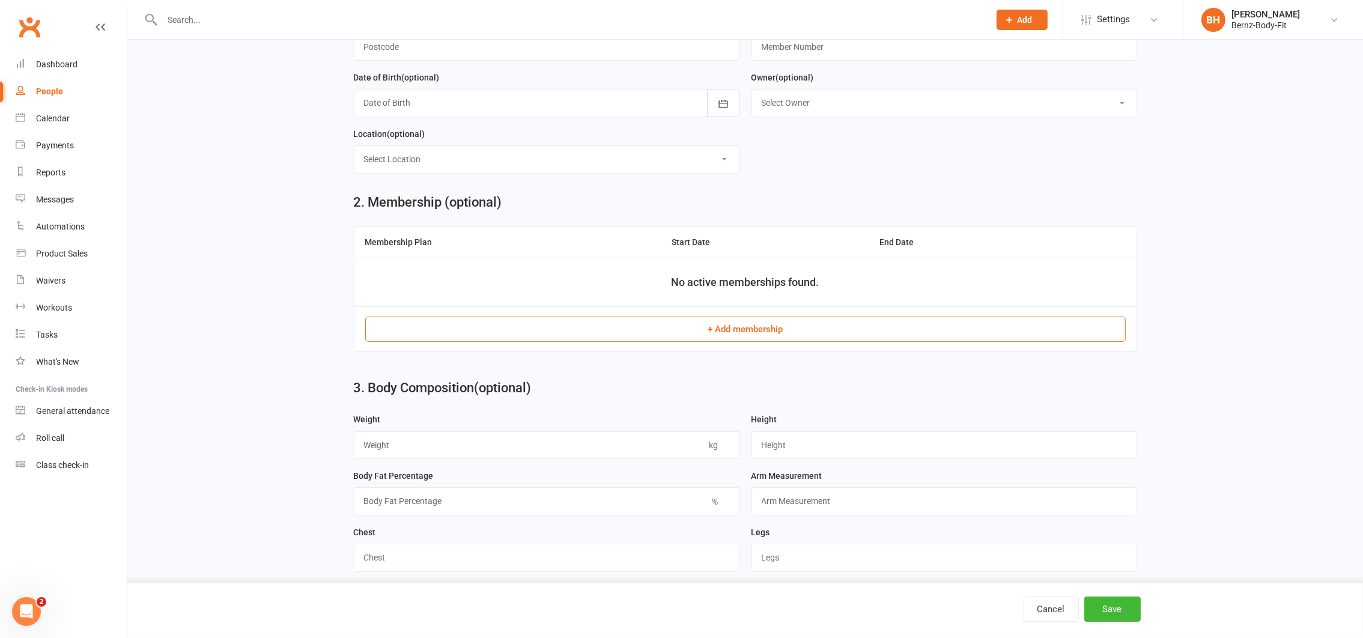
scroll to position [336, 0]
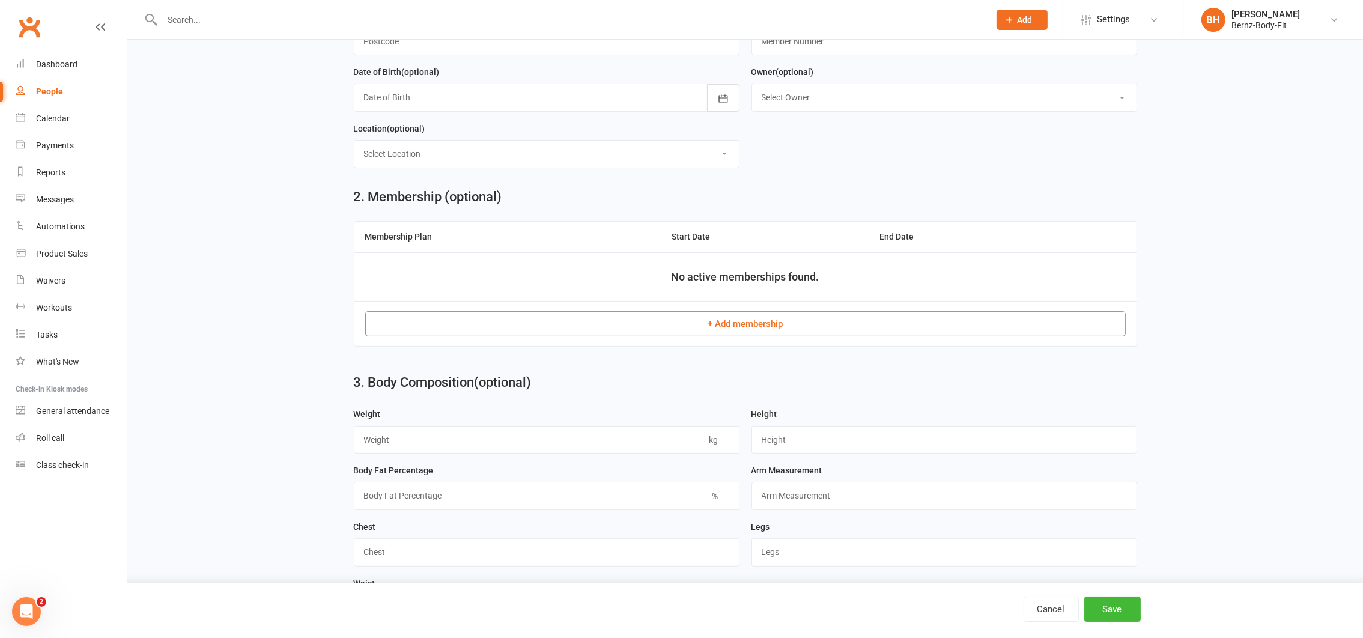
click at [778, 320] on button "+ Add membership" at bounding box center [745, 323] width 761 height 25
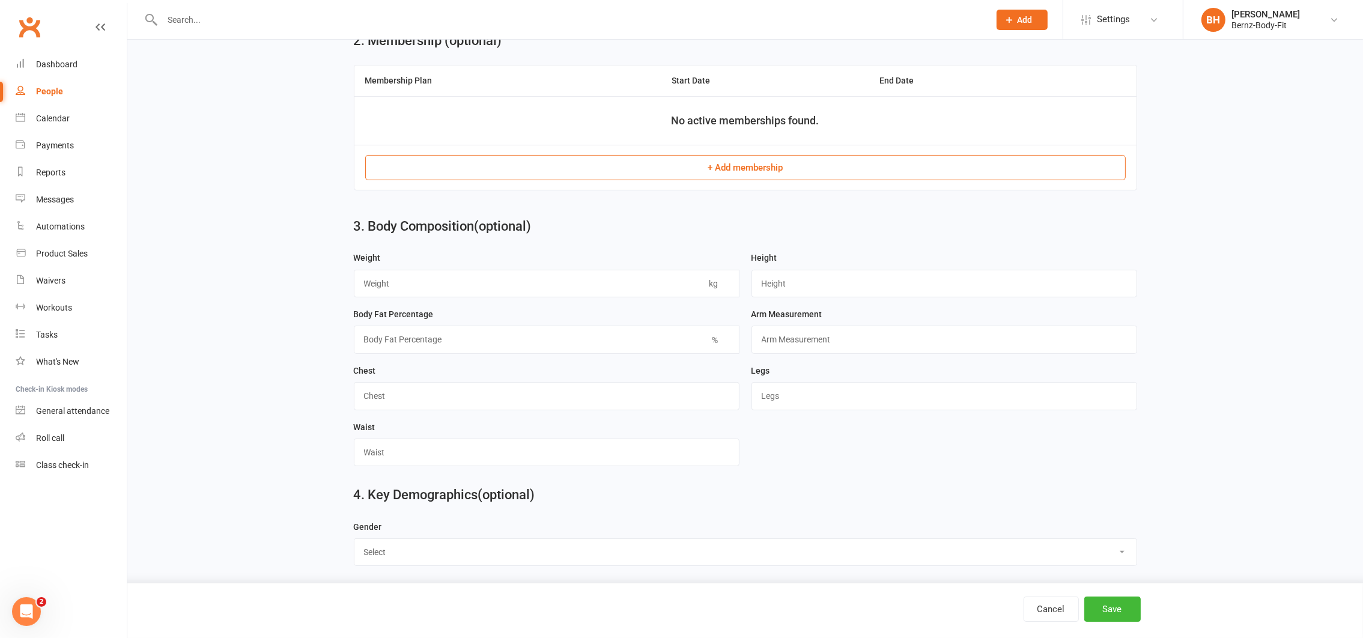
scroll to position [491, 0]
click at [60, 276] on div "Waivers" at bounding box center [50, 281] width 29 height 10
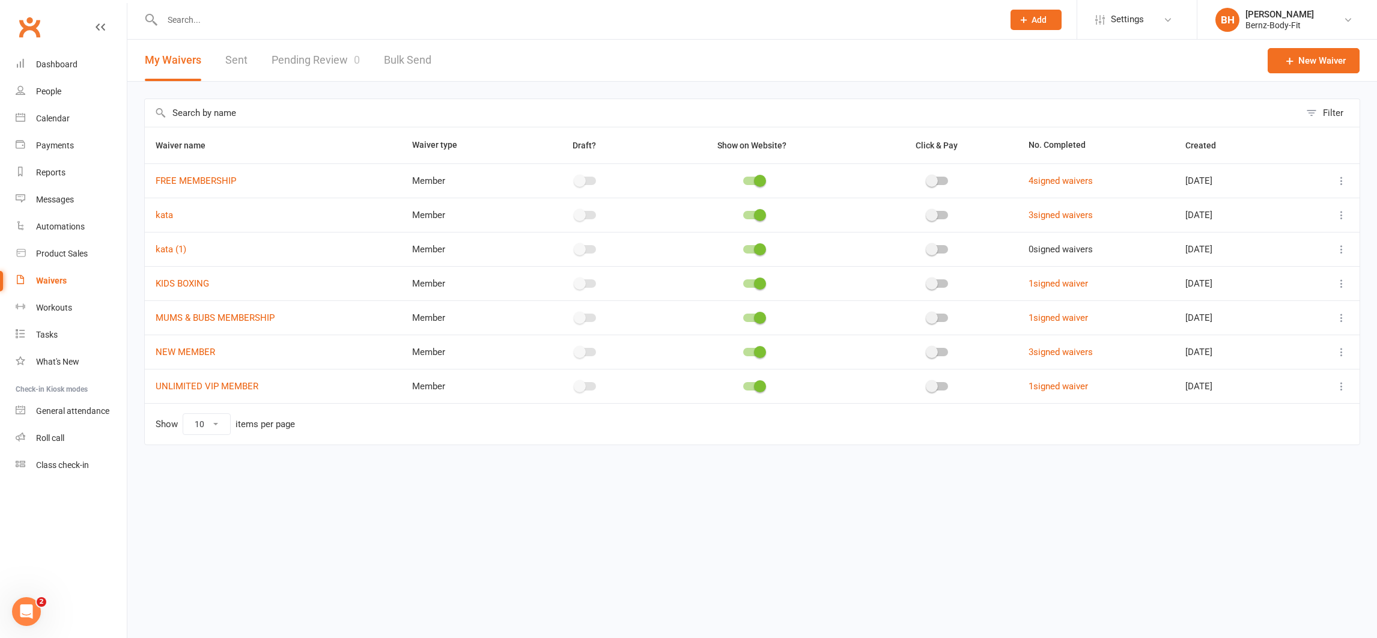
click at [1343, 387] on icon at bounding box center [1341, 386] width 12 height 12
click at [374, 496] on html "Prospect Member Non-attending contact Class / event Appointment Task Membership…" at bounding box center [688, 248] width 1377 height 496
click at [70, 514] on nav "Clubworx Dashboard People Calendar Payments Reports Messages Automations Produc…" at bounding box center [63, 322] width 127 height 638
click at [48, 64] on div "Dashboard" at bounding box center [56, 64] width 41 height 10
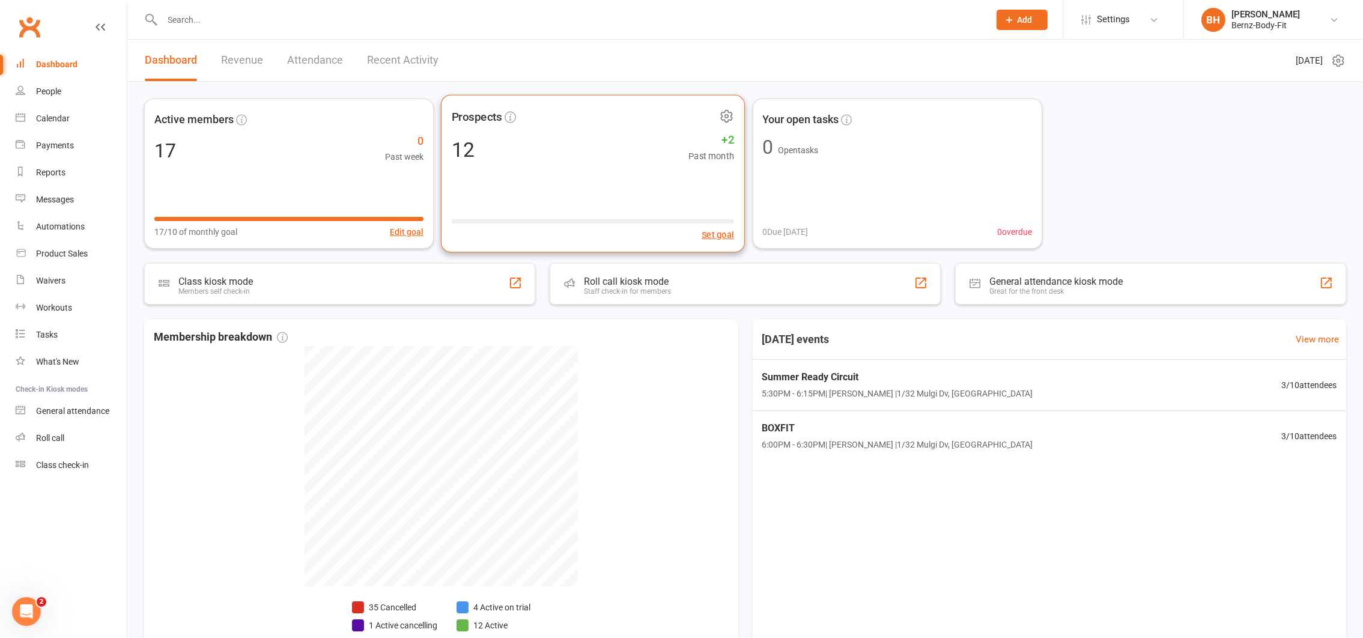
click at [557, 147] on div "12 +2 Past month" at bounding box center [593, 149] width 283 height 27
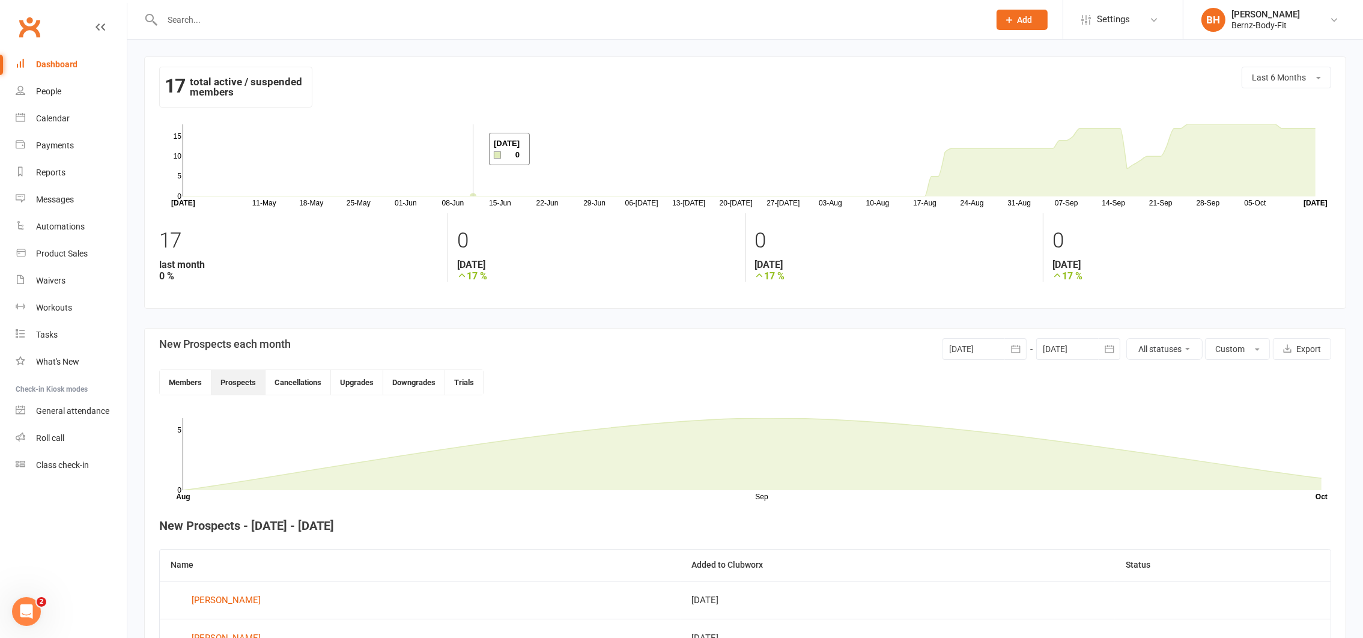
scroll to position [104, 0]
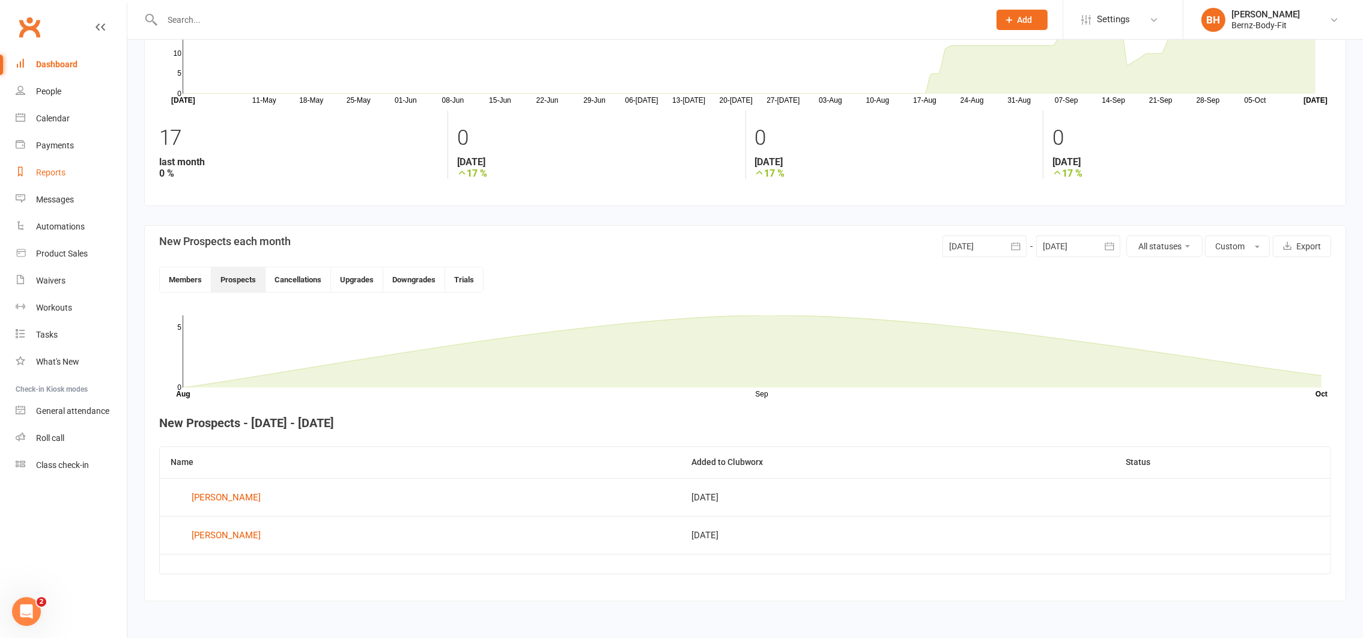
click at [50, 171] on div "Reports" at bounding box center [50, 173] width 29 height 10
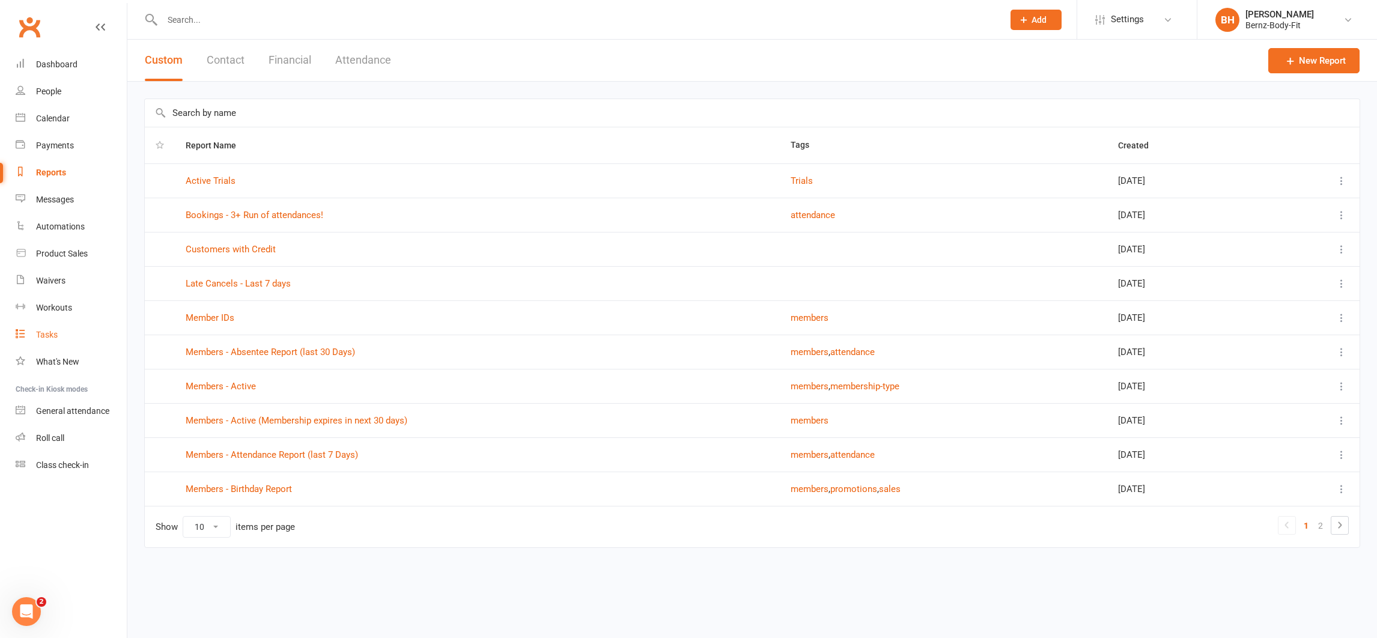
click at [51, 331] on div "Tasks" at bounding box center [47, 335] width 22 height 10
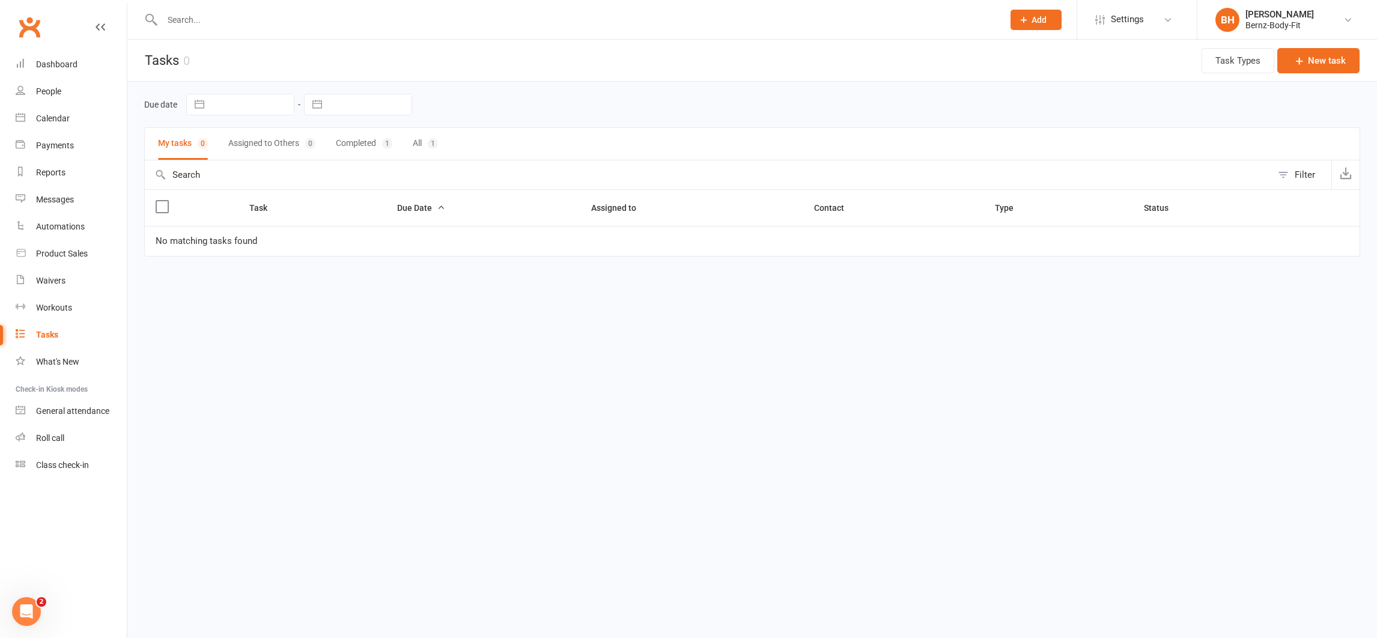
click at [1035, 13] on button "Add" at bounding box center [1035, 20] width 51 height 20
click at [62, 146] on div "Payments" at bounding box center [55, 146] width 38 height 10
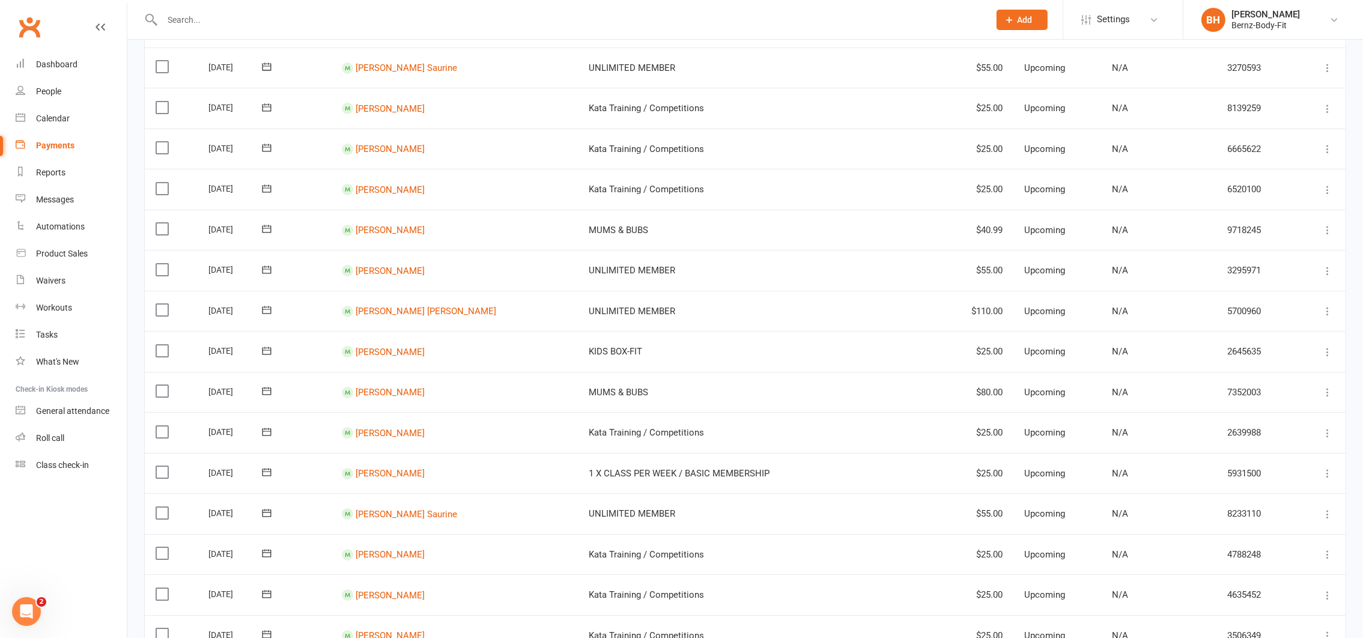
scroll to position [187, 0]
click at [396, 348] on link "Jacob Laurie" at bounding box center [390, 350] width 69 height 11
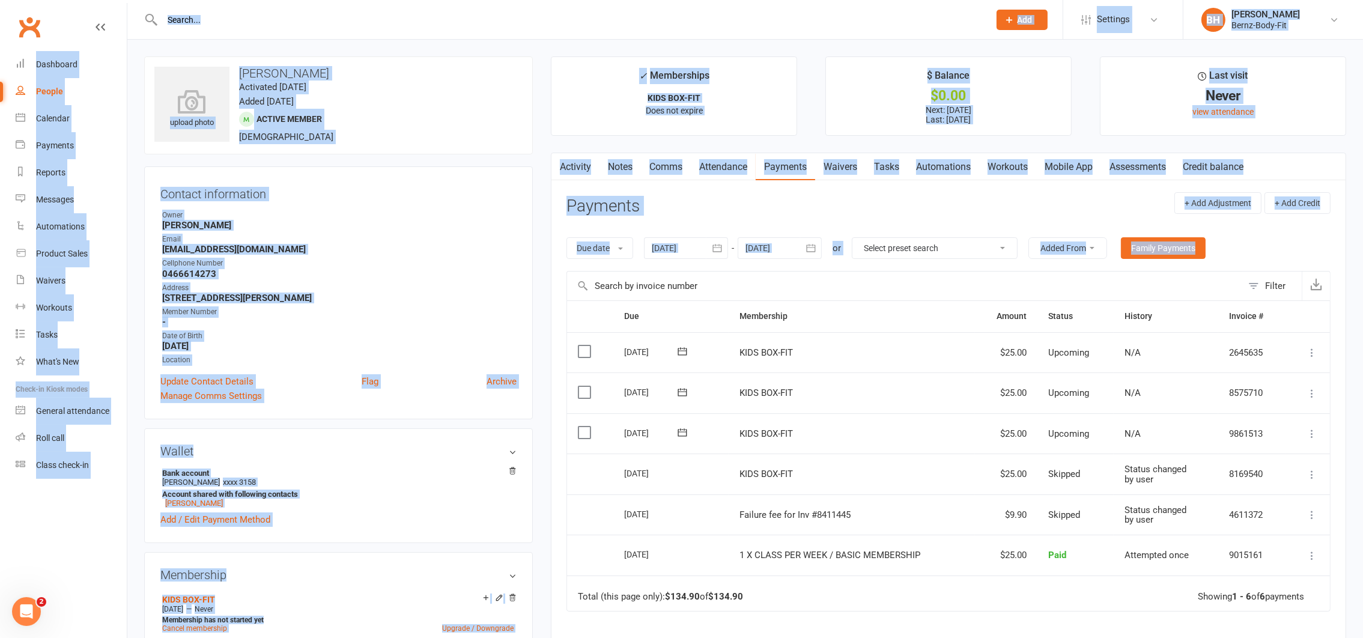
drag, startPoint x: 396, startPoint y: 348, endPoint x: 850, endPoint y: 305, distance: 456.2
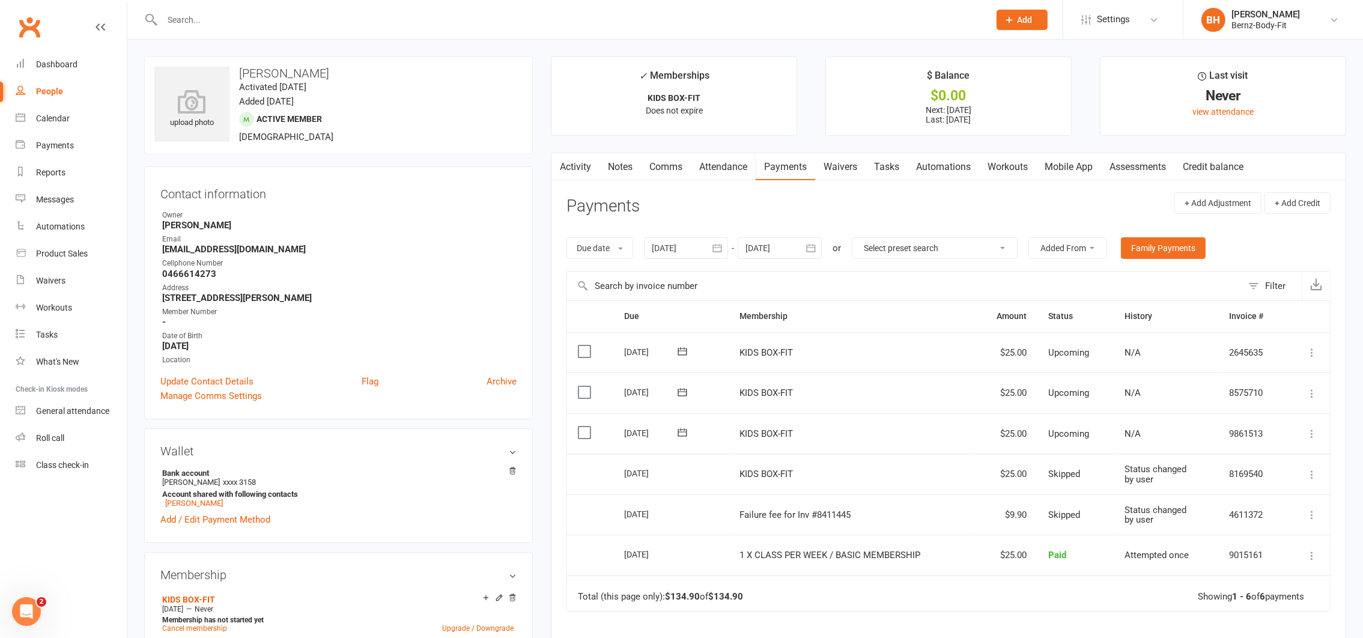
drag, startPoint x: 850, startPoint y: 305, endPoint x: 741, endPoint y: 204, distance: 148.8
click at [741, 204] on header "Payments + Add Adjustment + Add Credit" at bounding box center [948, 208] width 764 height 33
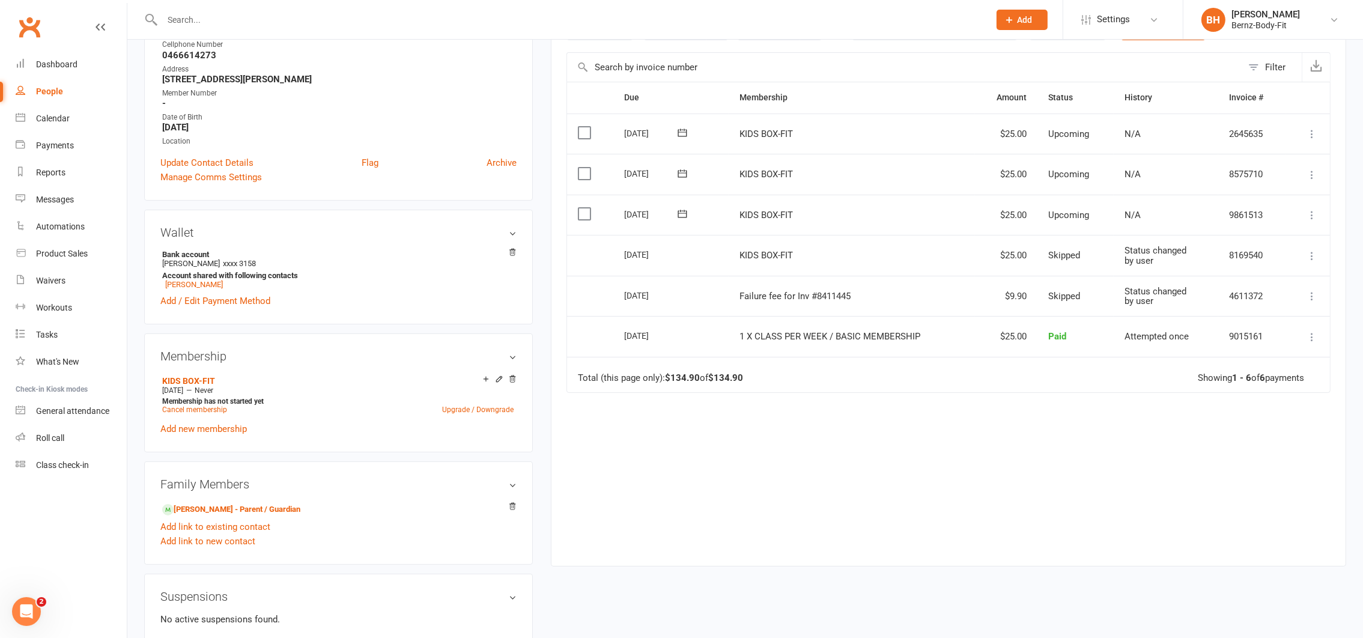
scroll to position [213, 0]
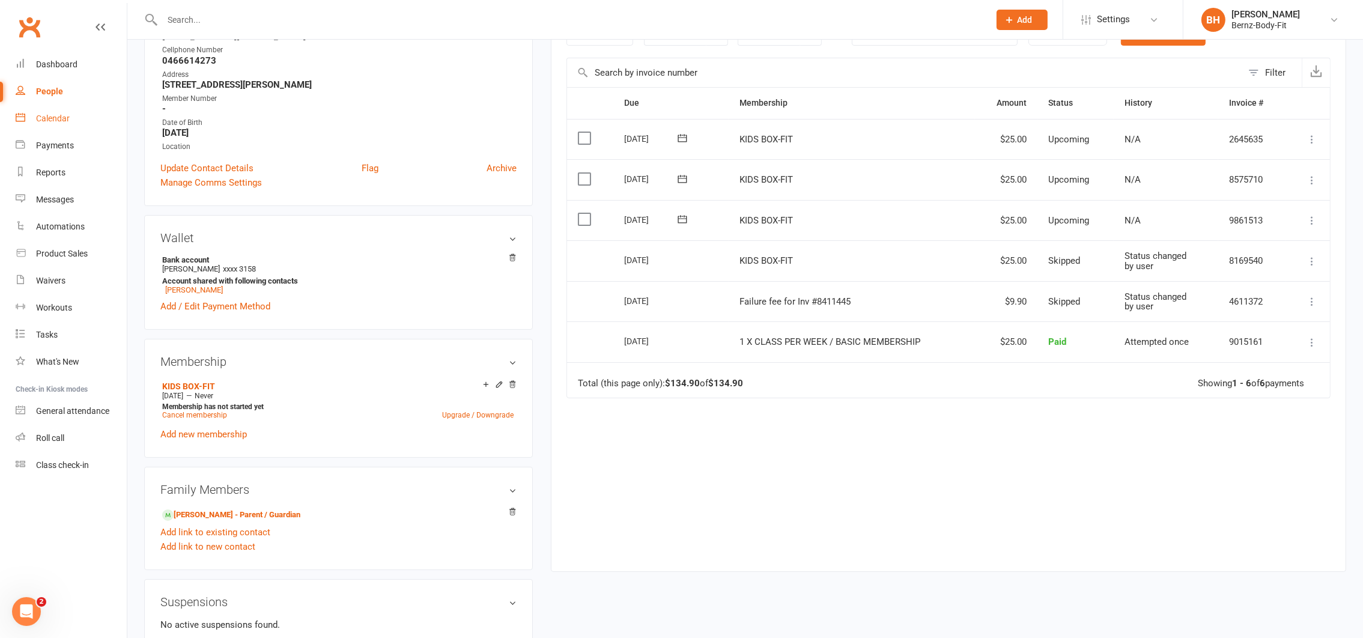
click at [55, 114] on div "Calendar" at bounding box center [53, 119] width 34 height 10
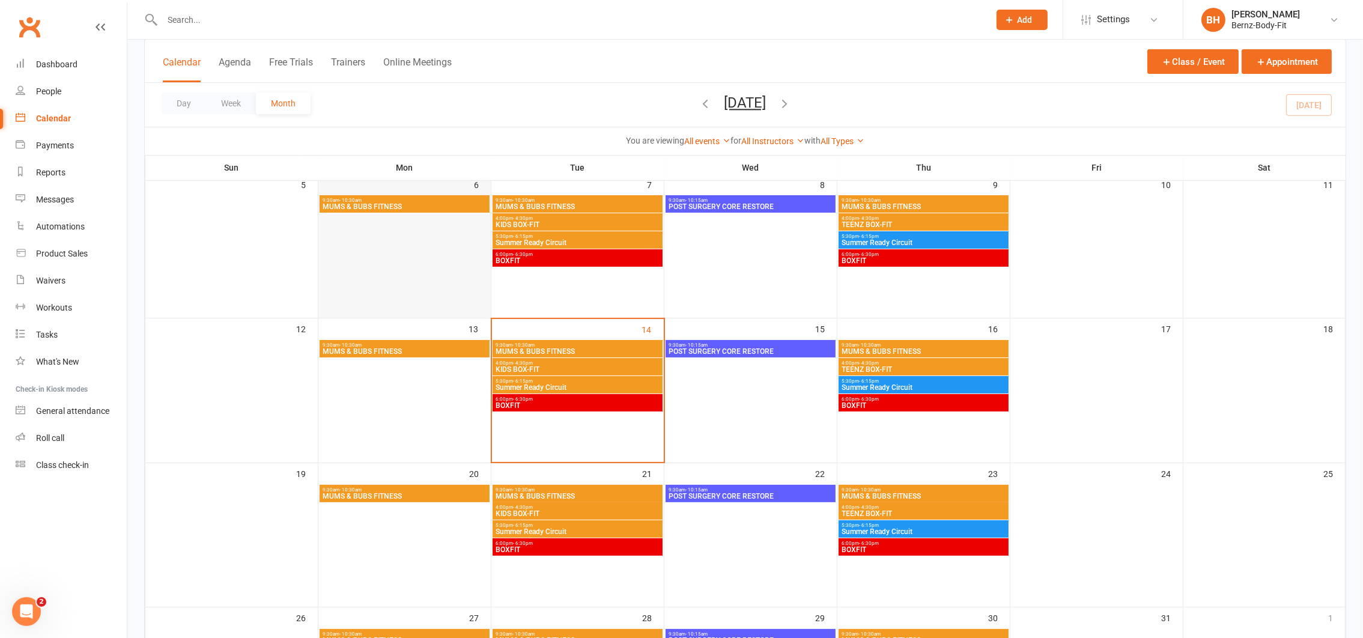
scroll to position [226, 0]
click at [530, 361] on span "- 4:30pm" at bounding box center [523, 362] width 20 height 5
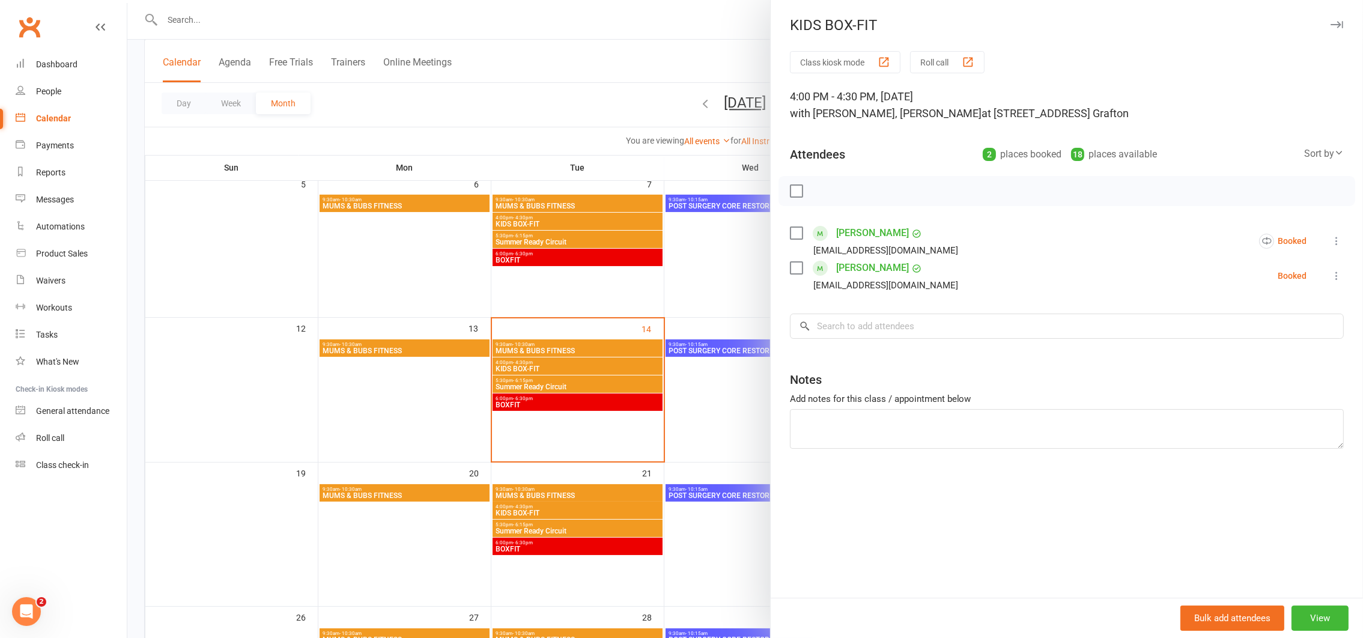
click at [1331, 273] on icon at bounding box center [1337, 276] width 12 height 12
click at [1230, 351] on link "Check in" at bounding box center [1273, 347] width 141 height 24
click at [1331, 246] on icon at bounding box center [1337, 241] width 12 height 12
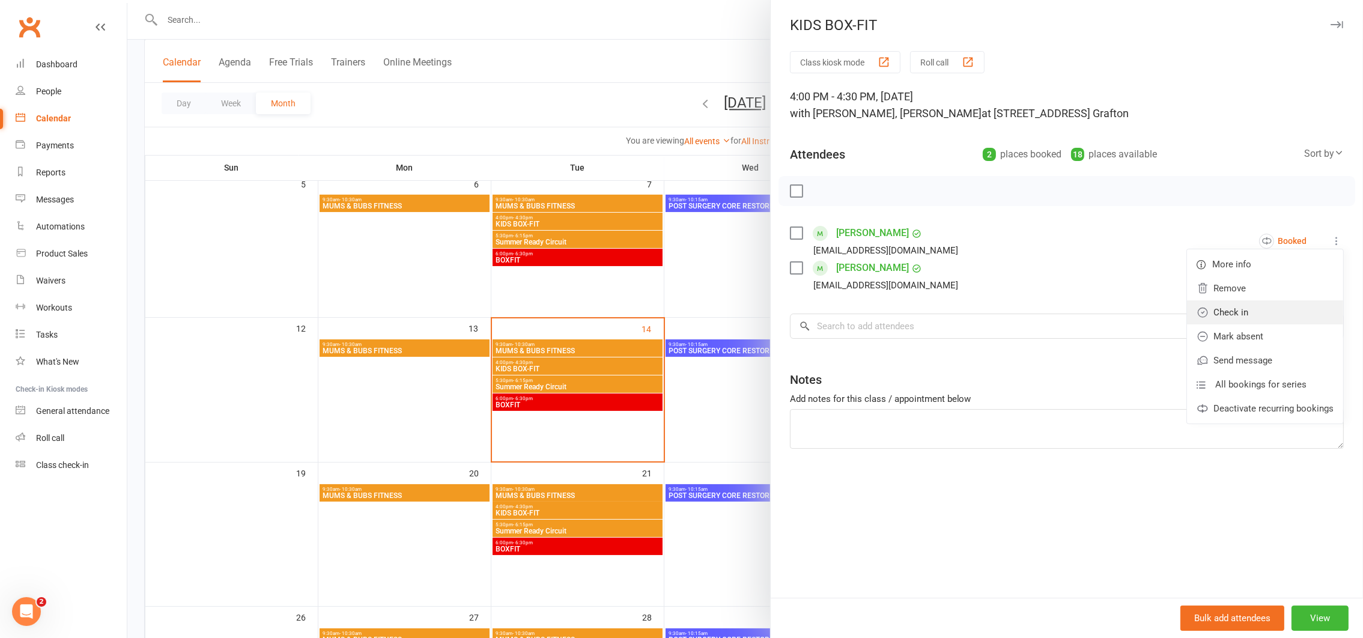
click at [1241, 322] on link "Check in" at bounding box center [1265, 312] width 156 height 24
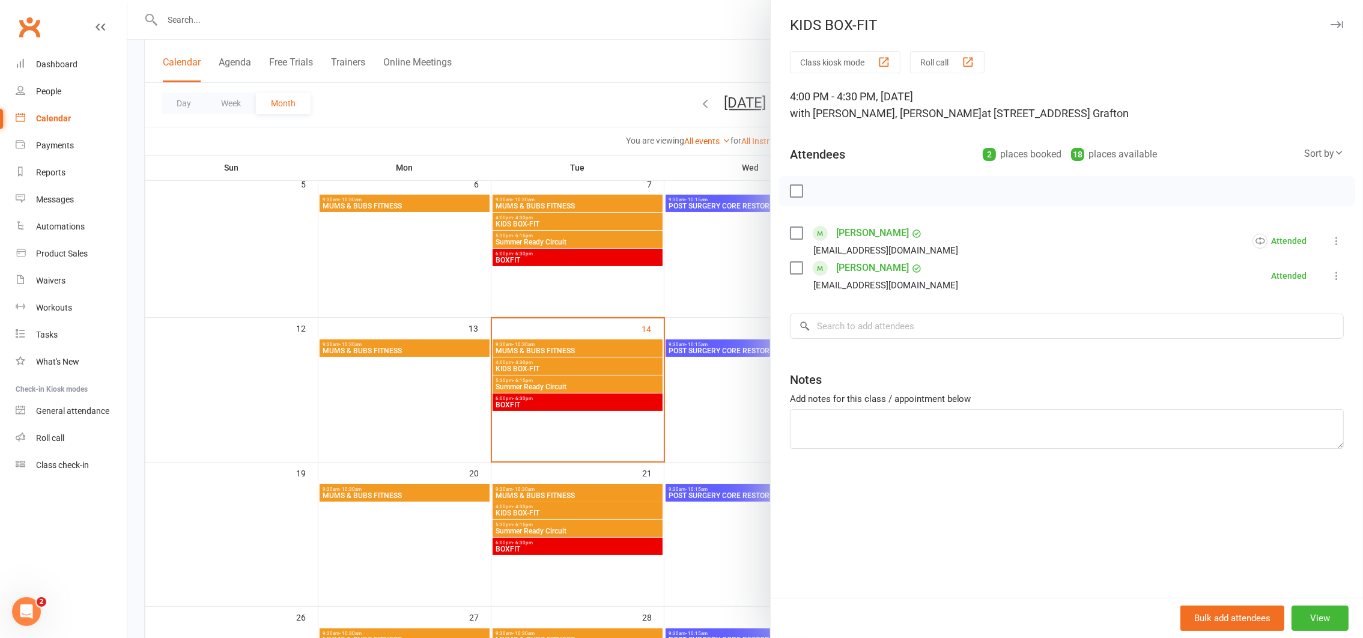
scroll to position [0, 0]
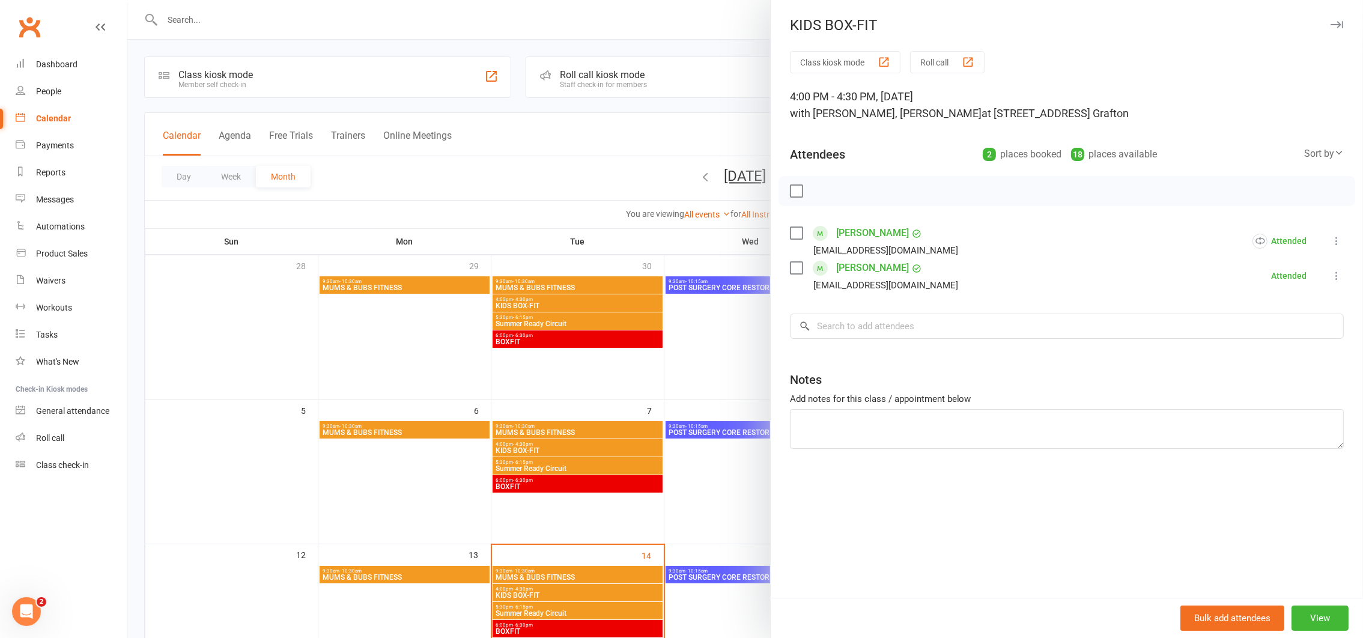
click at [1331, 21] on icon "button" at bounding box center [1337, 24] width 13 height 7
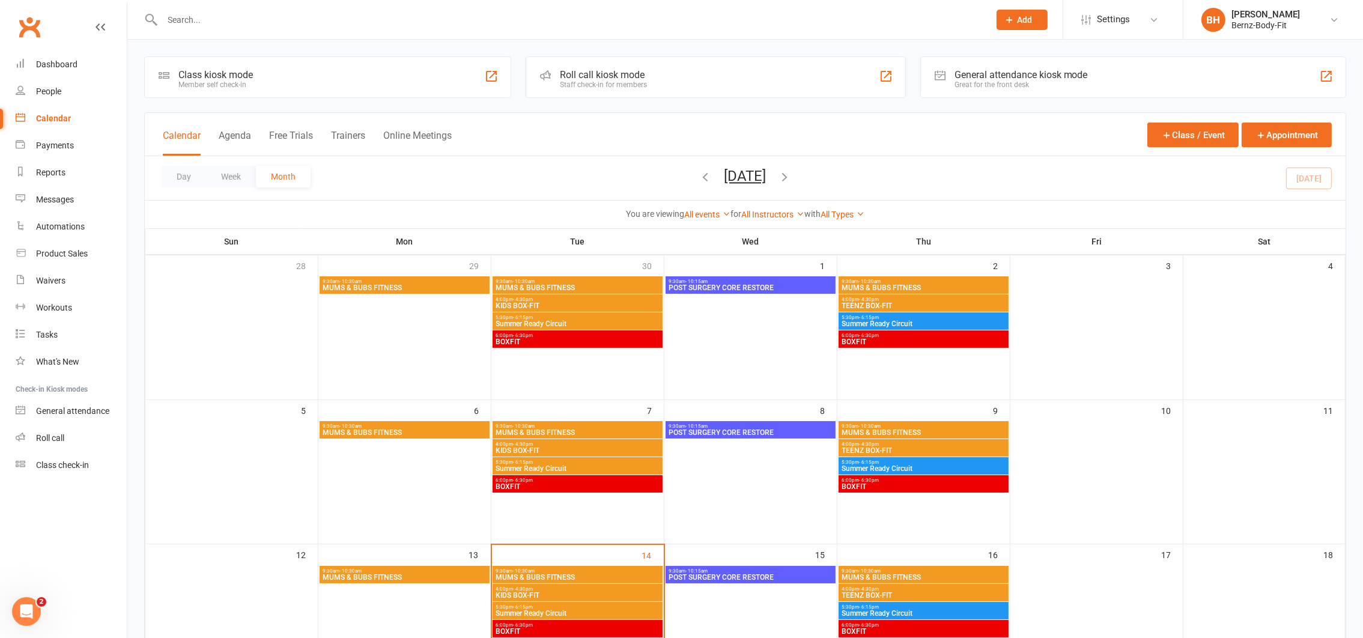
click at [547, 463] on span "5:30pm - 6:15pm" at bounding box center [577, 462] width 165 height 5
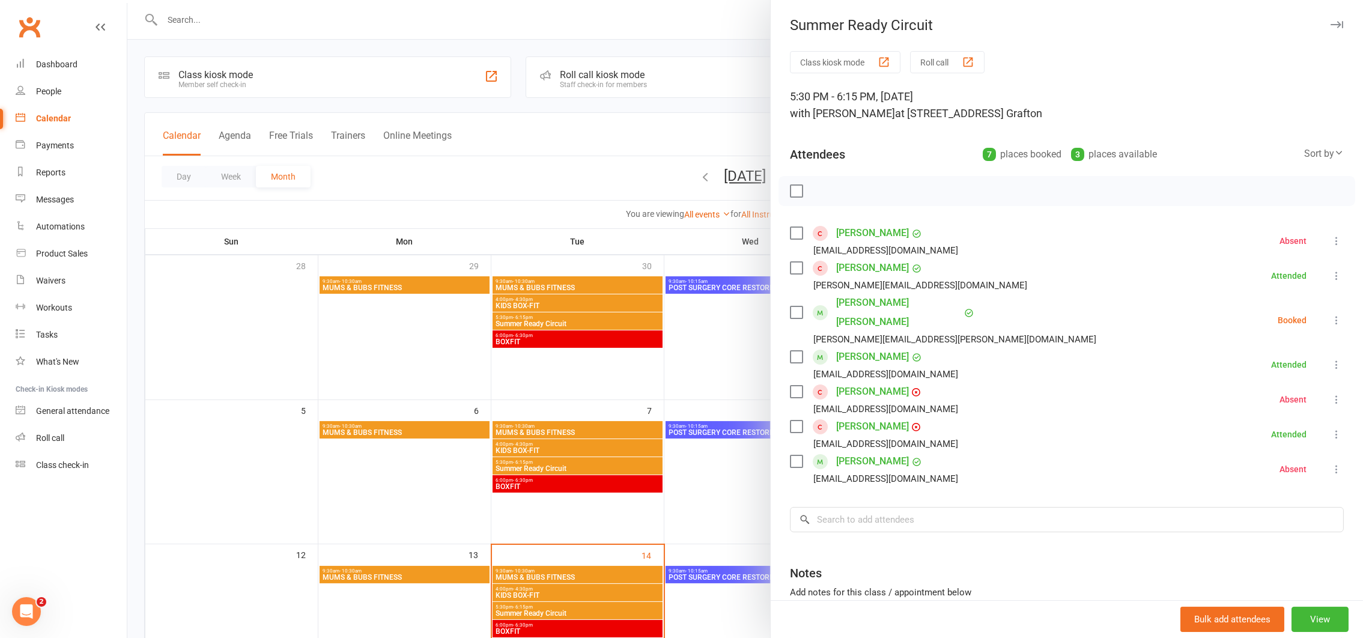
click at [1331, 393] on icon at bounding box center [1337, 399] width 12 height 12
click at [1230, 459] on link "Check in" at bounding box center [1273, 471] width 141 height 24
click at [1304, 15] on div "Summer Ready Circuit Class kiosk mode Roll call 5:30 PM - 6:15 PM, Tuesday, Oct…" at bounding box center [1066, 319] width 593 height 638
click at [1331, 25] on icon "button" at bounding box center [1337, 24] width 13 height 7
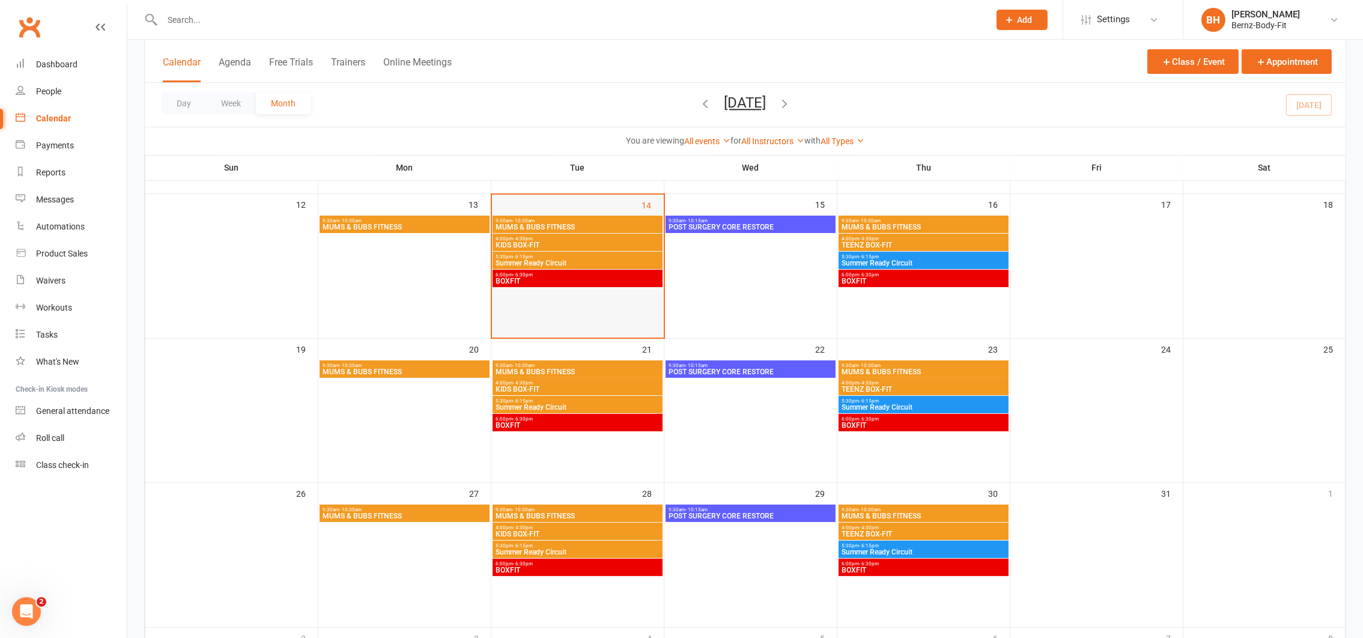
scroll to position [314, 0]
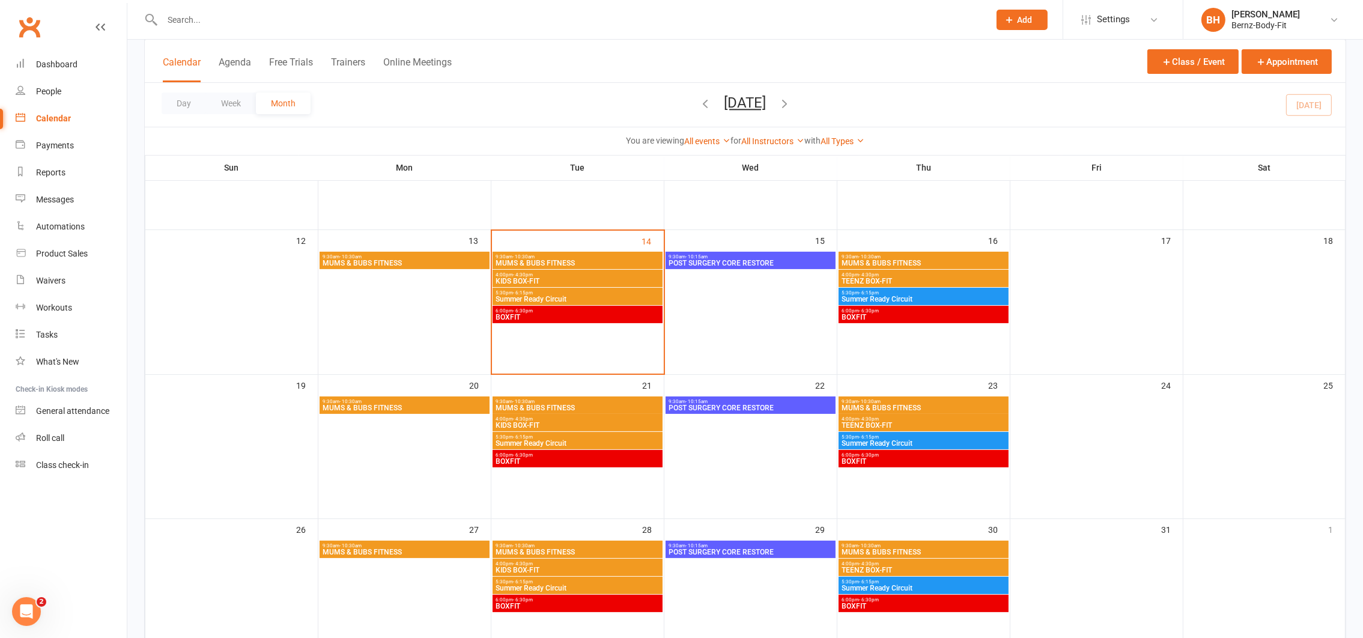
click at [567, 293] on span "5:30pm - 6:15pm" at bounding box center [577, 292] width 165 height 5
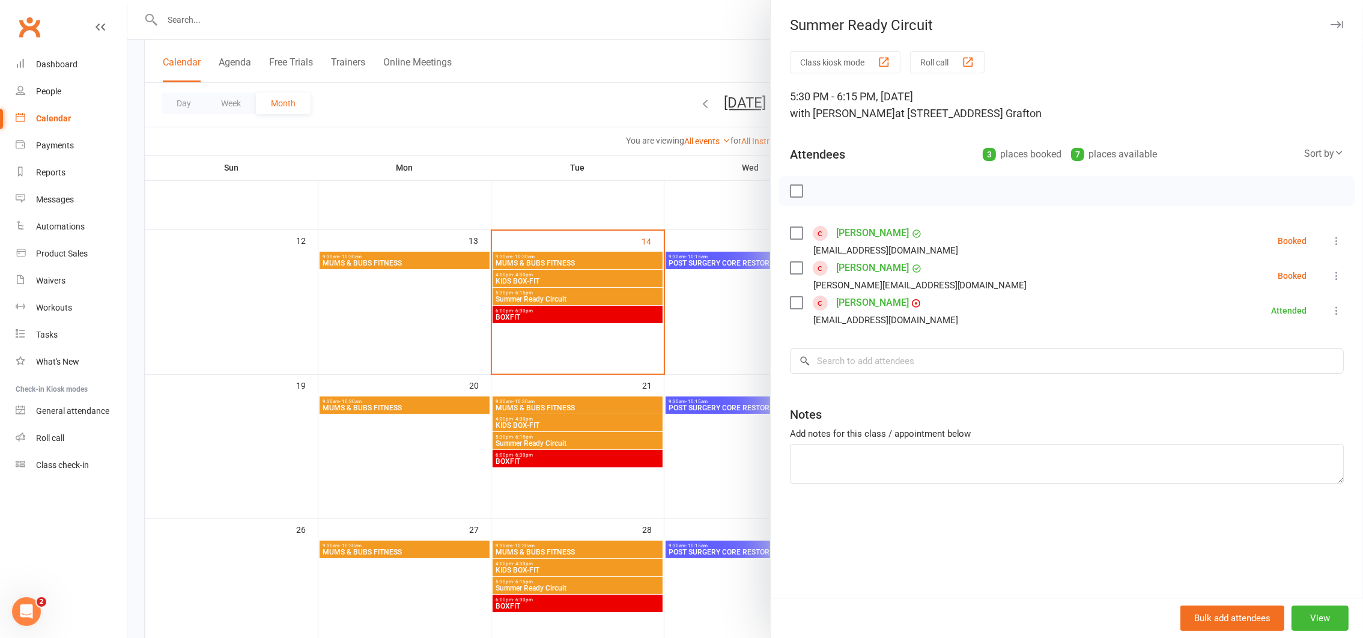
click at [1331, 239] on icon at bounding box center [1337, 241] width 12 height 12
click at [1244, 284] on link "Remove" at bounding box center [1273, 288] width 141 height 24
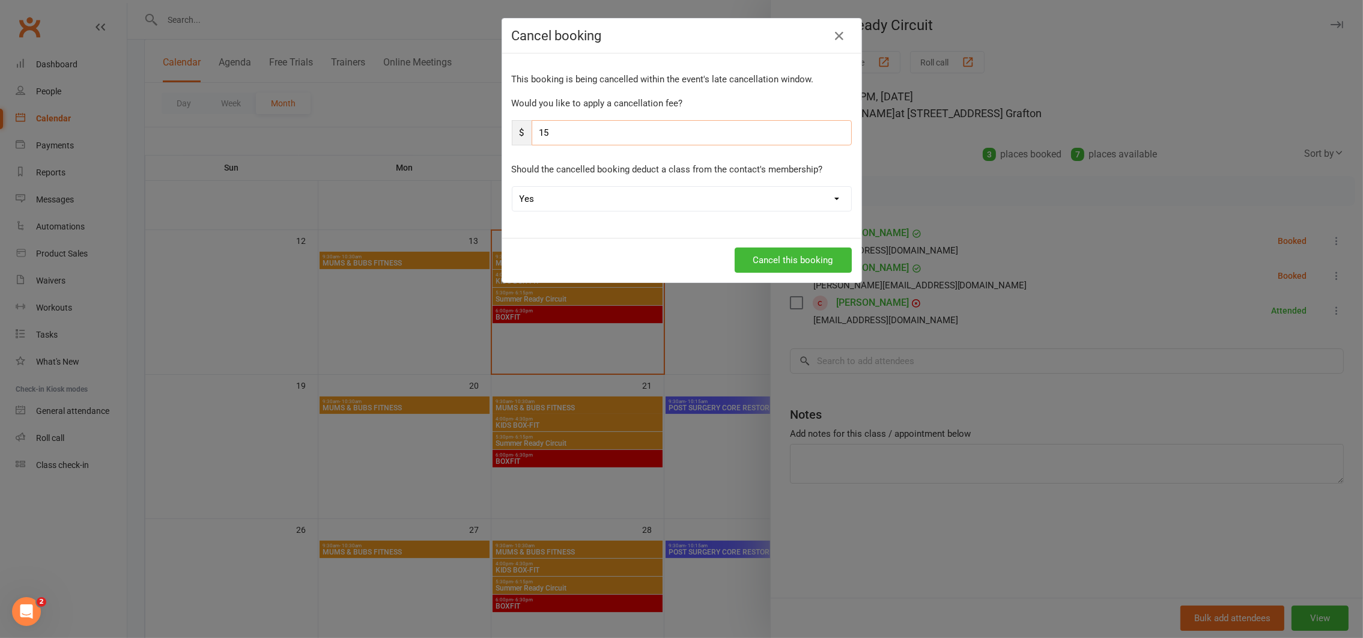
drag, startPoint x: 559, startPoint y: 130, endPoint x: 502, endPoint y: 132, distance: 57.1
click at [502, 132] on div "This booking is being cancelled within the event's late cancellation window. Wo…" at bounding box center [681, 145] width 359 height 184
type input "0"
click at [794, 259] on button "Cancel this booking" at bounding box center [793, 260] width 117 height 25
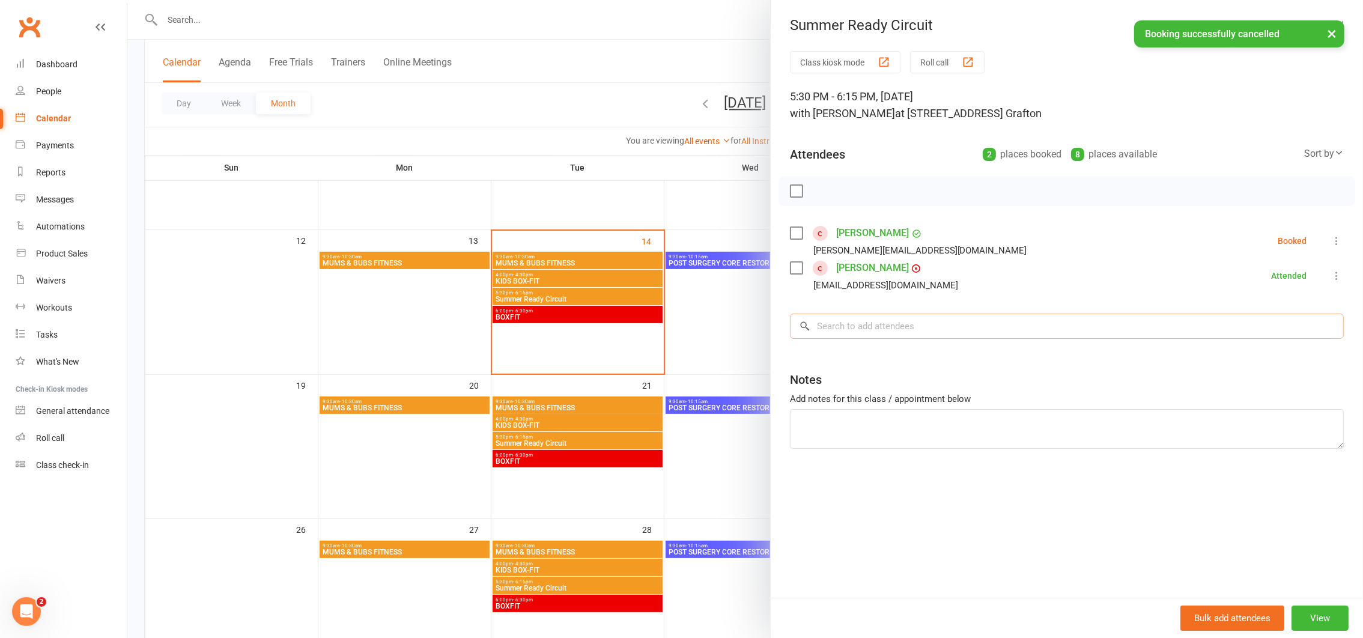
click at [824, 330] on input "search" at bounding box center [1067, 326] width 554 height 25
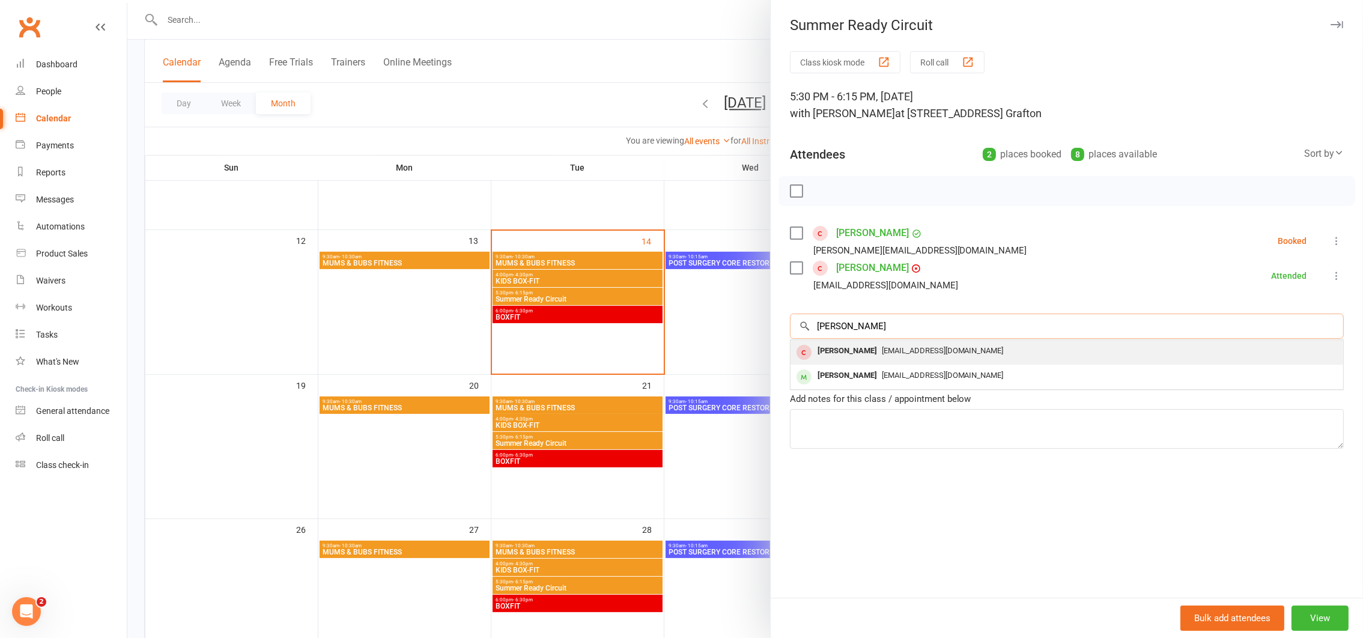
type input "jess"
click at [882, 350] on span "Cjjf_3@hotmail.com" at bounding box center [943, 350] width 122 height 9
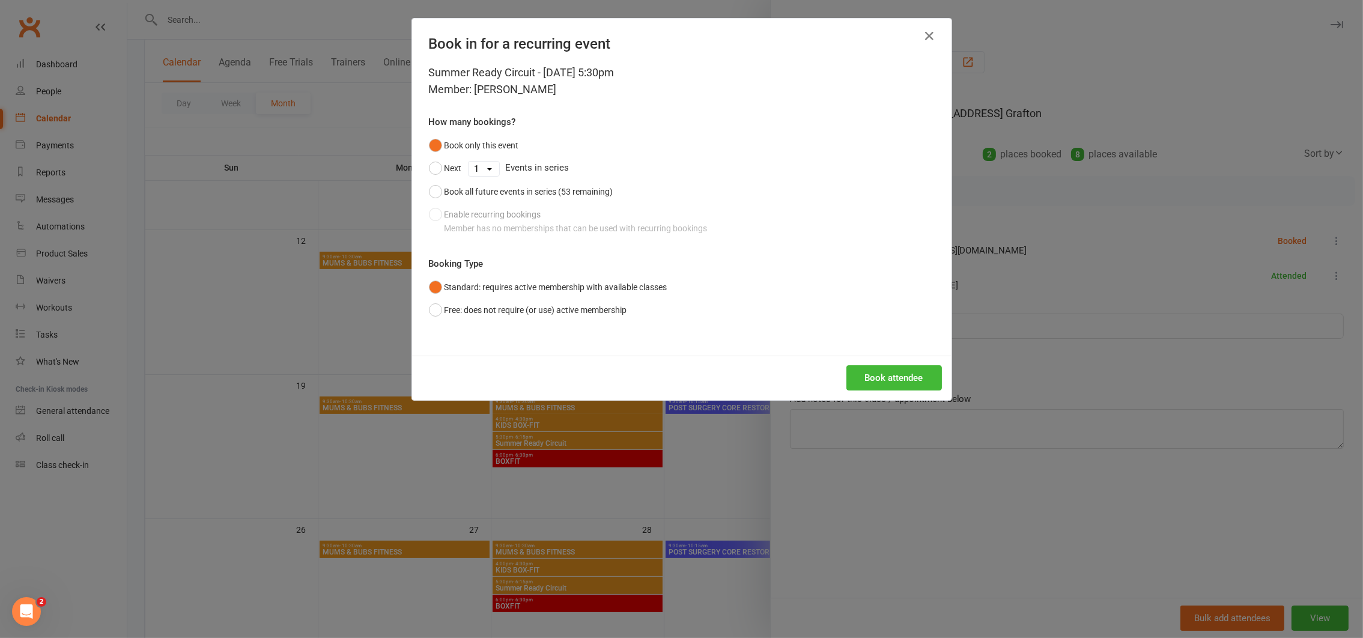
click at [420, 317] on div "Summer Ready Circuit - Oct 14, 2025 5:30pm Member: jess Rogers How many booking…" at bounding box center [681, 209] width 539 height 291
click at [434, 308] on button "Free: does not require (or use) active membership" at bounding box center [528, 310] width 198 height 23
click at [911, 380] on button "Book attendee" at bounding box center [894, 377] width 96 height 25
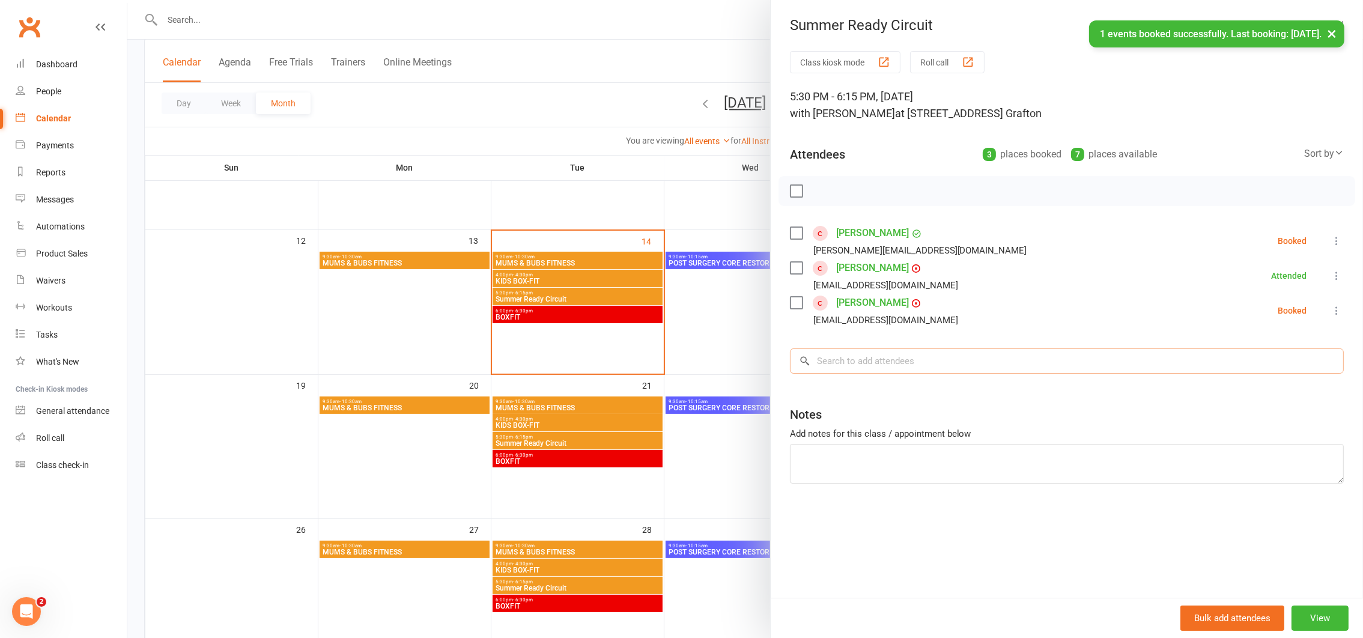
click at [845, 359] on input "search" at bounding box center [1067, 360] width 554 height 25
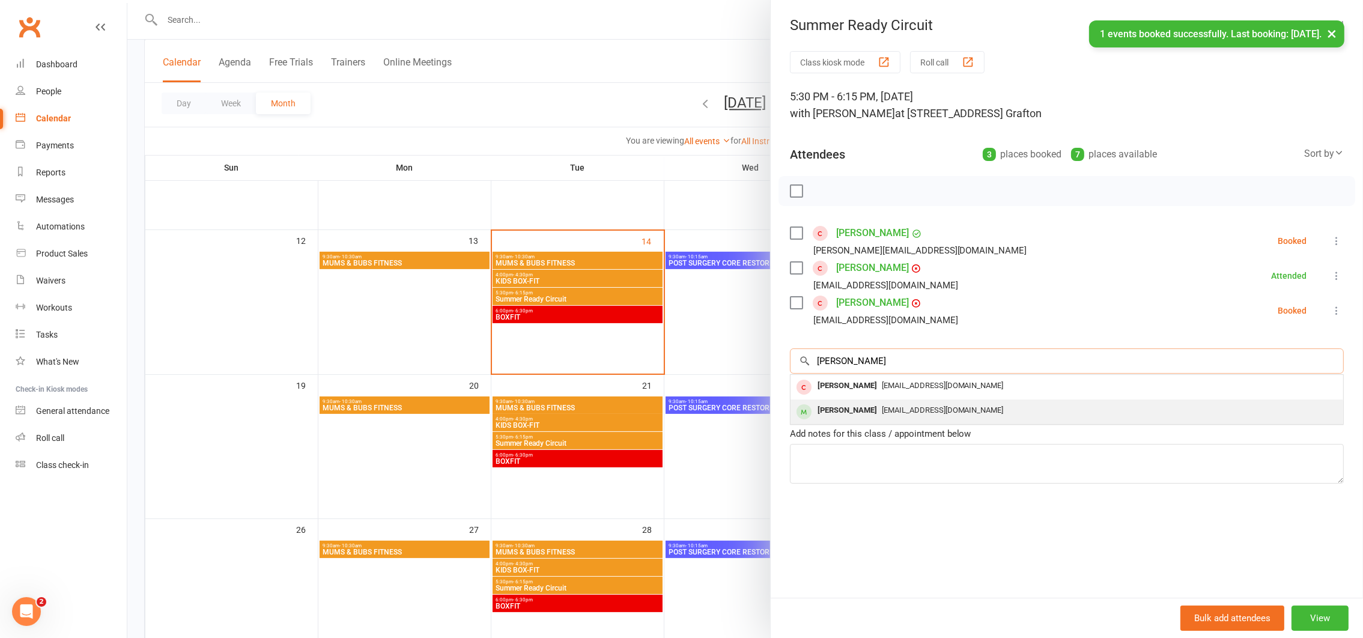
type input "jess"
click at [839, 413] on div "Jess Stewart" at bounding box center [847, 410] width 69 height 17
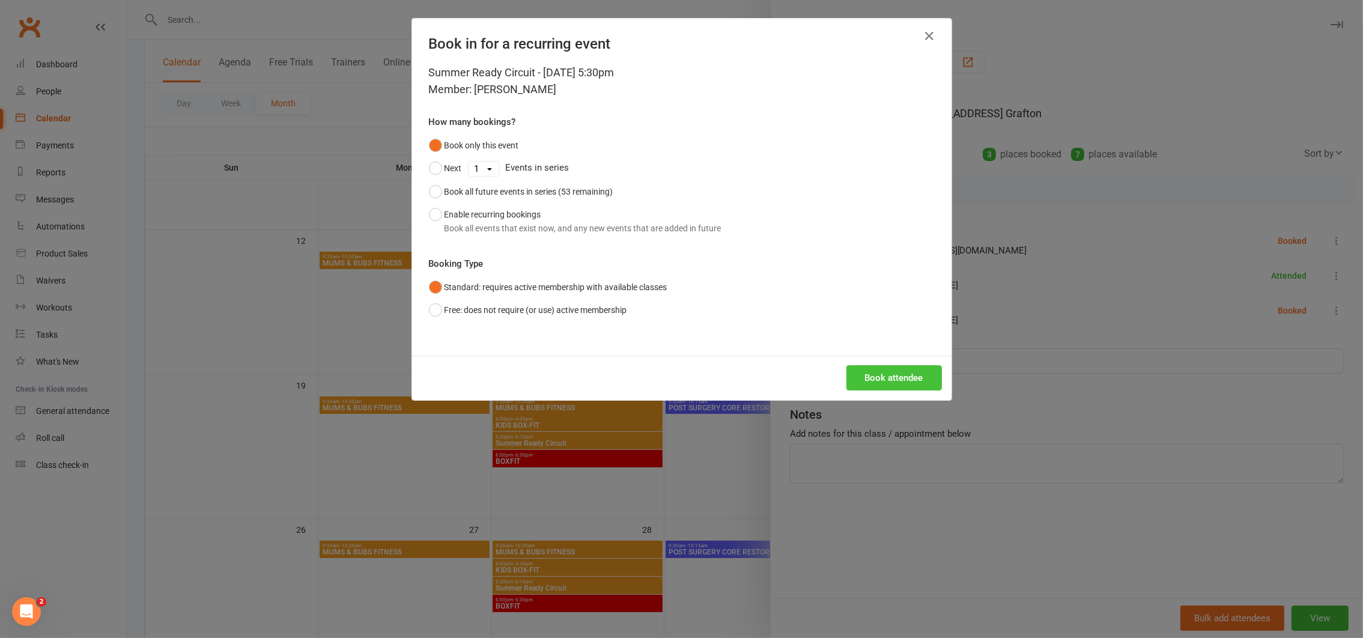
click at [867, 372] on button "Book attendee" at bounding box center [894, 377] width 96 height 25
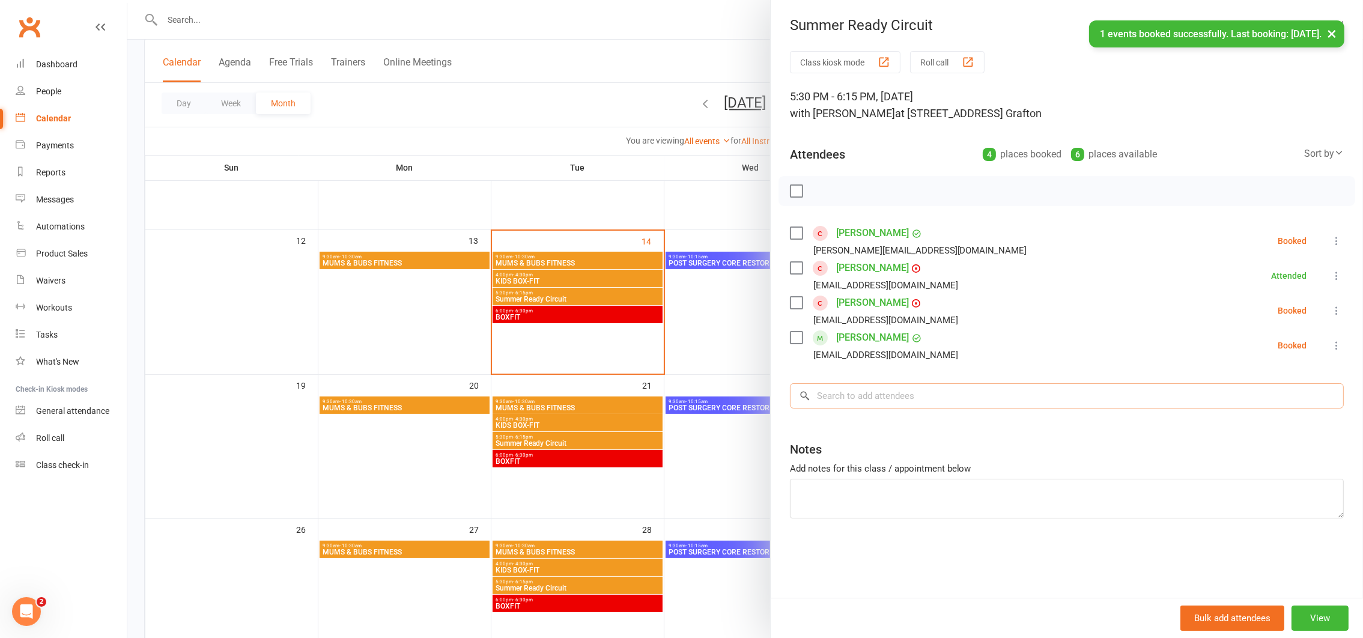
click at [843, 398] on input "search" at bounding box center [1067, 395] width 554 height 25
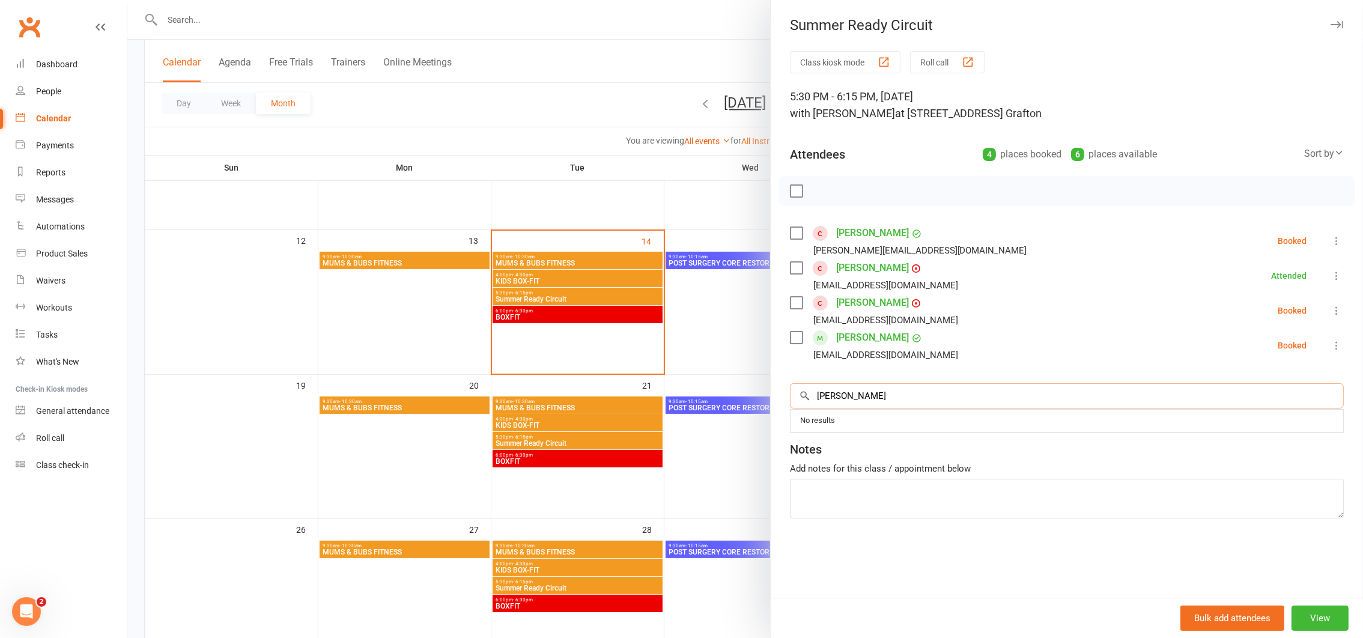
drag, startPoint x: 842, startPoint y: 401, endPoint x: 872, endPoint y: 386, distance: 33.3
click at [872, 386] on input "kerr" at bounding box center [1067, 395] width 554 height 25
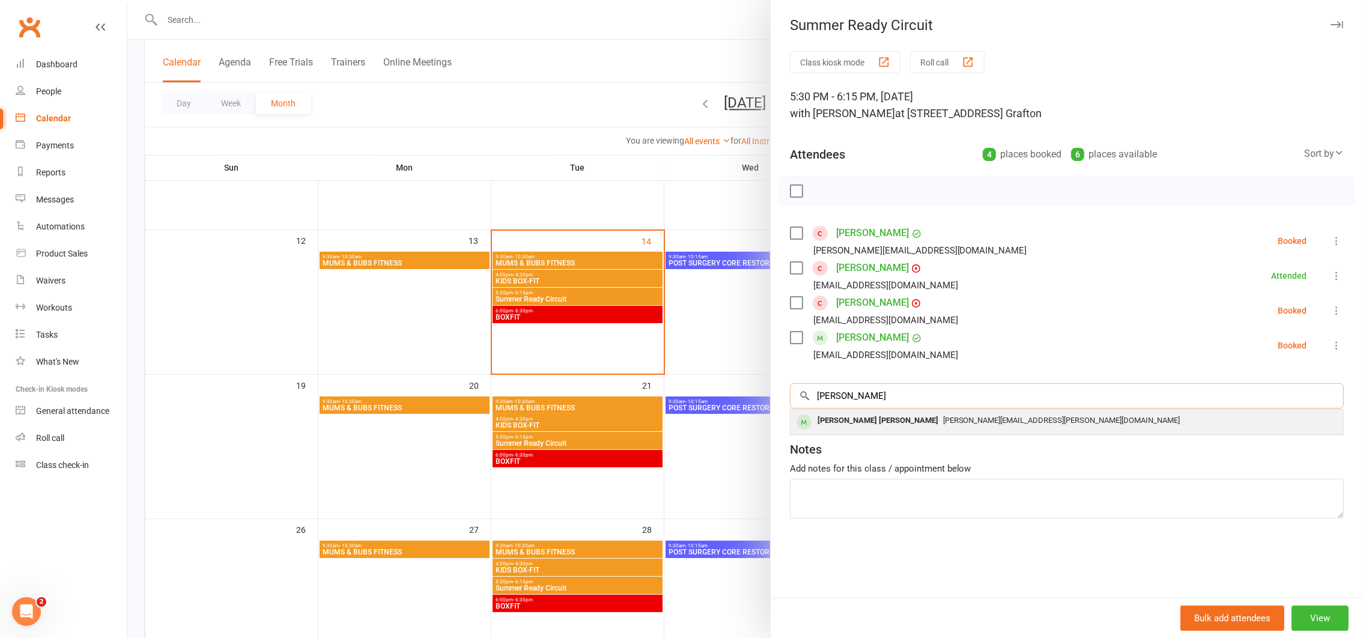
type input "kerin"
click at [864, 427] on div "Kerin Maree Hallam" at bounding box center [878, 420] width 130 height 17
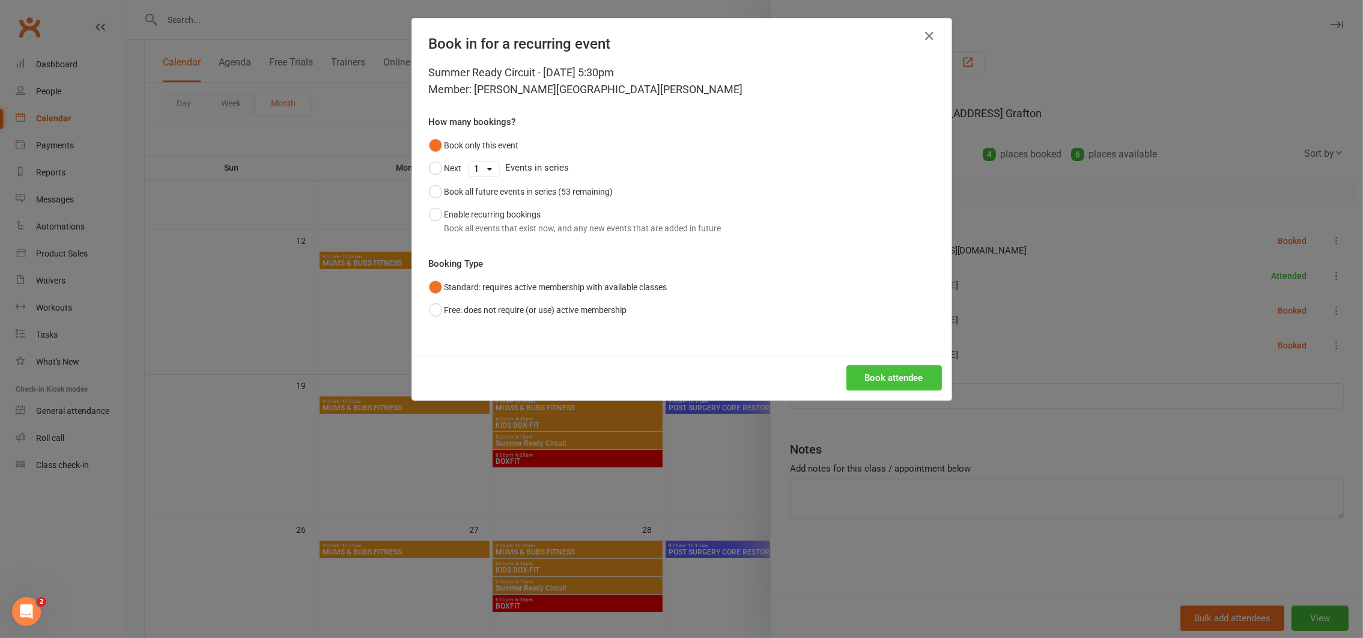
click at [878, 378] on button "Book attendee" at bounding box center [894, 377] width 96 height 25
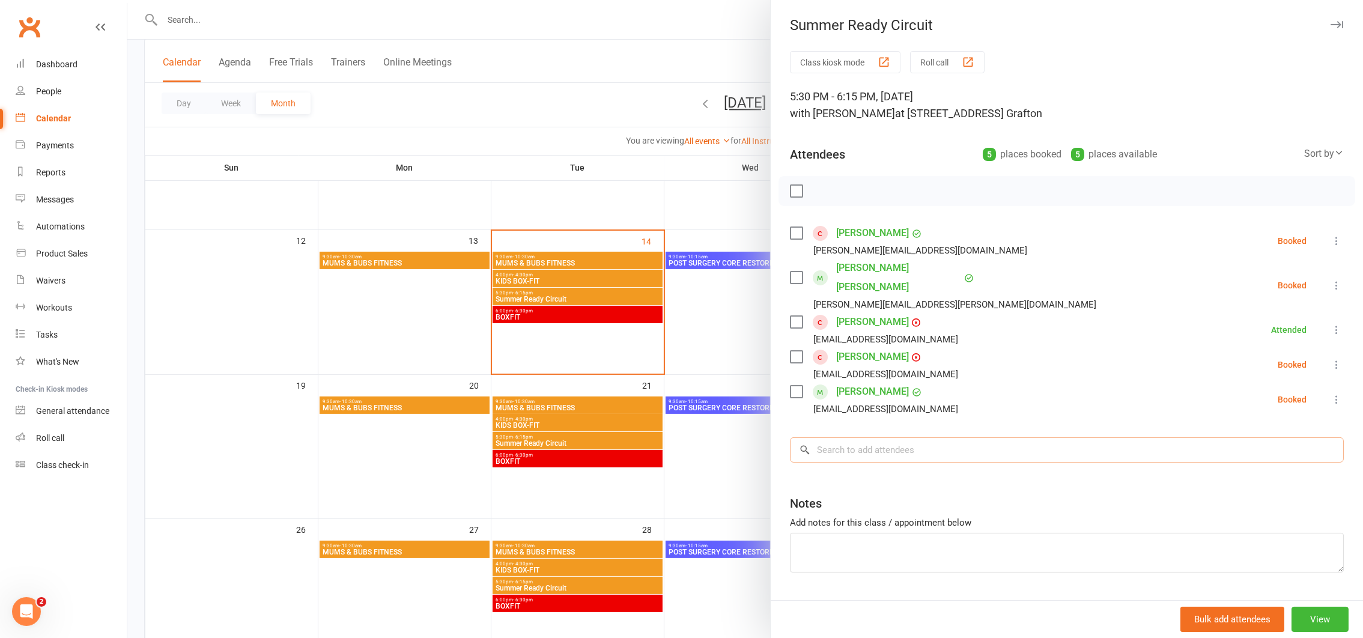
click at [849, 437] on input "search" at bounding box center [1067, 449] width 554 height 25
click at [832, 437] on input "search" at bounding box center [1067, 449] width 554 height 25
click at [647, 63] on div at bounding box center [745, 319] width 1236 height 638
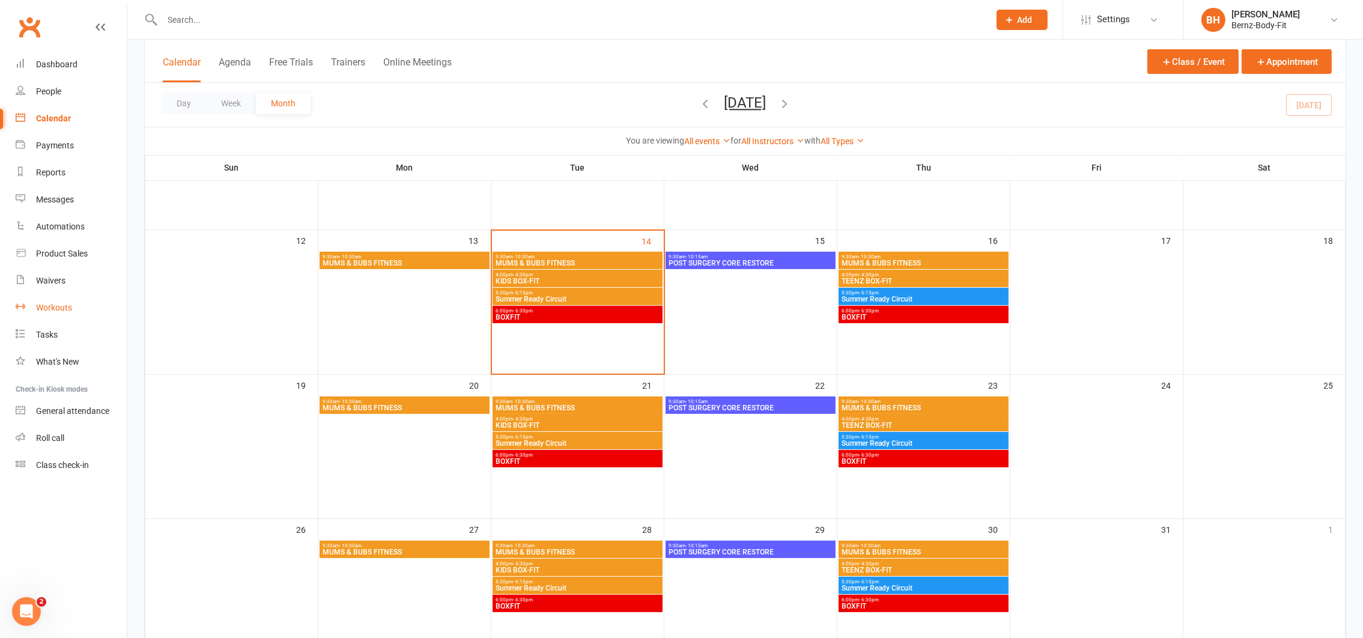
click at [57, 307] on div "Workouts" at bounding box center [54, 308] width 36 height 10
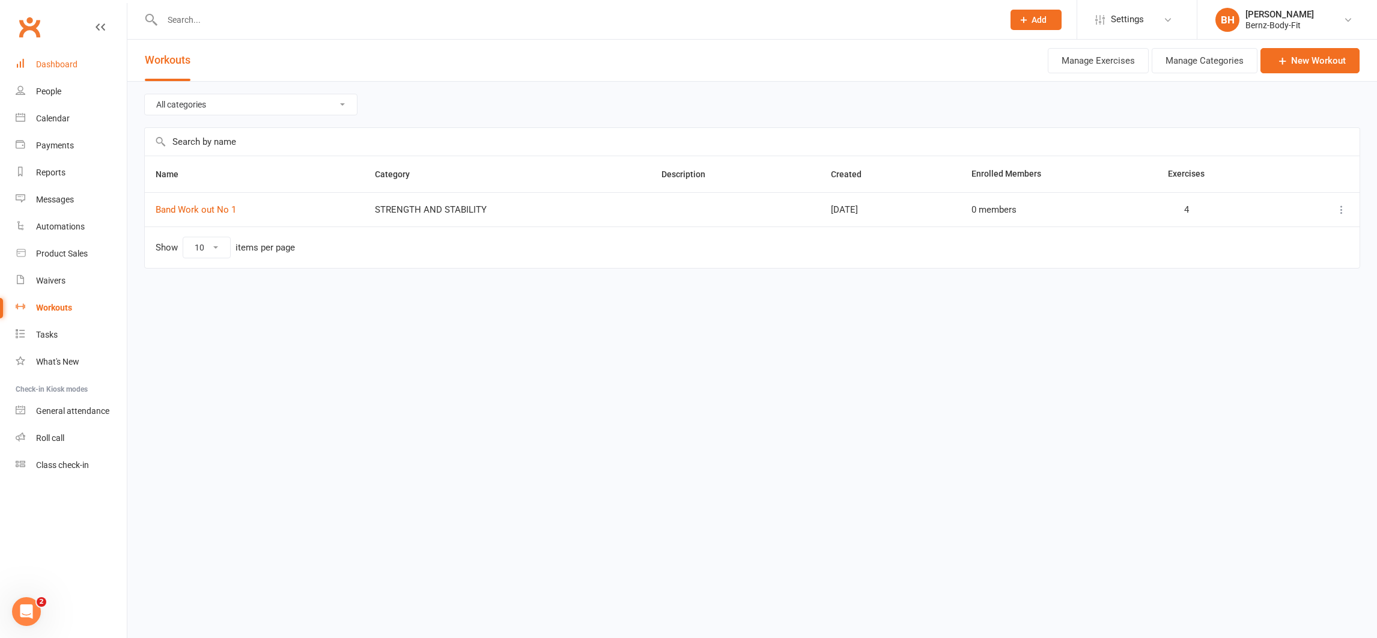
click at [58, 56] on link "Dashboard" at bounding box center [71, 64] width 111 height 27
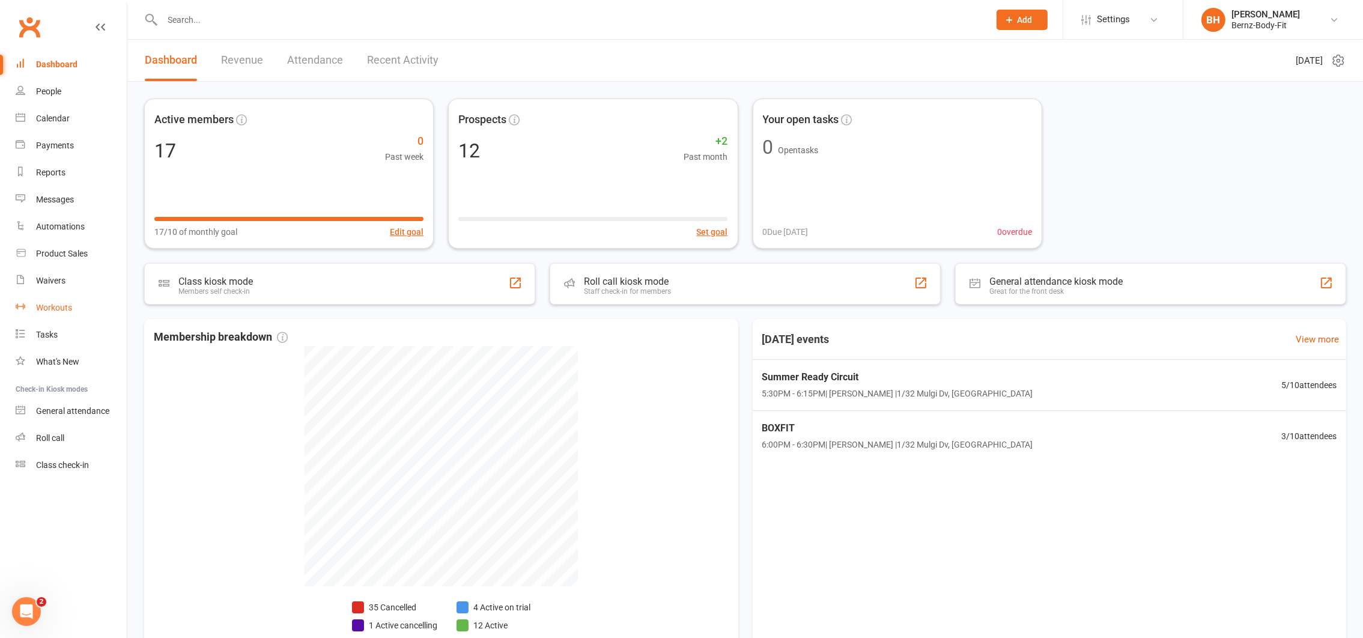
click at [55, 308] on div "Workouts" at bounding box center [54, 308] width 36 height 10
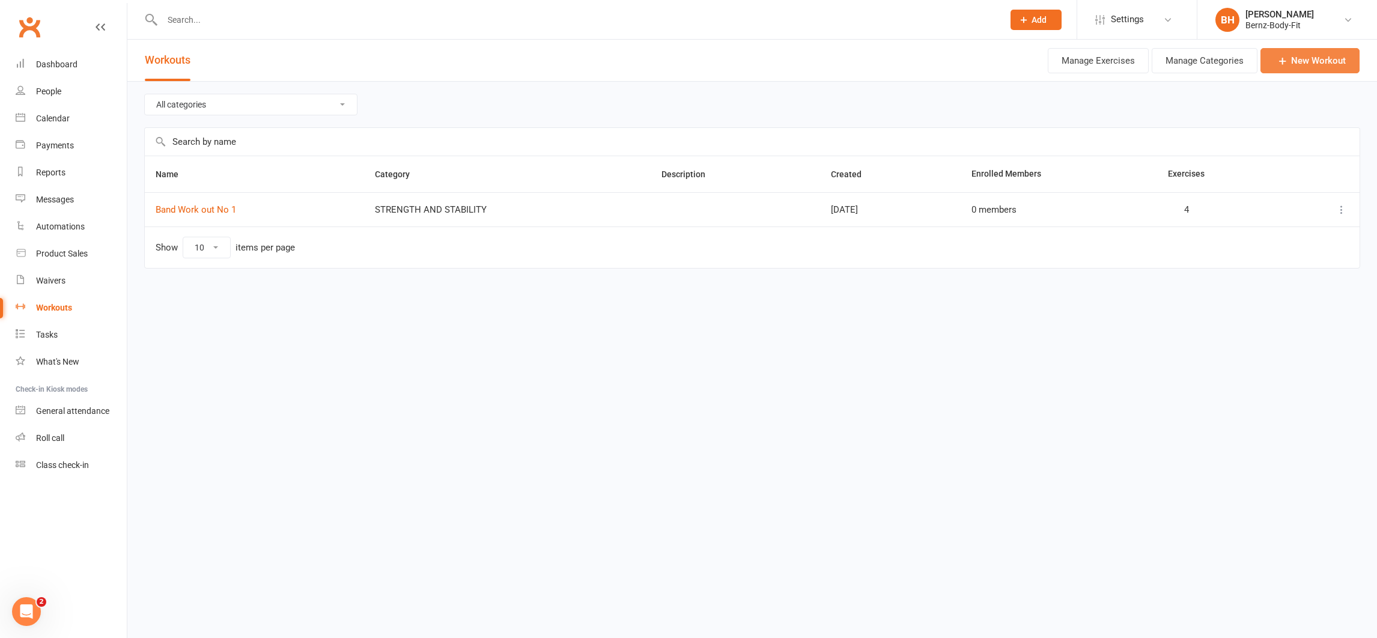
click at [1315, 56] on link "New Workout" at bounding box center [1309, 60] width 99 height 25
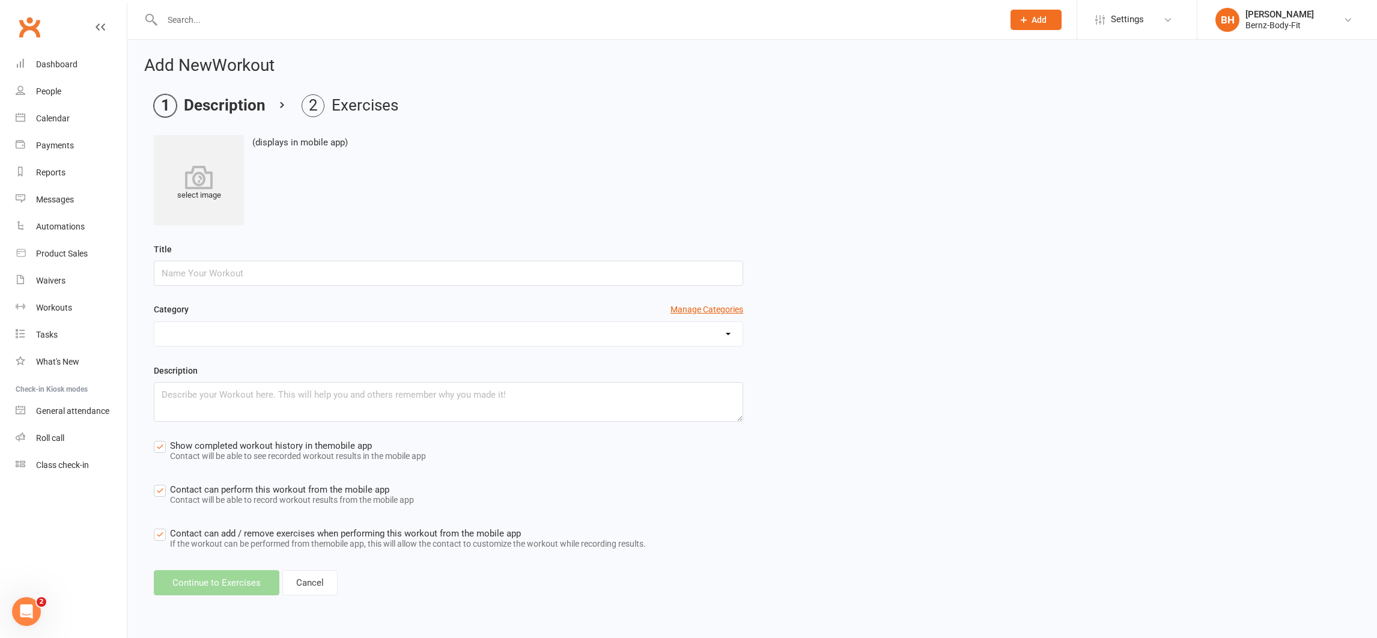
click at [263, 266] on input "text" at bounding box center [448, 273] width 589 height 25
type input "Taikyoku shodan"
click at [201, 317] on div "Category Manage Categories" at bounding box center [448, 312] width 589 height 18
click at [715, 309] on button "Manage Categories" at bounding box center [706, 309] width 73 height 13
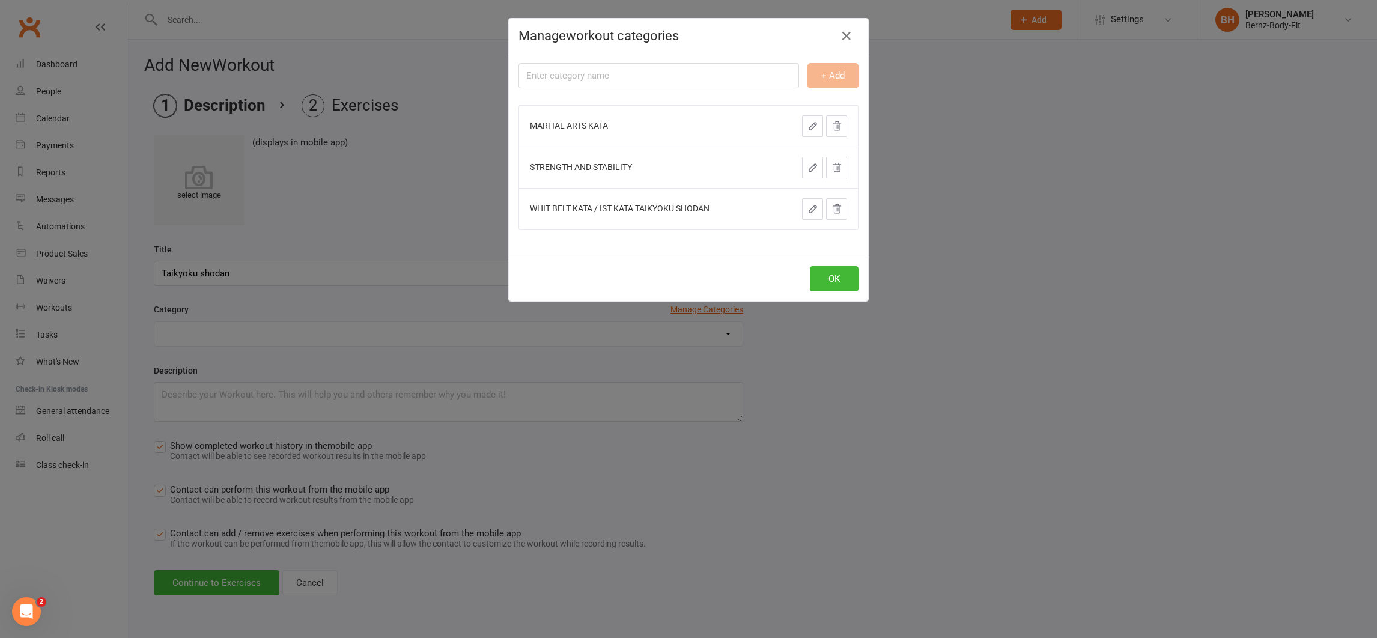
click at [807, 121] on icon "button" at bounding box center [812, 126] width 11 height 11
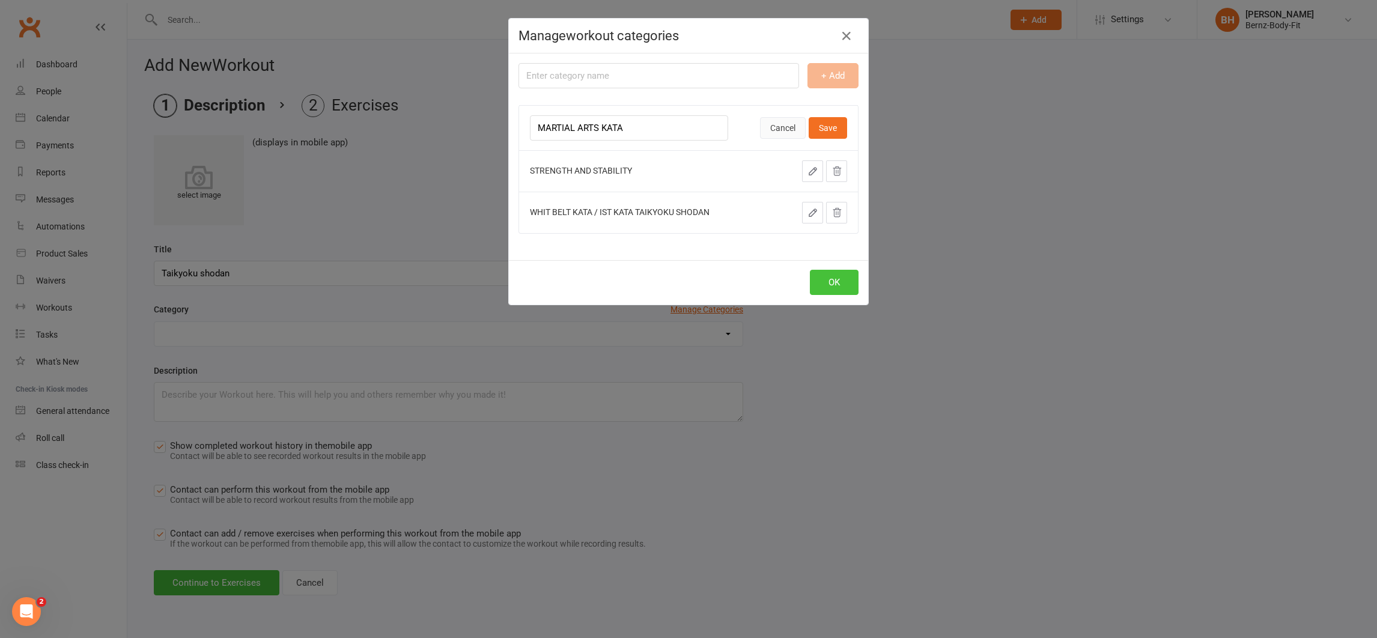
click at [834, 279] on button "OK" at bounding box center [834, 282] width 49 height 25
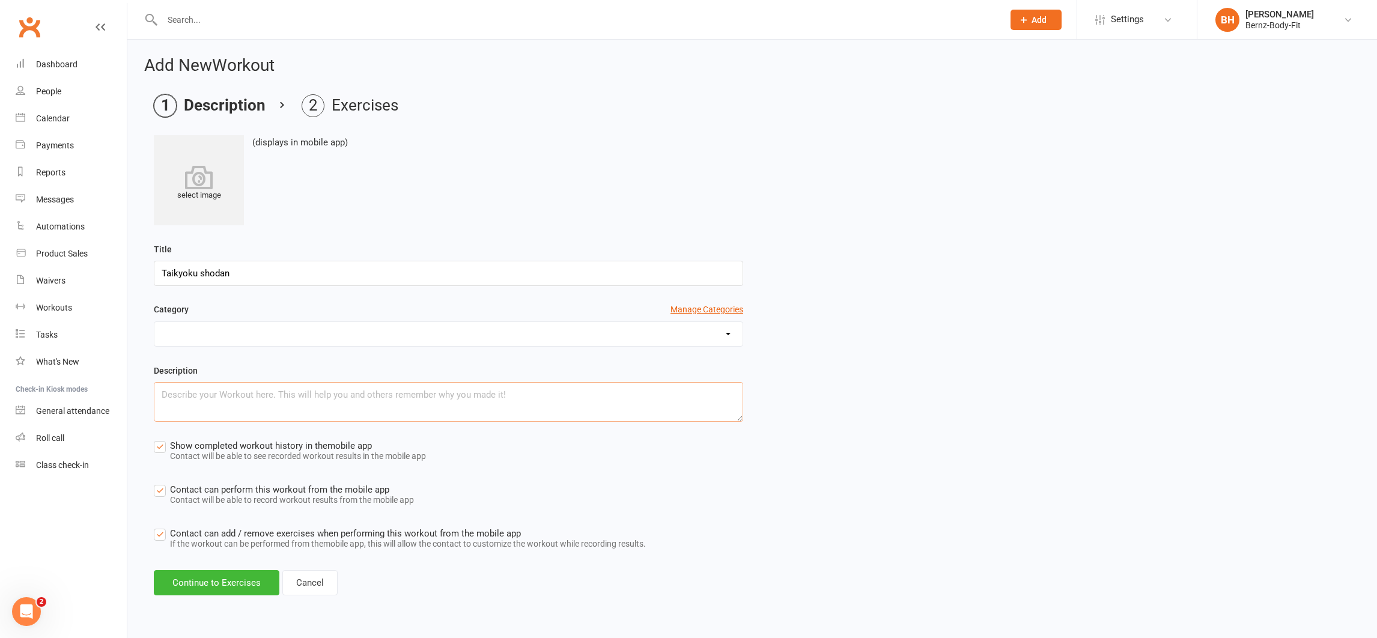
click at [213, 402] on textarea at bounding box center [448, 402] width 589 height 40
type textarea "kata"
click at [158, 446] on label "Show completed workout history in the mobile app Contact will be able to see re…" at bounding box center [290, 452] width 272 height 27
click at [158, 439] on input "Show completed workout history in the mobile app Contact will be able to see re…" at bounding box center [290, 439] width 272 height 0
click at [154, 488] on label "Contact can perform this workout from the mobile app Contact will be able to re…" at bounding box center [284, 495] width 260 height 27
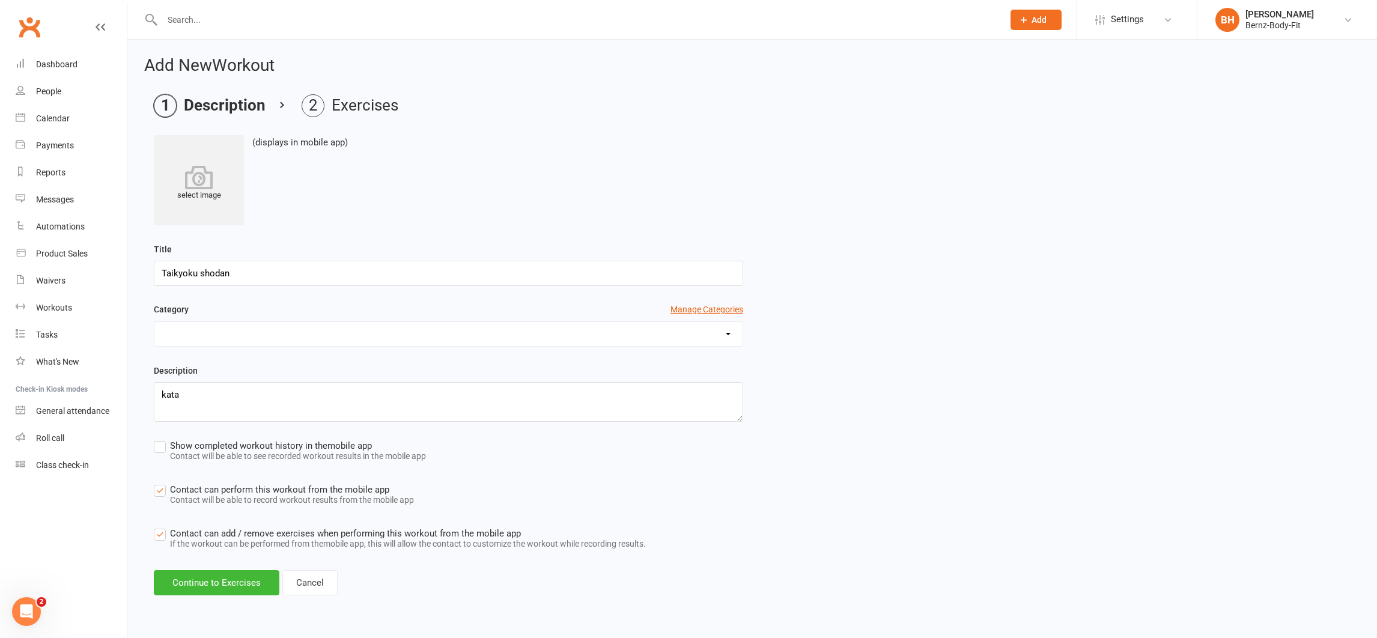
click at [154, 482] on input "Contact can perform this workout from the mobile app Contact will be able to re…" at bounding box center [284, 482] width 260 height 0
click at [210, 582] on button "Continue to Exercises" at bounding box center [217, 582] width 126 height 25
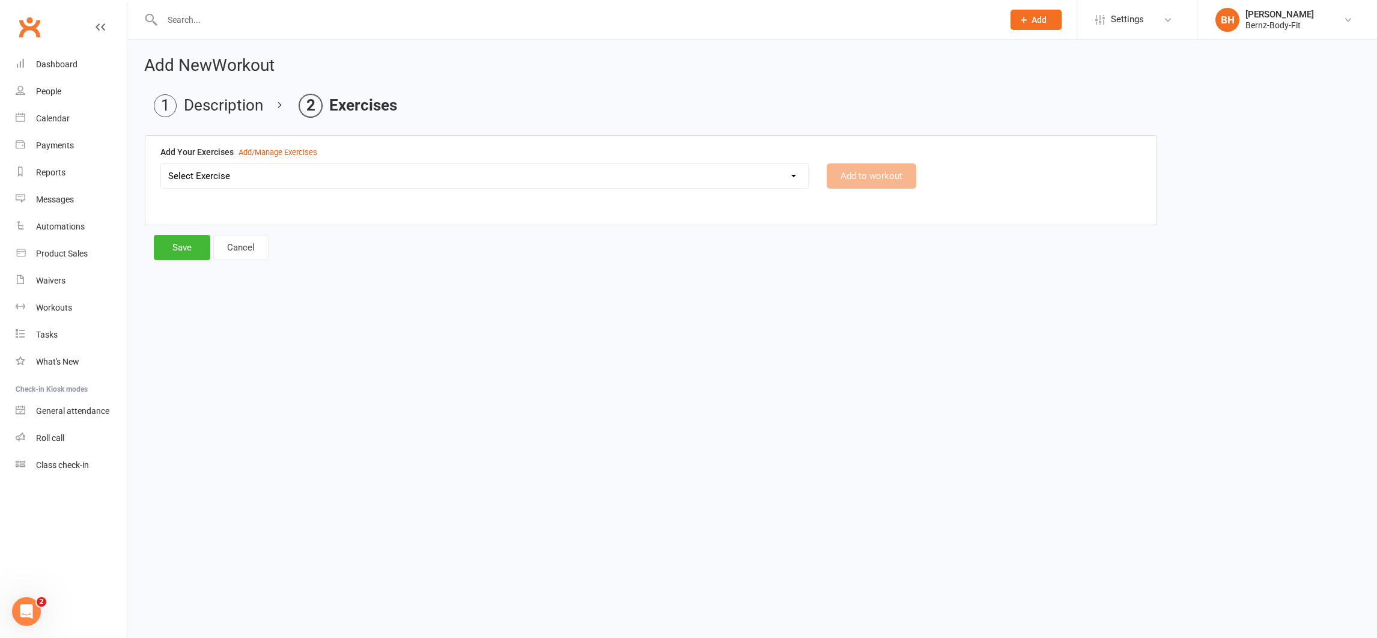
click at [788, 181] on select "Select Exercise Banded Abdominals Banded pull aparts Banded pull aparts front t…" at bounding box center [484, 176] width 647 height 24
click at [366, 296] on html "Prospect Member Non-attending contact Class / event Appointment Task Membership…" at bounding box center [688, 148] width 1377 height 296
click at [181, 247] on button "Save" at bounding box center [182, 247] width 56 height 25
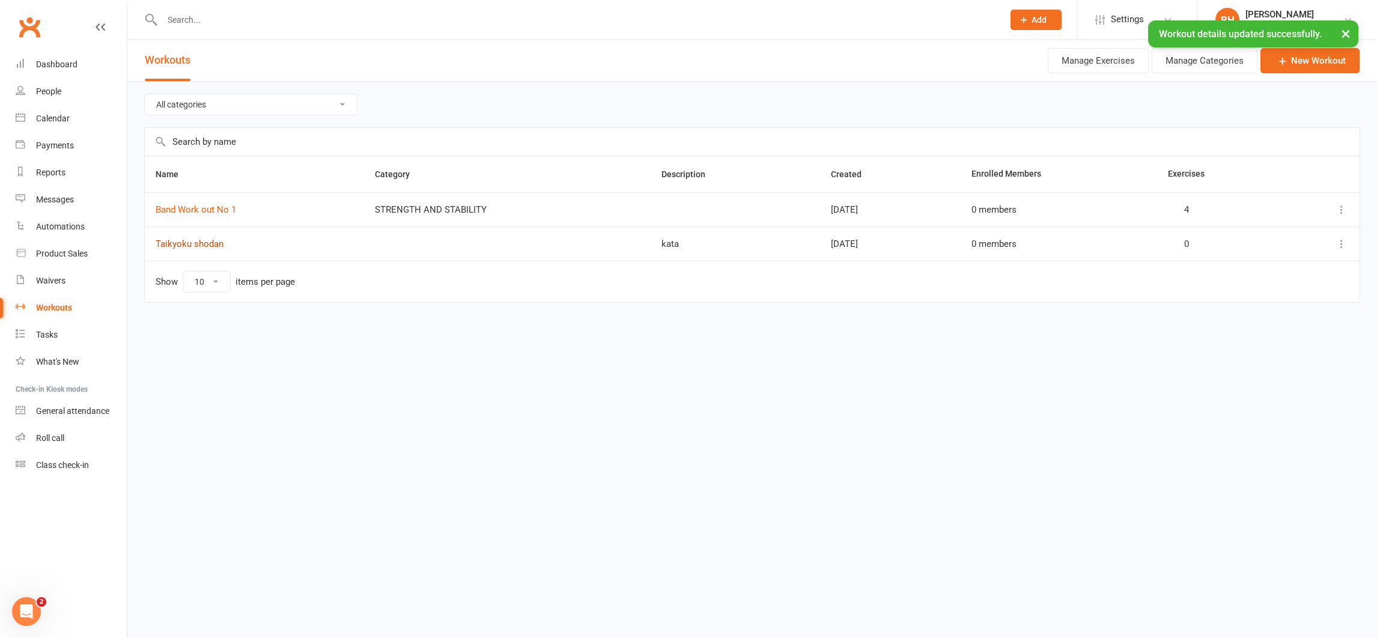
click at [193, 244] on link "Taikyoku shodan" at bounding box center [190, 243] width 68 height 11
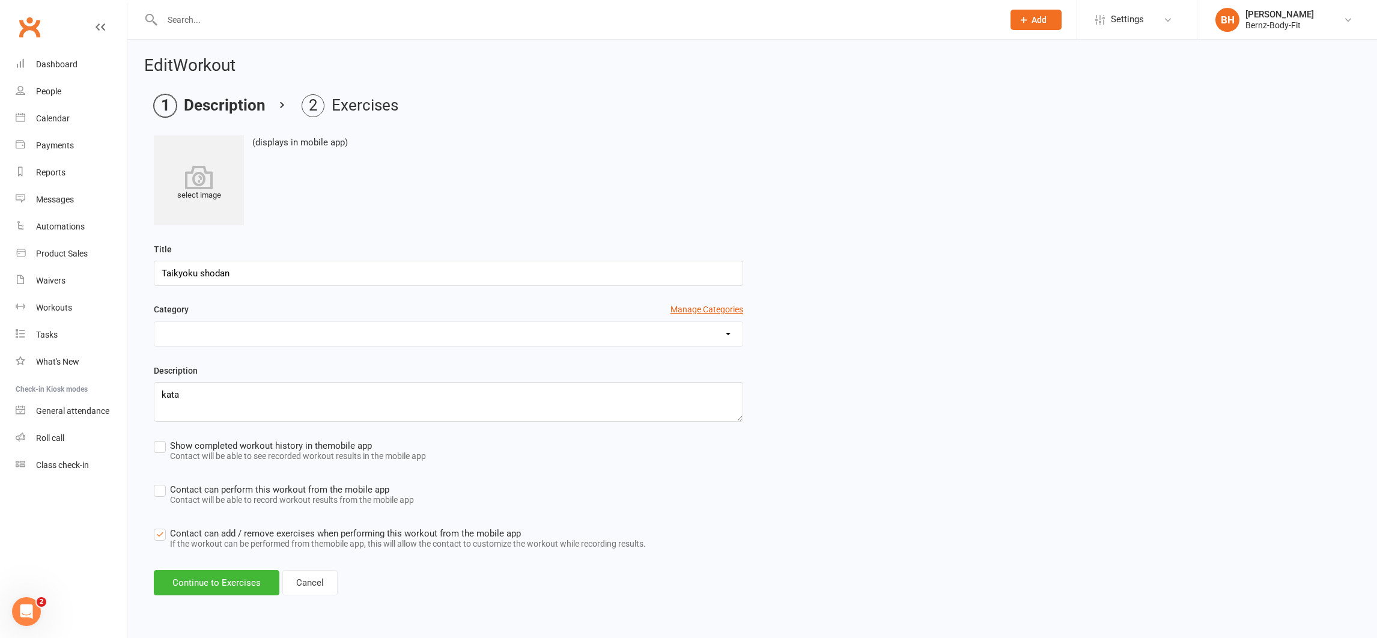
click at [460, 448] on div "Show completed workout history in the mobile app Contact will be able to see re…" at bounding box center [752, 452] width 1197 height 27
click at [254, 401] on textarea "kata" at bounding box center [448, 402] width 589 height 40
click at [49, 307] on div "Workouts" at bounding box center [54, 308] width 36 height 10
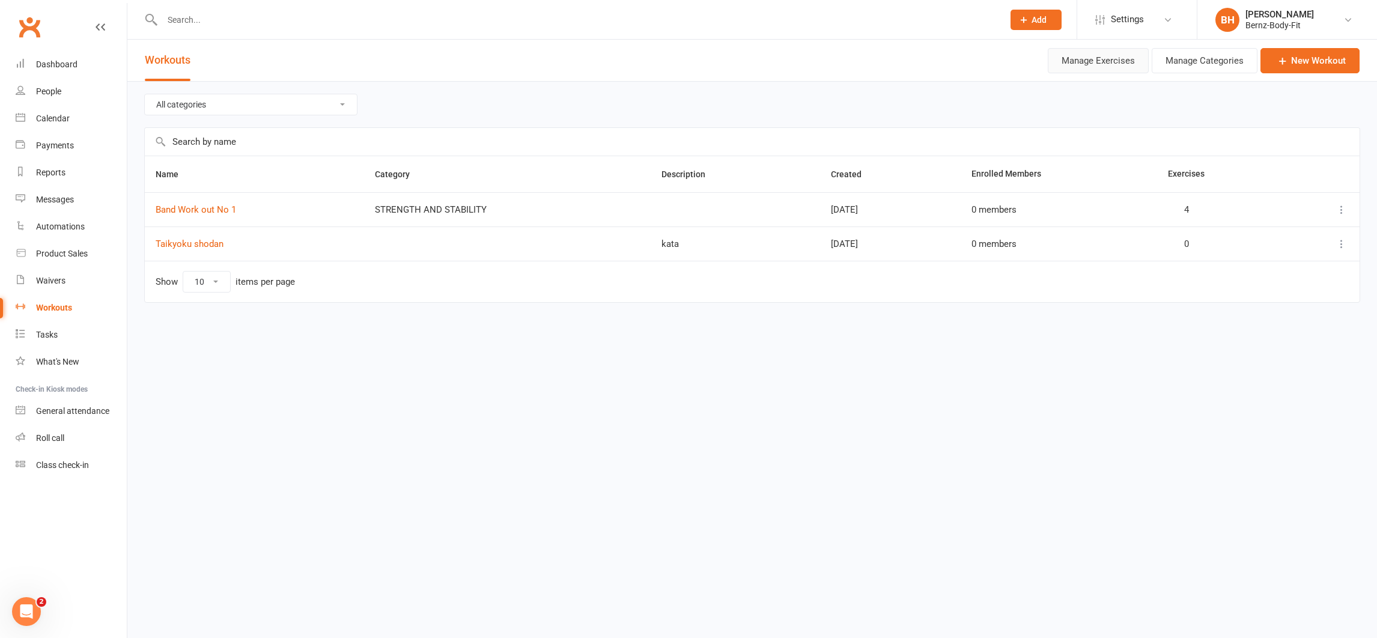
click at [1102, 61] on button "Manage Exercises" at bounding box center [1098, 60] width 101 height 25
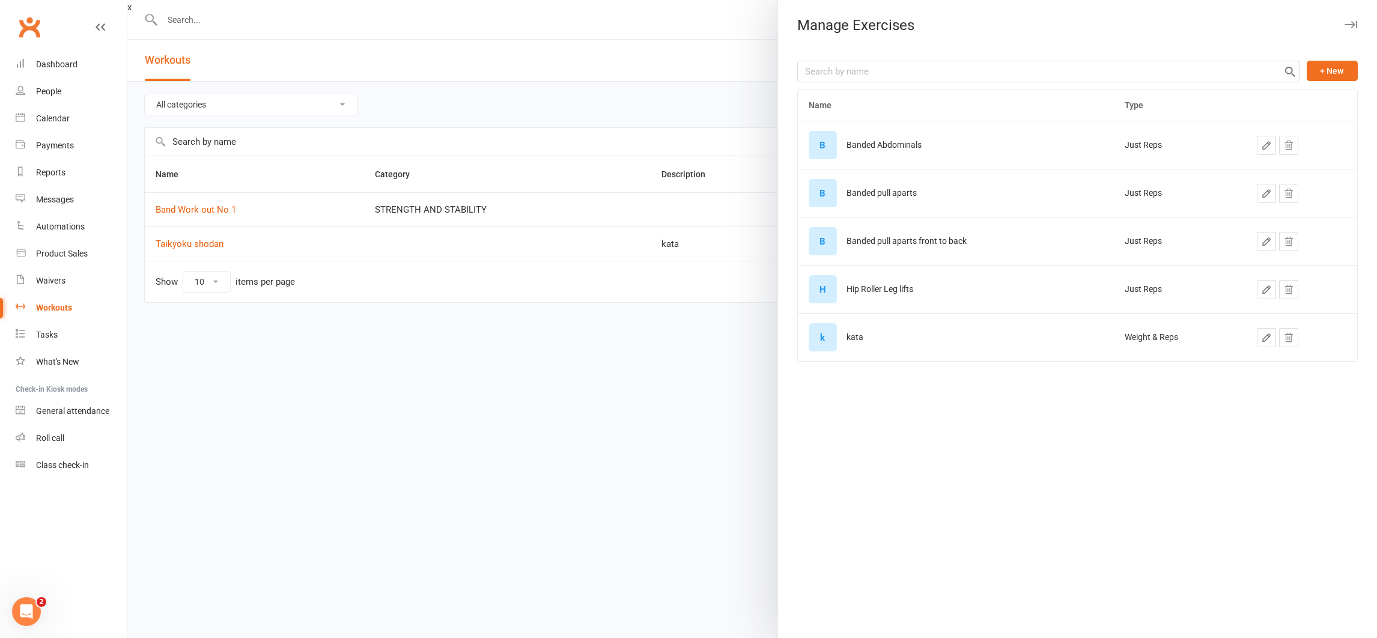
click at [1216, 26] on div "Manage Exercises" at bounding box center [1077, 25] width 599 height 17
click at [1343, 23] on button "button" at bounding box center [1350, 24] width 14 height 14
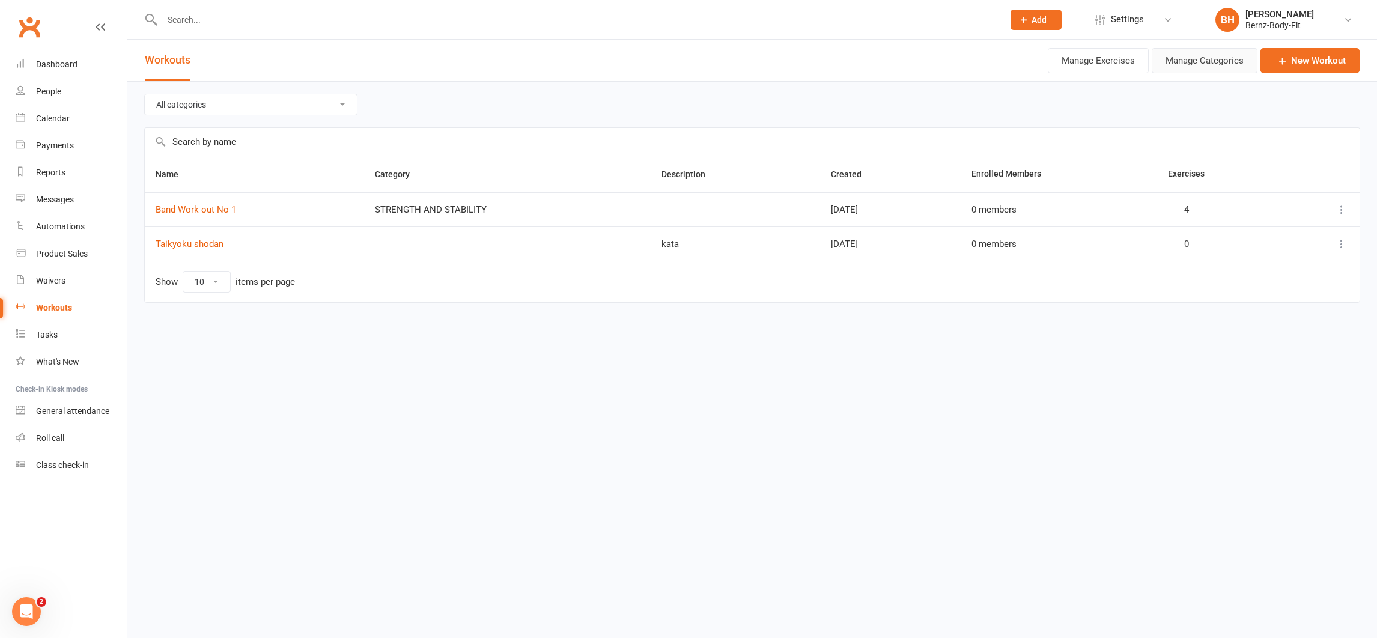
click at [1210, 63] on button "Manage Categories" at bounding box center [1205, 60] width 106 height 25
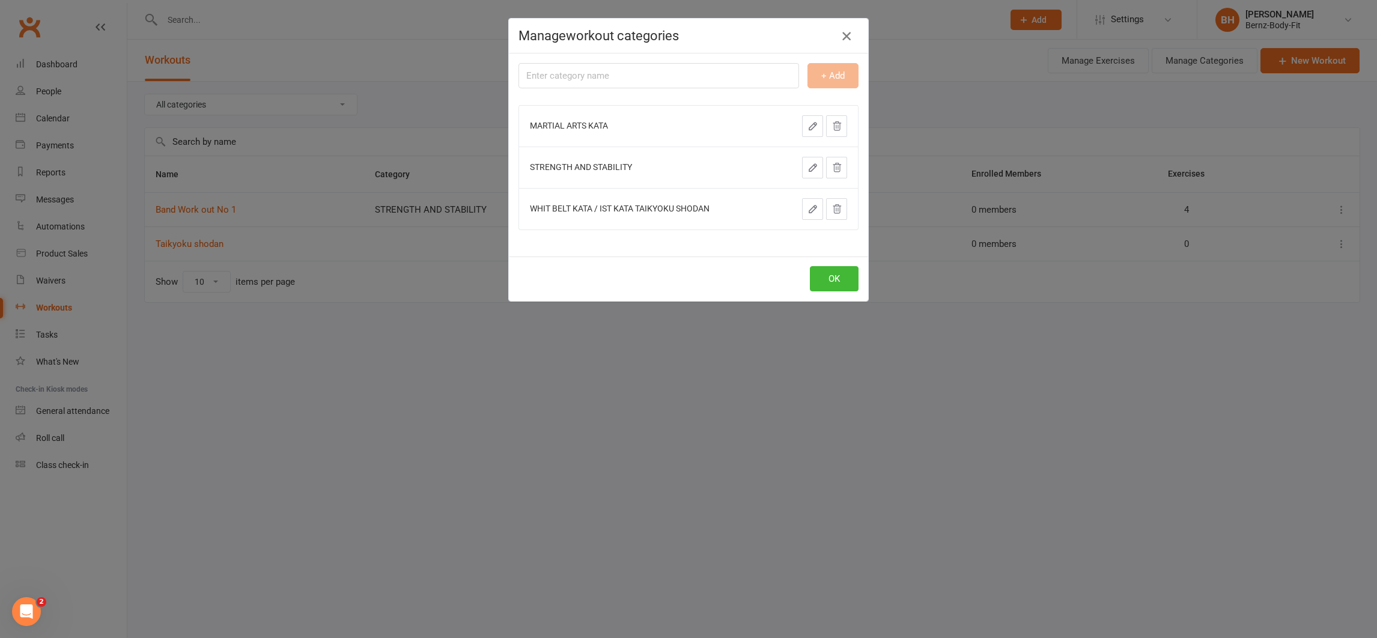
click at [840, 38] on icon "button" at bounding box center [846, 36] width 14 height 14
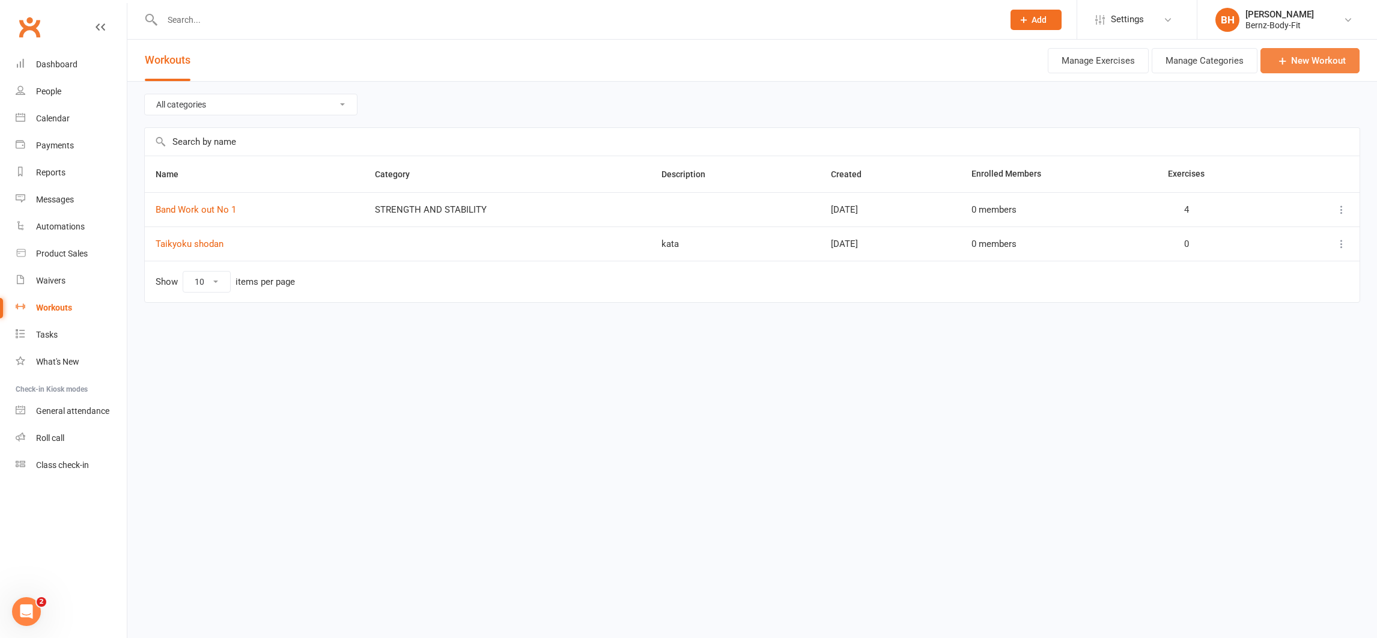
click at [1308, 56] on link "New Workout" at bounding box center [1309, 60] width 99 height 25
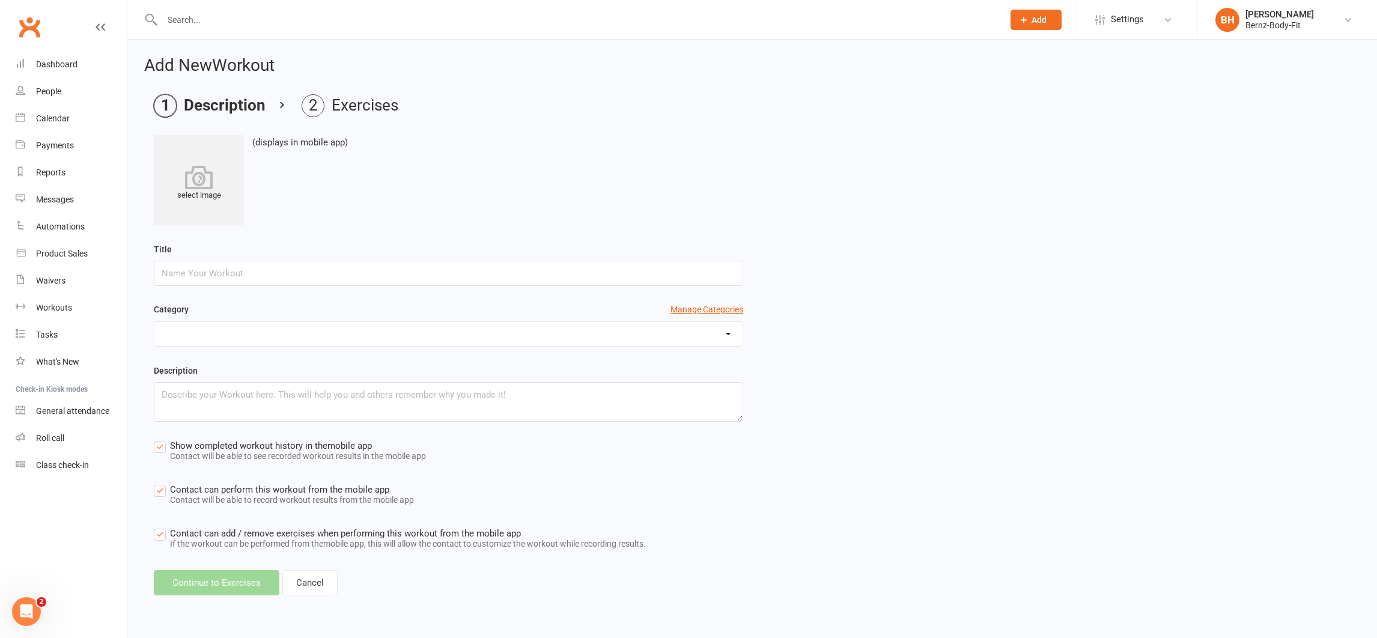
click at [395, 226] on div "select image (displays in mobile app) Title Category Manage Categories MARTIAL …" at bounding box center [752, 344] width 1197 height 418
click at [52, 60] on div "Dashboard" at bounding box center [56, 64] width 41 height 10
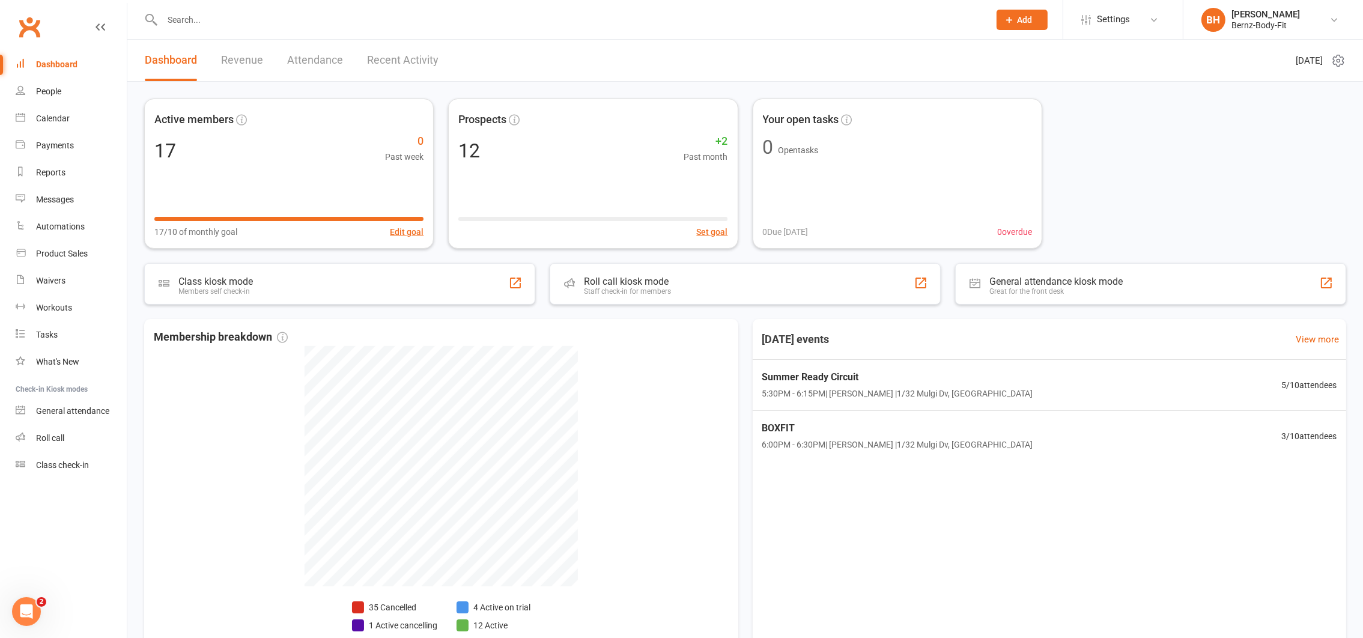
click at [1018, 15] on span "Add" at bounding box center [1025, 20] width 15 height 10
click at [1119, 24] on span "Settings" at bounding box center [1113, 19] width 33 height 27
click at [1116, 138] on link "Mobile App" at bounding box center [1123, 138] width 120 height 28
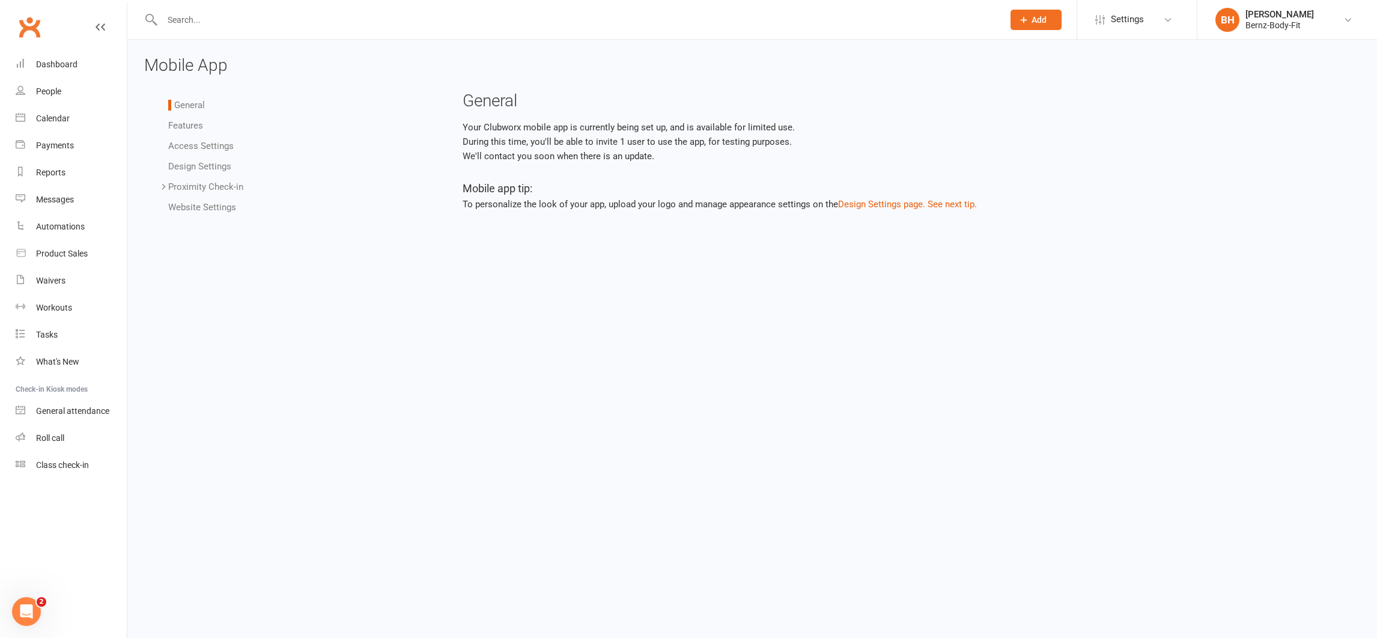
click at [183, 122] on link "Features" at bounding box center [185, 125] width 35 height 11
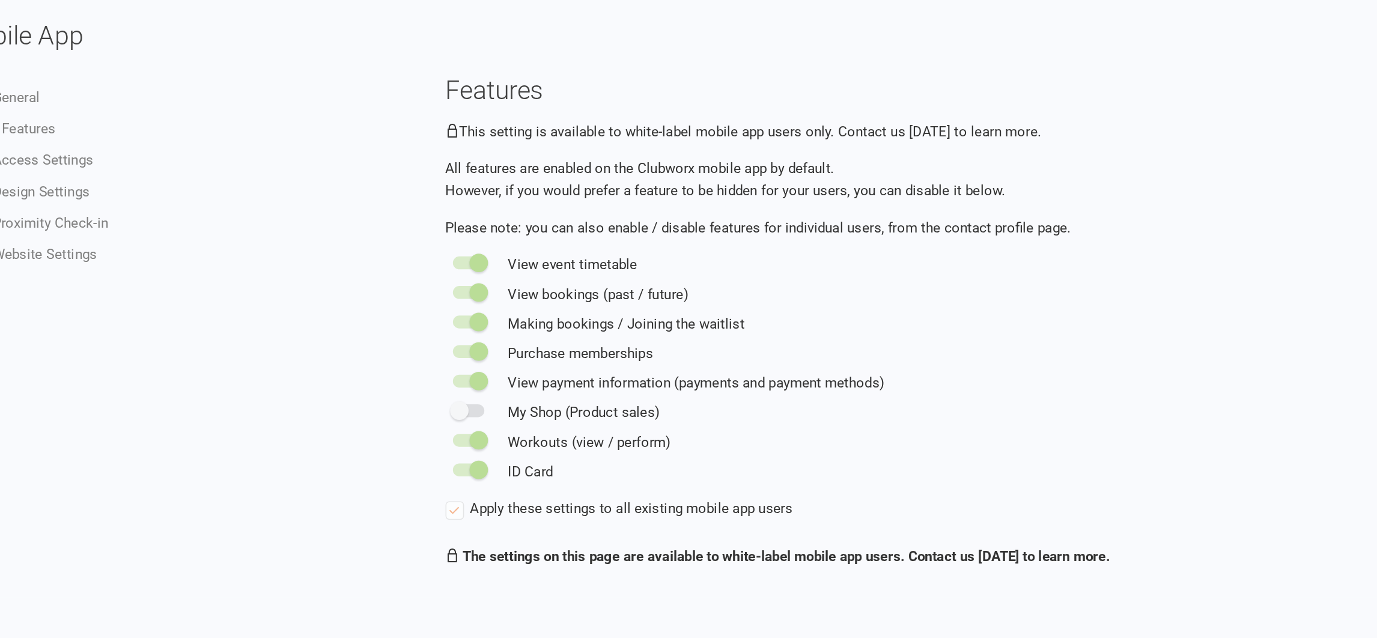
click at [356, 159] on li "Design Settings" at bounding box center [301, 166] width 267 height 14
click at [469, 306] on span at bounding box center [472, 309] width 12 height 12
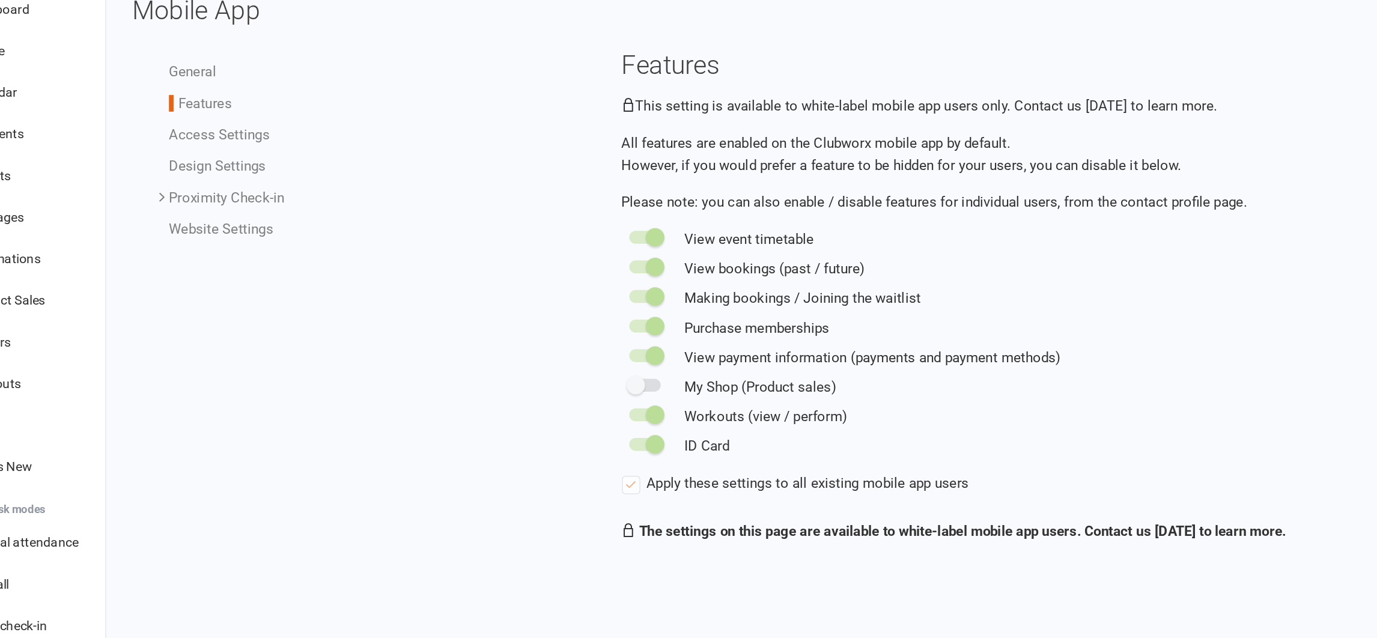
click at [198, 165] on link "Design Settings" at bounding box center [199, 166] width 63 height 11
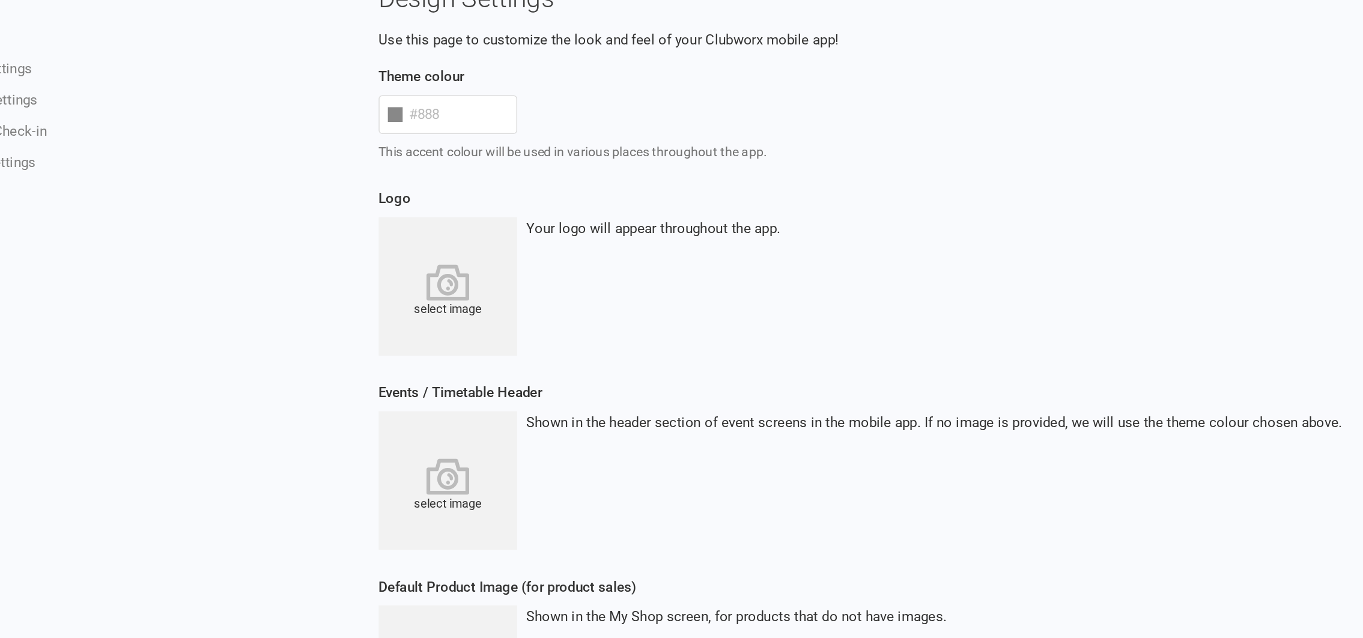
scroll to position [26, 0]
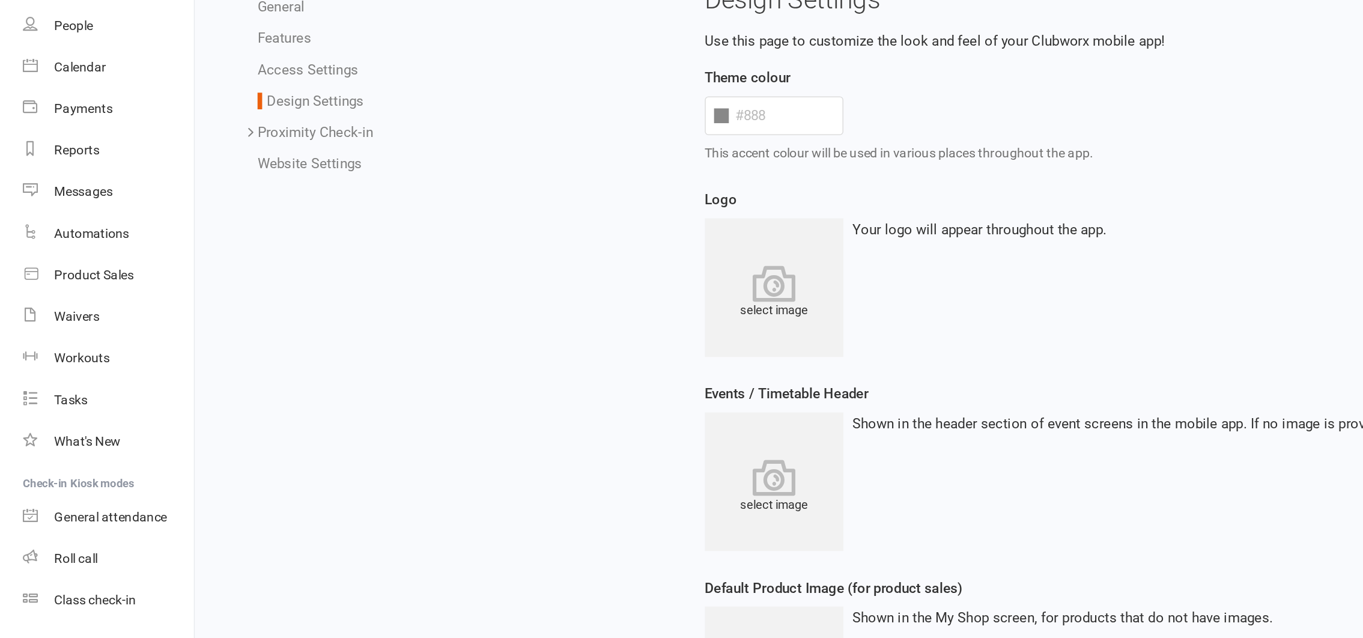
click at [192, 176] on link "Website Settings" at bounding box center [202, 181] width 68 height 11
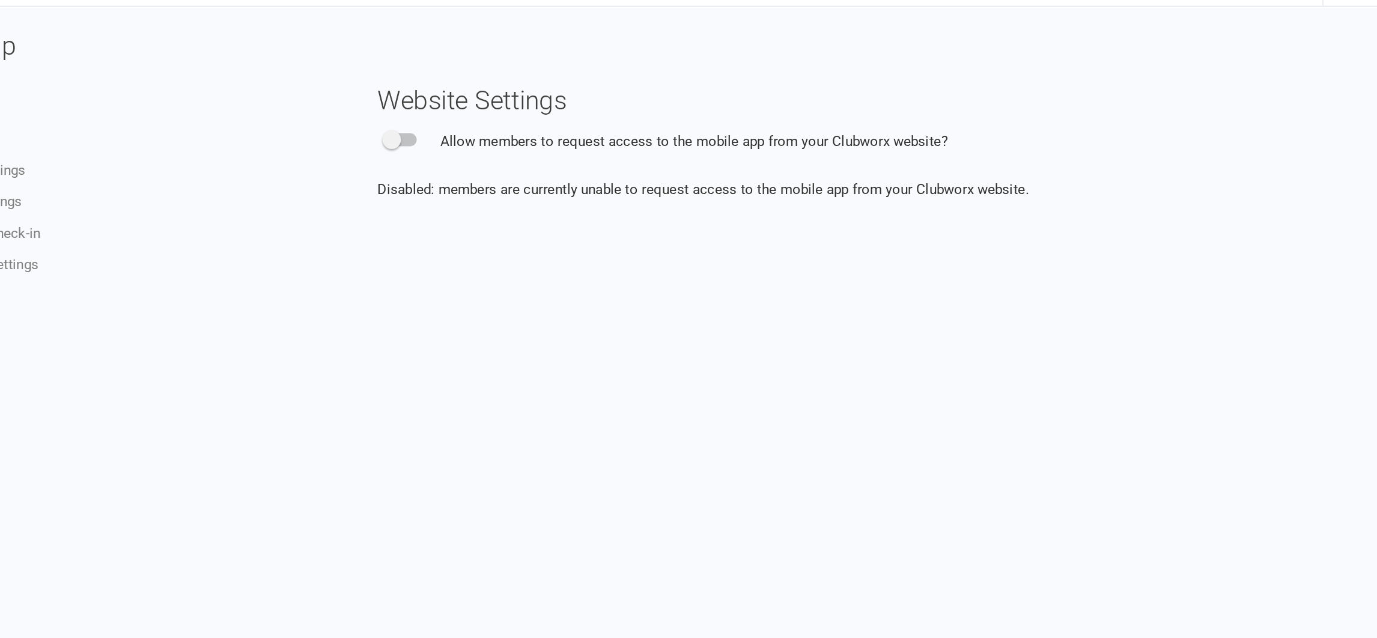
click at [470, 124] on span at bounding box center [472, 126] width 12 height 12
click at [467, 124] on input "checkbox" at bounding box center [467, 124] width 0 height 0
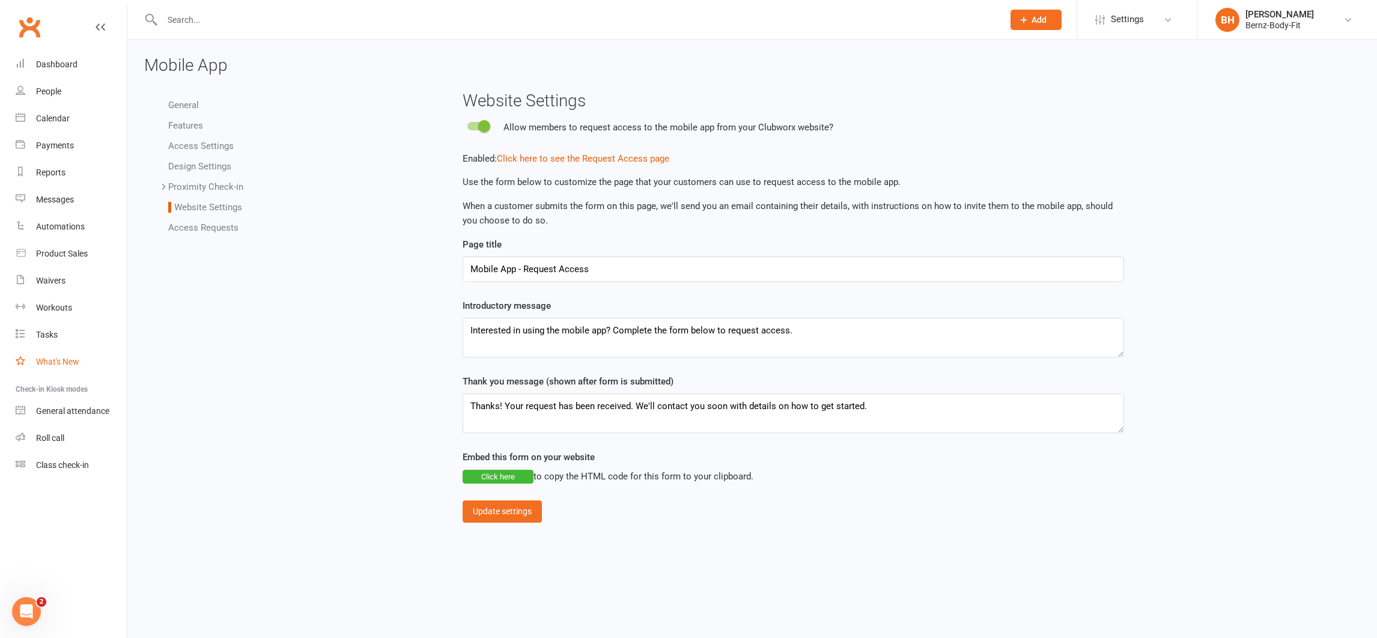
click at [58, 359] on div "What's New" at bounding box center [57, 362] width 43 height 10
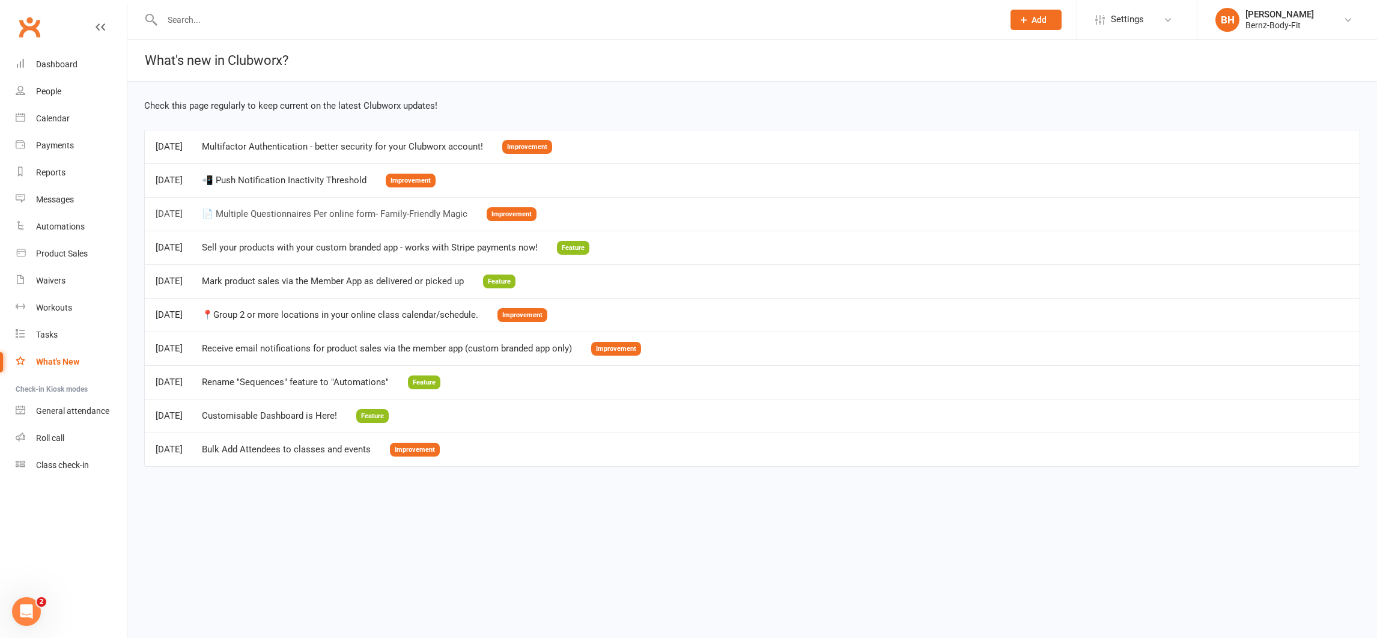
click at [365, 217] on div "📄 Multiple Questionnaires Per online form- Family-Friendly Magic" at bounding box center [335, 214] width 266 height 10
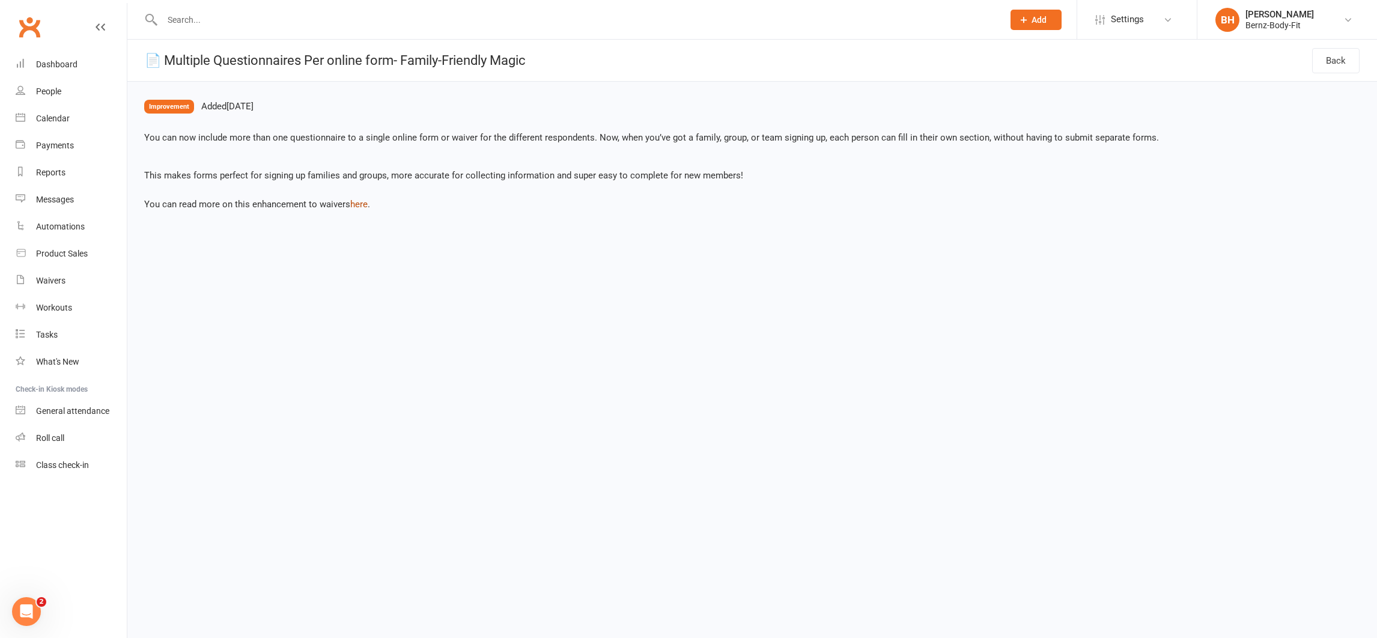
click at [359, 199] on link "here" at bounding box center [358, 204] width 17 height 11
click at [79, 402] on link "General attendance" at bounding box center [71, 411] width 111 height 27
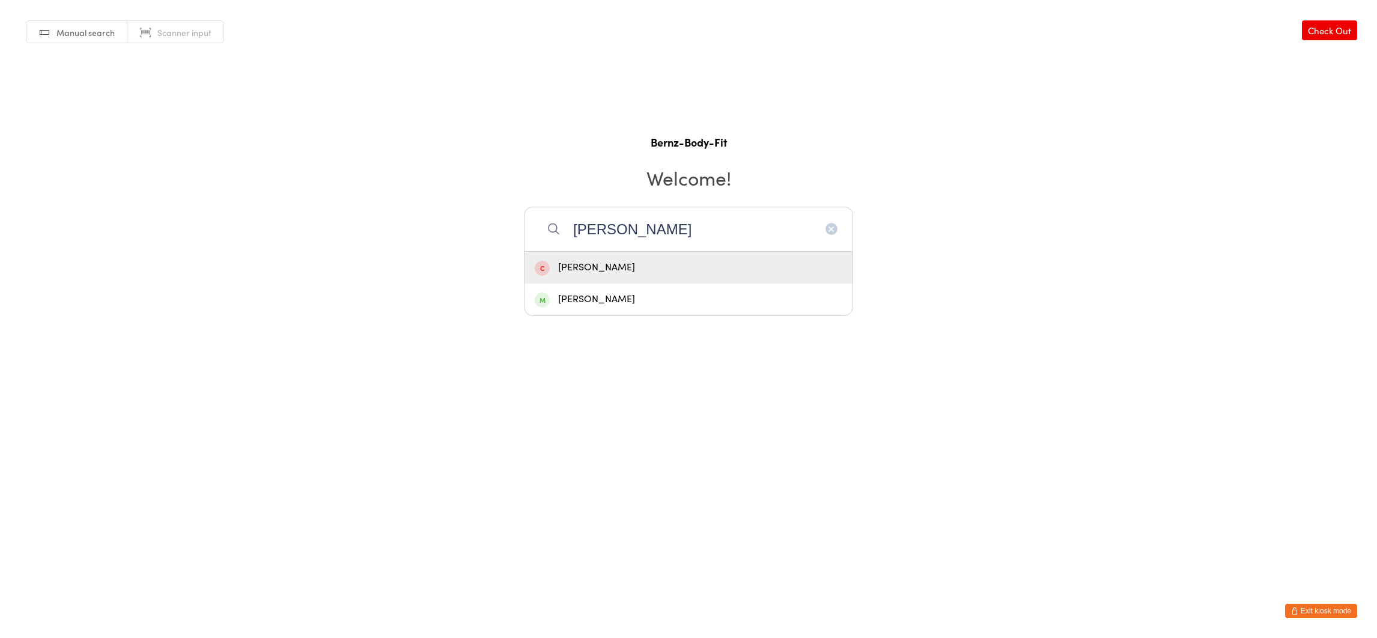
type input "[PERSON_NAME]"
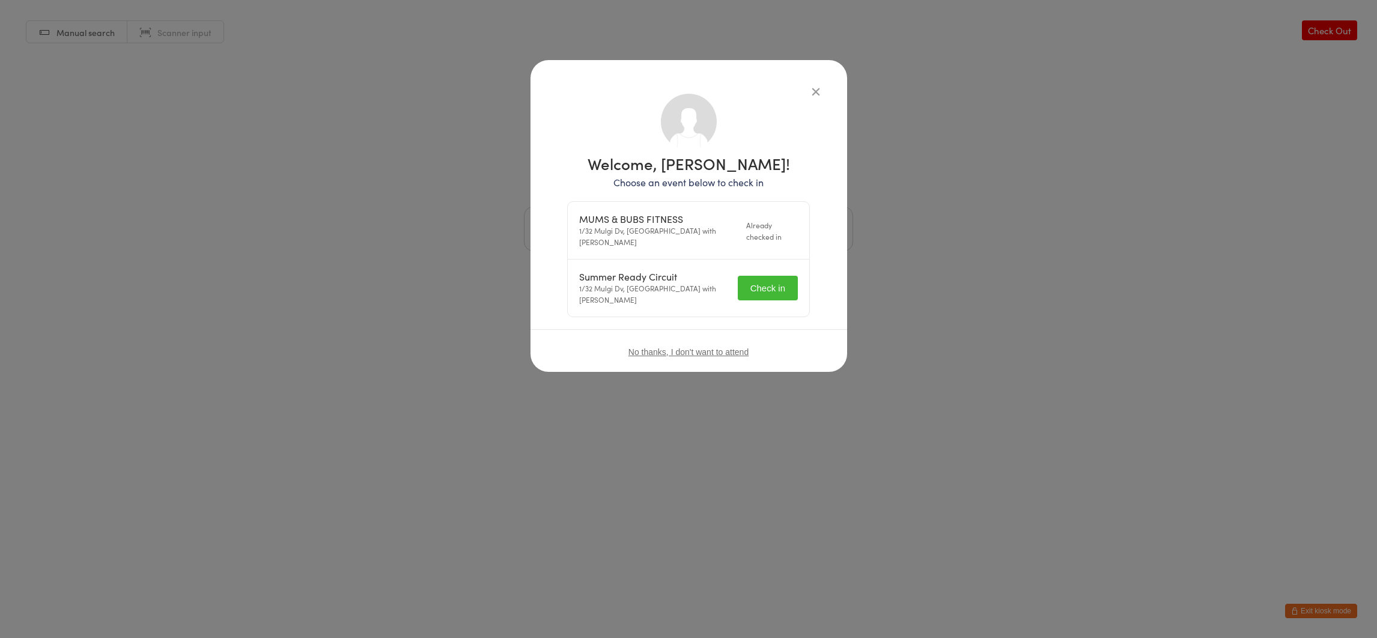
click at [768, 287] on button "Check in" at bounding box center [768, 288] width 60 height 25
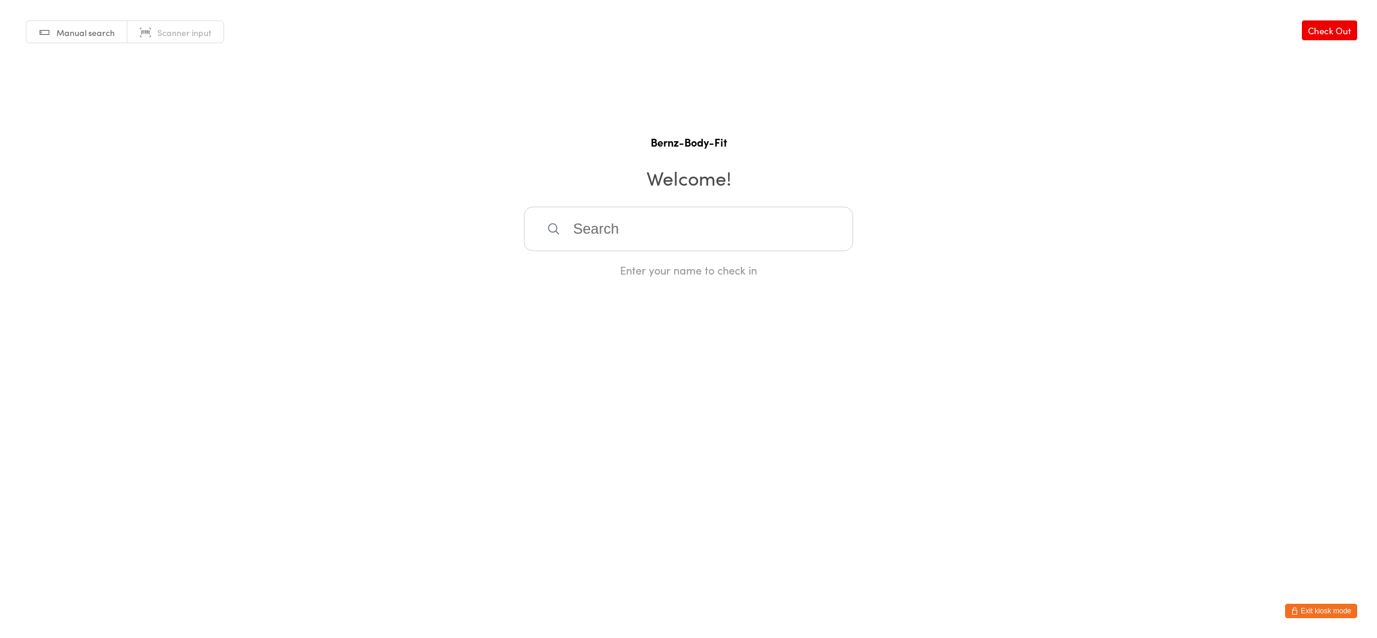
click at [1324, 608] on button "Exit kiosk mode" at bounding box center [1321, 611] width 72 height 14
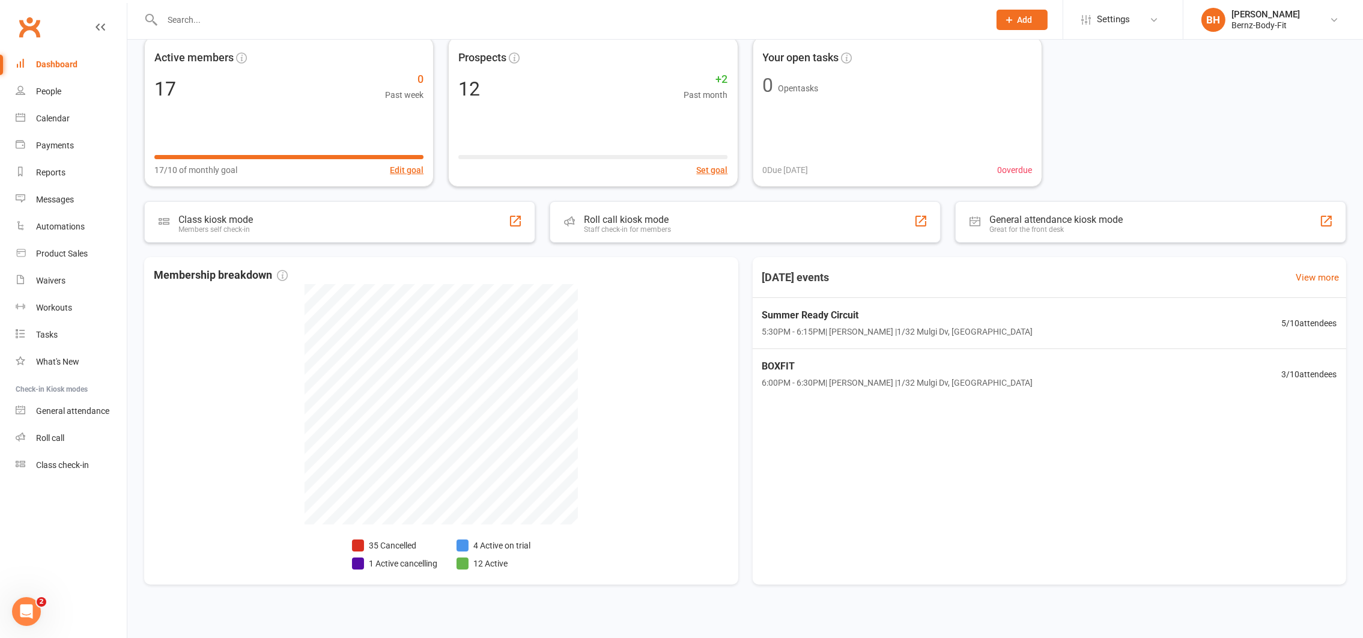
scroll to position [56, 0]
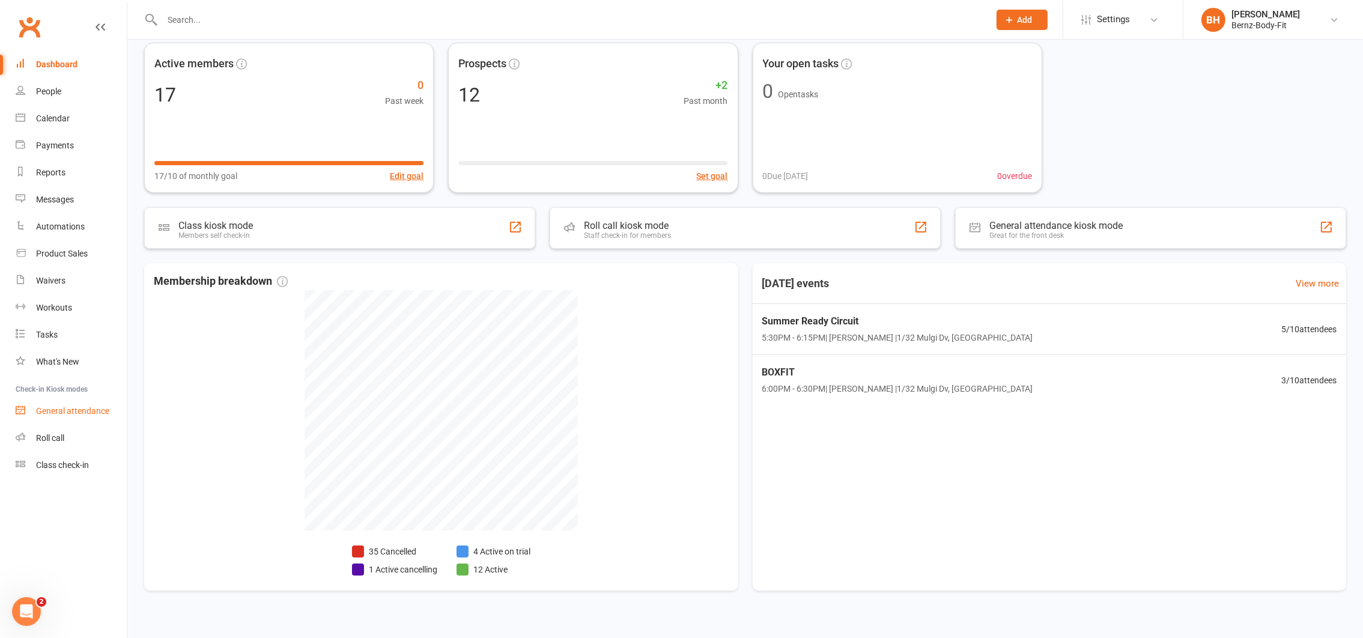
click at [74, 403] on link "General attendance" at bounding box center [71, 411] width 111 height 27
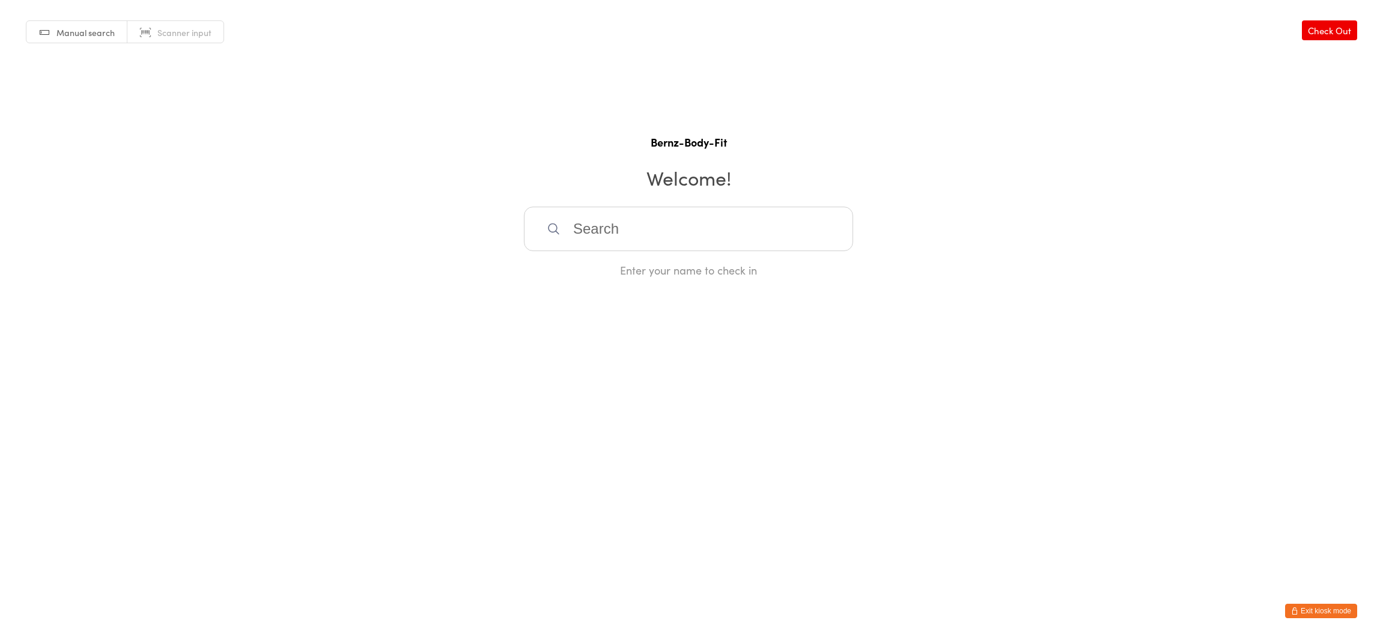
click at [365, 167] on h2 "Welcome!" at bounding box center [688, 177] width 1353 height 27
drag, startPoint x: 637, startPoint y: 192, endPoint x: 594, endPoint y: 59, distance: 139.4
click at [594, 59] on div "Manual search Scanner input Check Out Bernz-Body-Fit Welcome! Enter your name t…" at bounding box center [688, 139] width 1377 height 278
